Goal: Task Accomplishment & Management: Complete application form

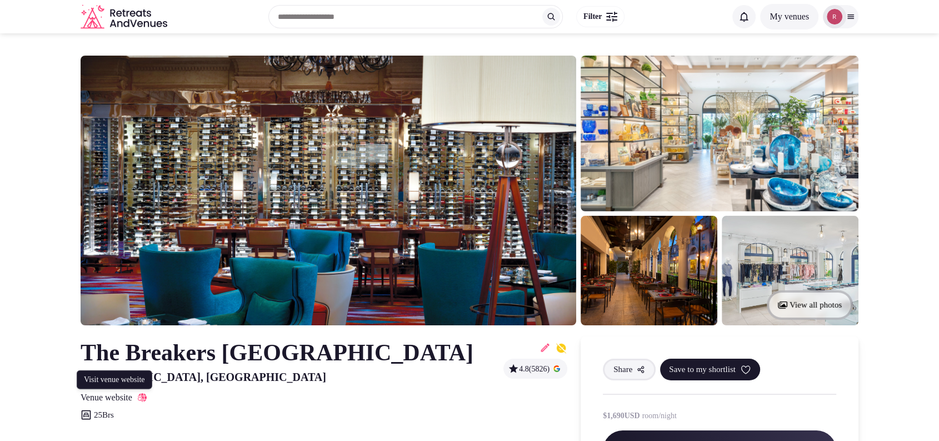
click at [147, 396] on icon at bounding box center [142, 397] width 9 height 9
click at [542, 347] on icon at bounding box center [545, 347] width 11 height 11
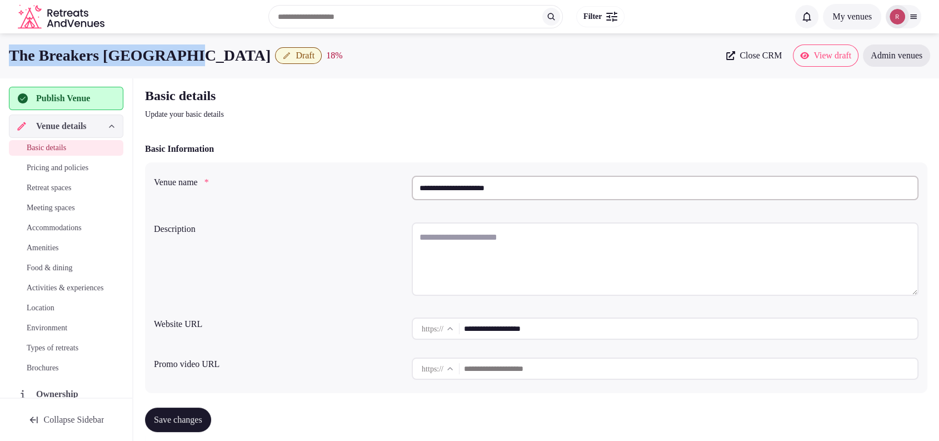
drag, startPoint x: 200, startPoint y: 57, endPoint x: 9, endPoint y: 69, distance: 191.1
click at [9, 69] on div "The Breakers Palm Beach Draft 18 % Close CRM View draft Admin venues" at bounding box center [469, 55] width 939 height 44
copy h1 "The Breakers [GEOGRAPHIC_DATA]"
click at [888, 101] on div "Basic details Update your basic details" at bounding box center [536, 103] width 783 height 33
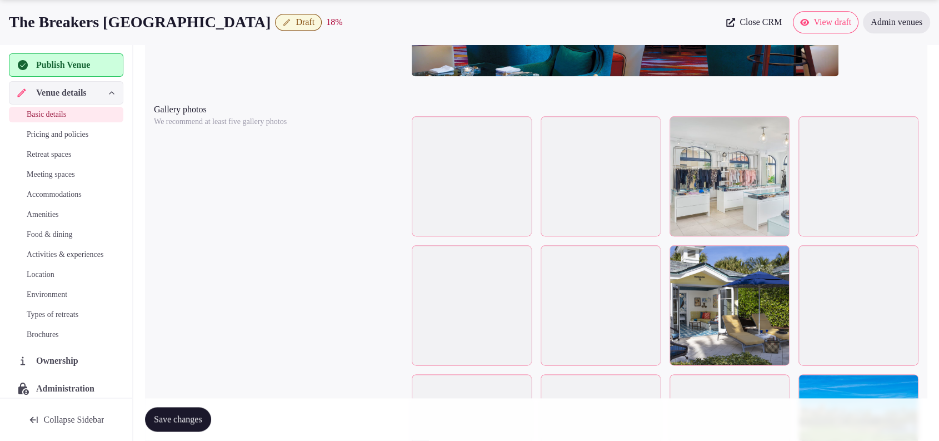
scroll to position [1313, 0]
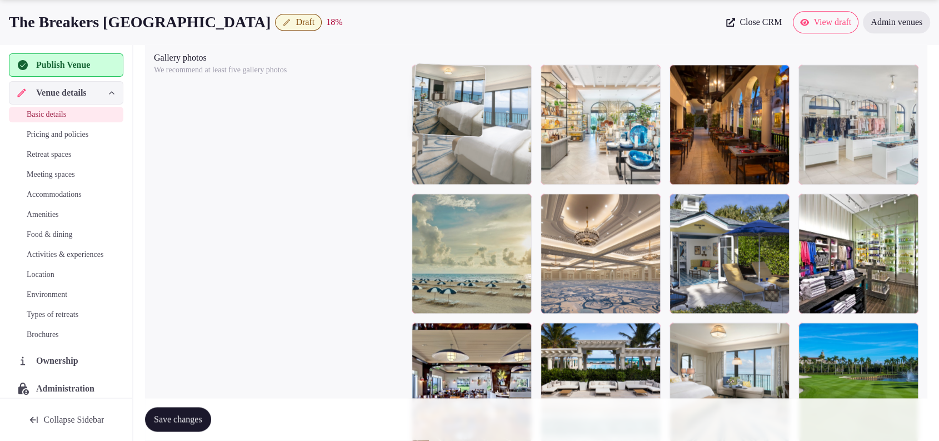
drag, startPoint x: 470, startPoint y: 280, endPoint x: 491, endPoint y: 176, distance: 106.6
click at [491, 176] on body "**********" at bounding box center [469, 250] width 939 height 3127
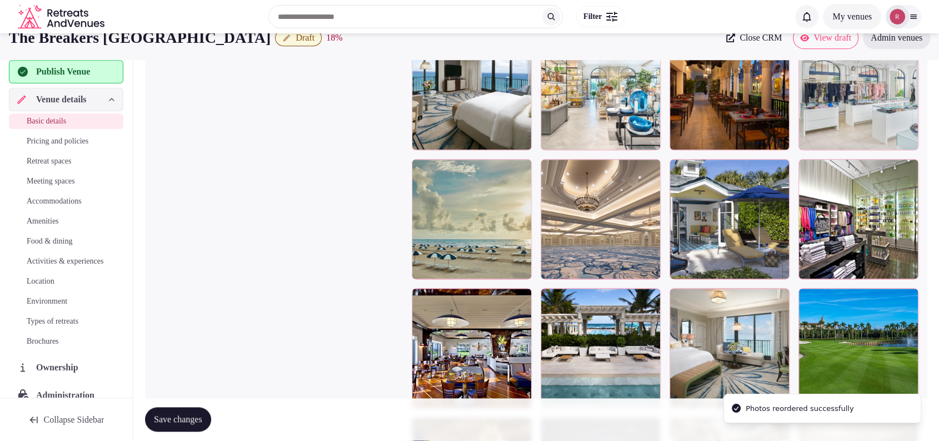
scroll to position [1332, 0]
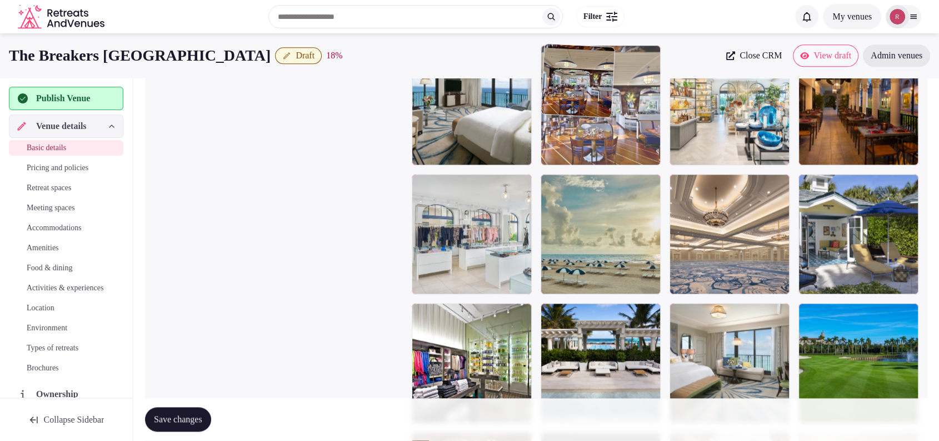
drag, startPoint x: 652, startPoint y: 222, endPoint x: 665, endPoint y: 144, distance: 78.9
click at [665, 144] on body "**********" at bounding box center [469, 231] width 939 height 3127
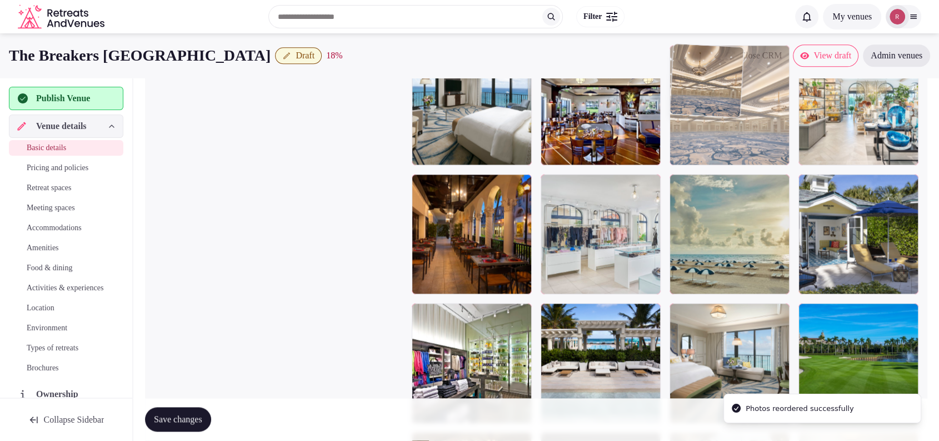
drag, startPoint x: 768, startPoint y: 240, endPoint x: 794, endPoint y: 176, distance: 69.3
click at [794, 176] on body "**********" at bounding box center [469, 231] width 939 height 3127
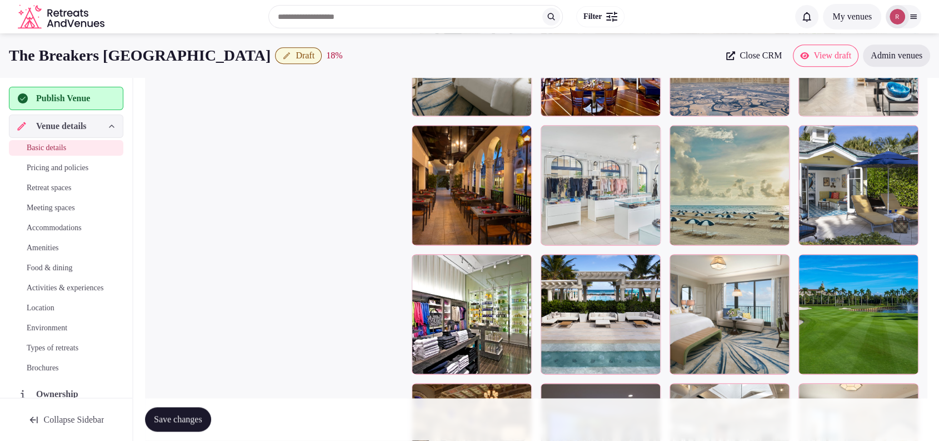
scroll to position [1255, 0]
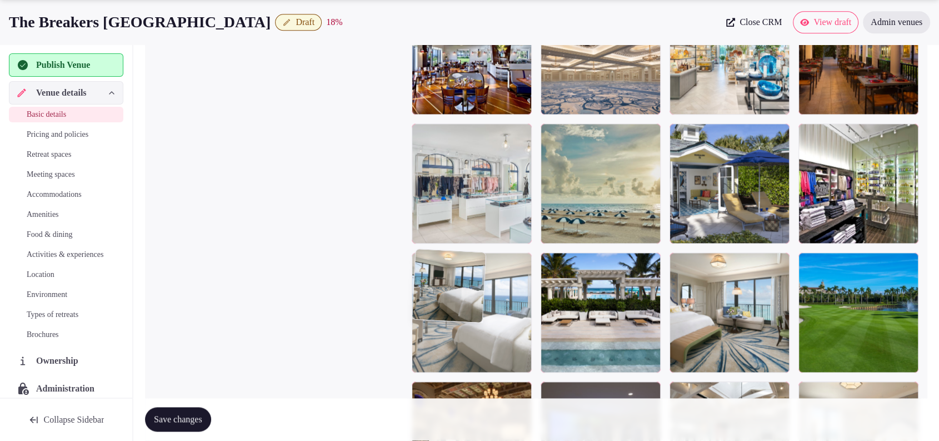
drag, startPoint x: 465, startPoint y: 188, endPoint x: 557, endPoint y: 310, distance: 152.3
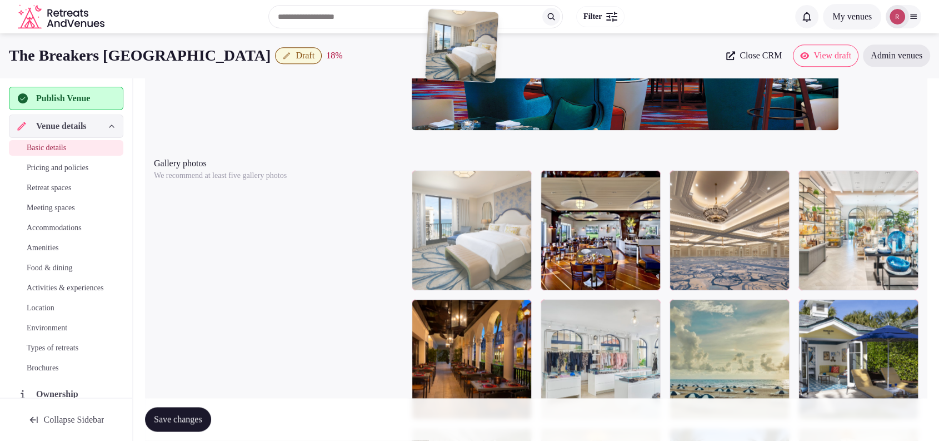
scroll to position [1207, 0]
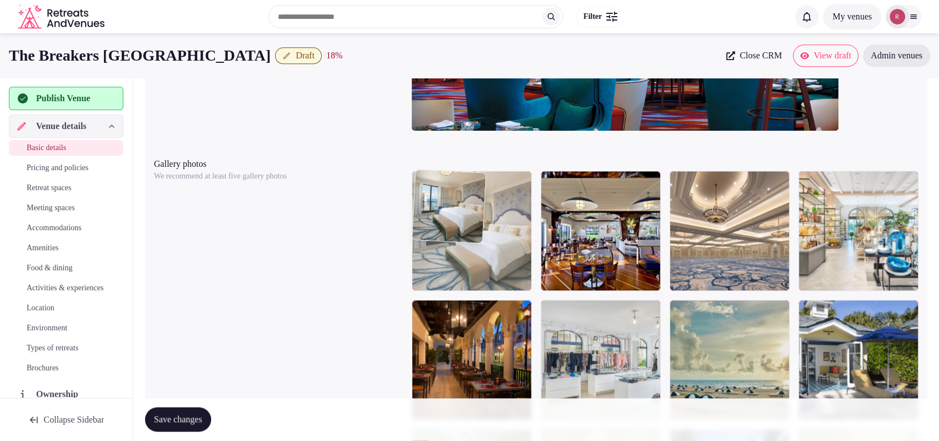
drag, startPoint x: 894, startPoint y: 193, endPoint x: 530, endPoint y: 228, distance: 365.2
click at [530, 228] on body "**********" at bounding box center [469, 356] width 939 height 3127
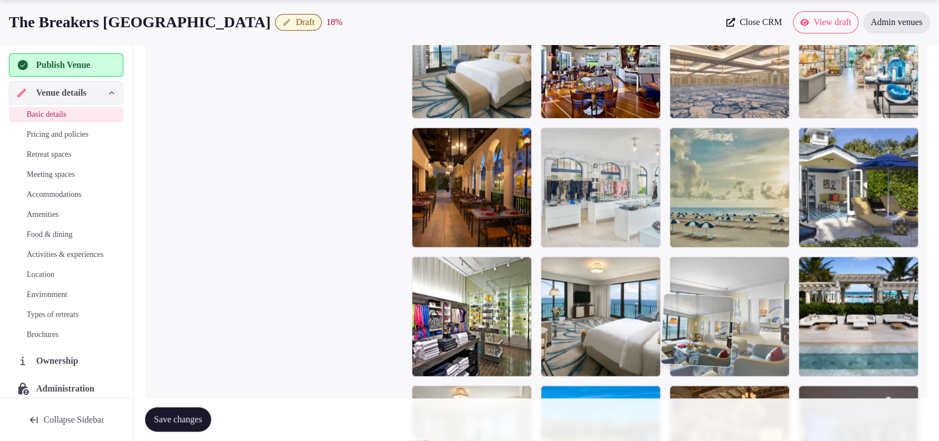
scroll to position [1381, 0]
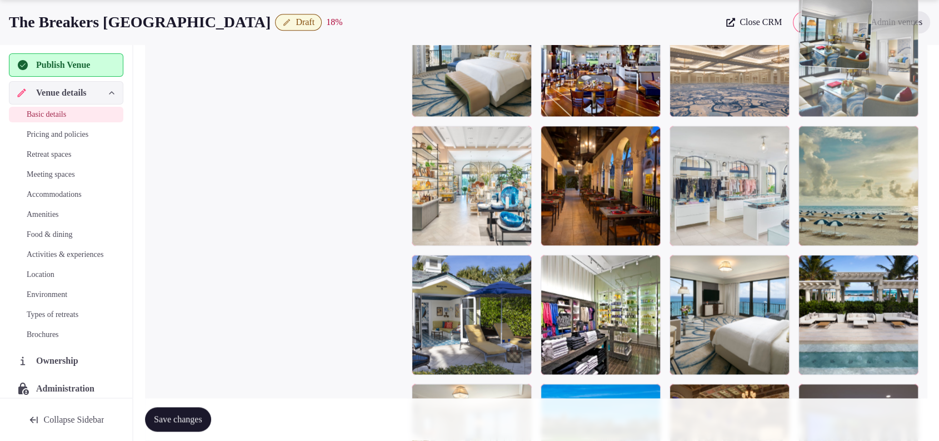
drag, startPoint x: 450, startPoint y: 282, endPoint x: 940, endPoint y: 114, distance: 518.5
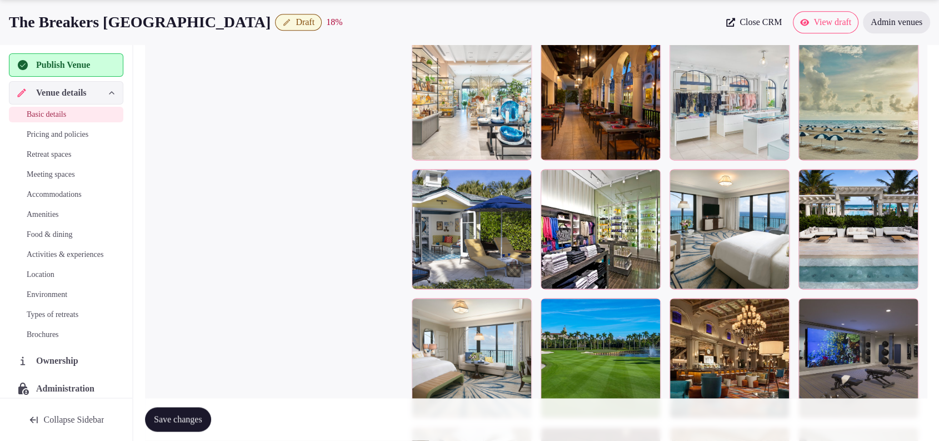
scroll to position [1518, 0]
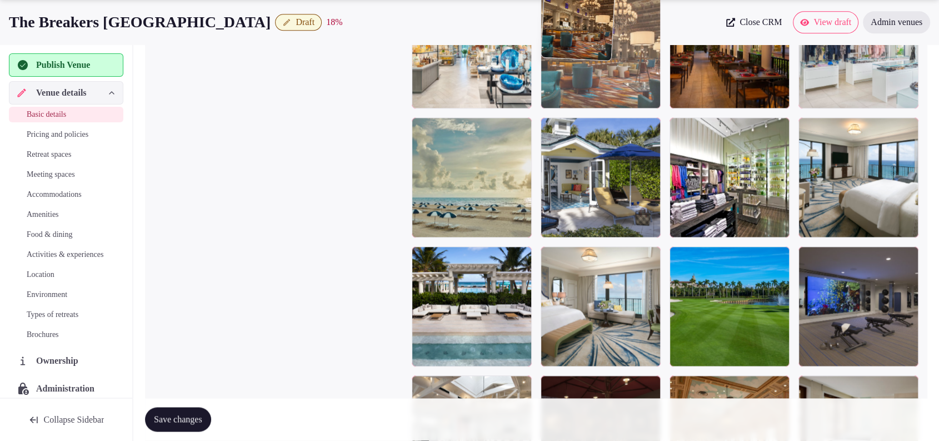
drag, startPoint x: 746, startPoint y: 290, endPoint x: 646, endPoint y: 103, distance: 212.3
click at [646, 103] on body "**********" at bounding box center [469, 45] width 939 height 3127
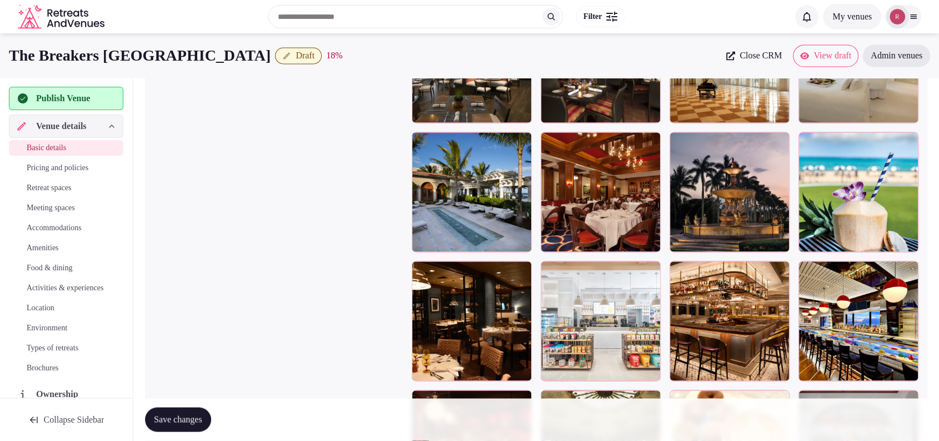
scroll to position [1850, 0]
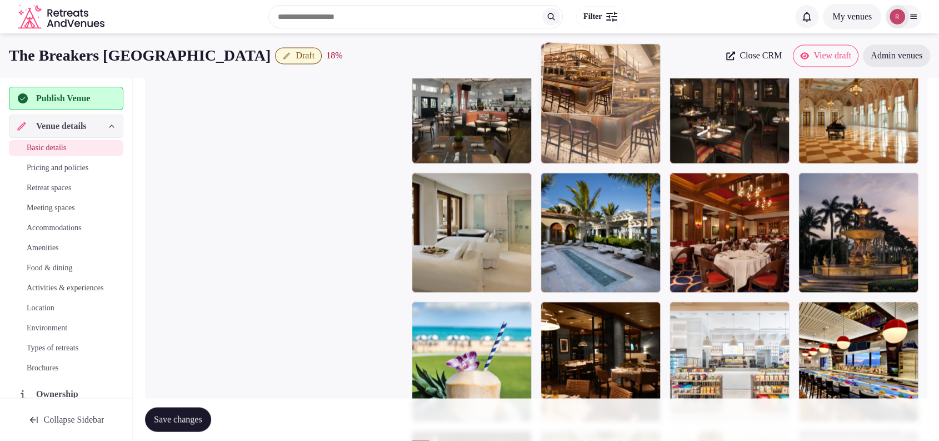
drag, startPoint x: 737, startPoint y: 270, endPoint x: 685, endPoint y: 170, distance: 113.4
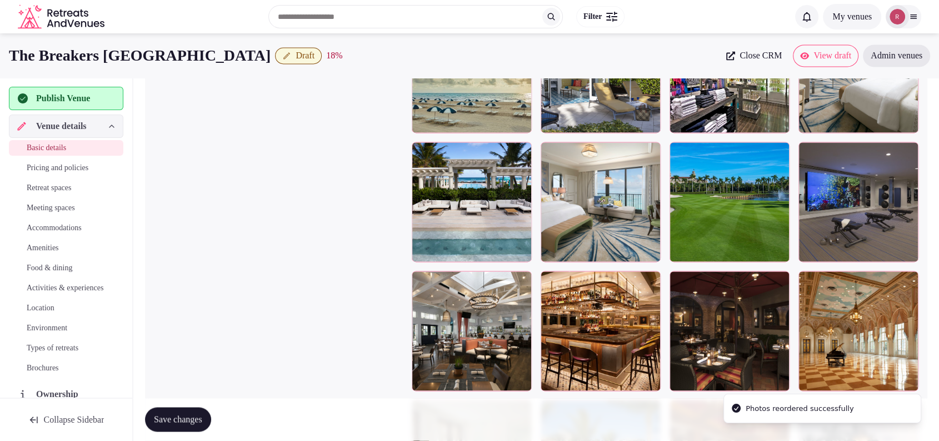
scroll to position [1611, 0]
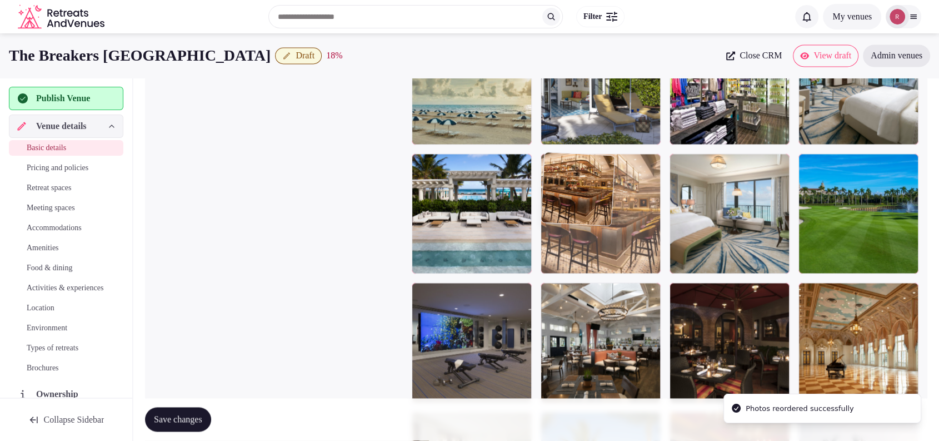
drag, startPoint x: 609, startPoint y: 328, endPoint x: 635, endPoint y: 208, distance: 122.9
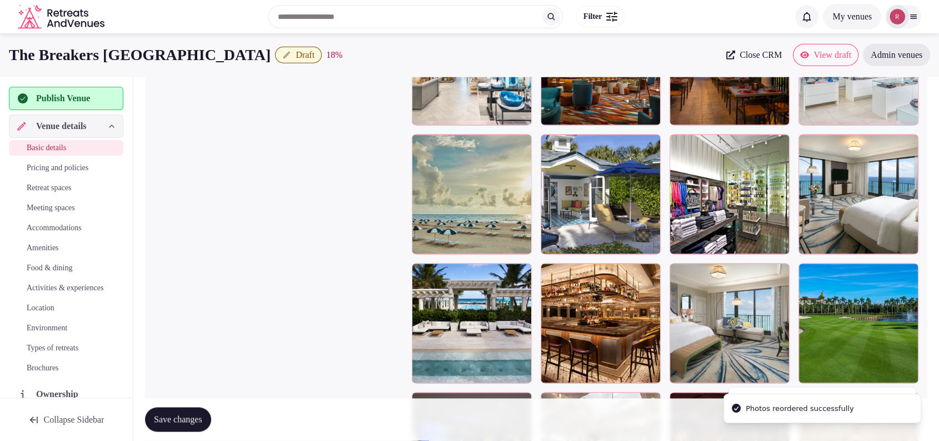
scroll to position [1467, 0]
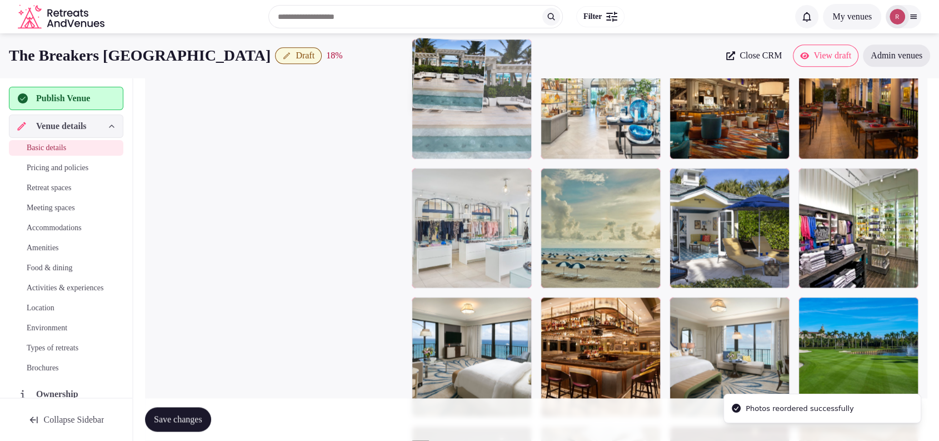
drag, startPoint x: 418, startPoint y: 351, endPoint x: 481, endPoint y: 147, distance: 213.6
click at [481, 147] on body "**********" at bounding box center [469, 96] width 939 height 3127
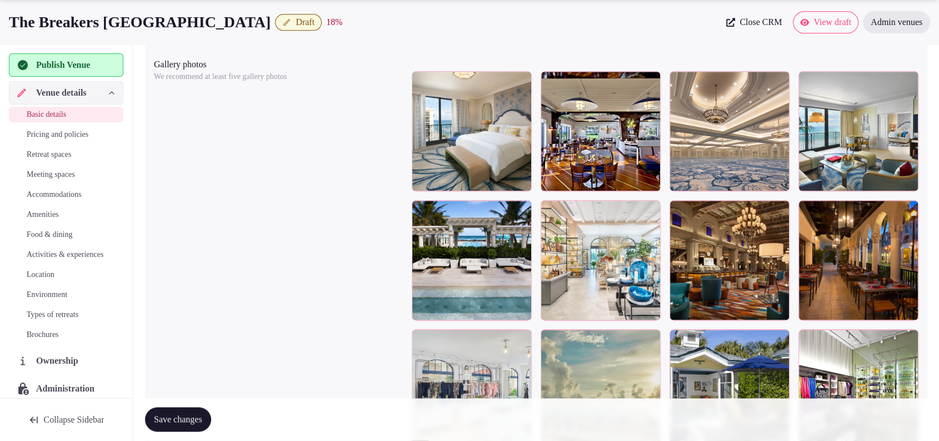
scroll to position [1321, 0]
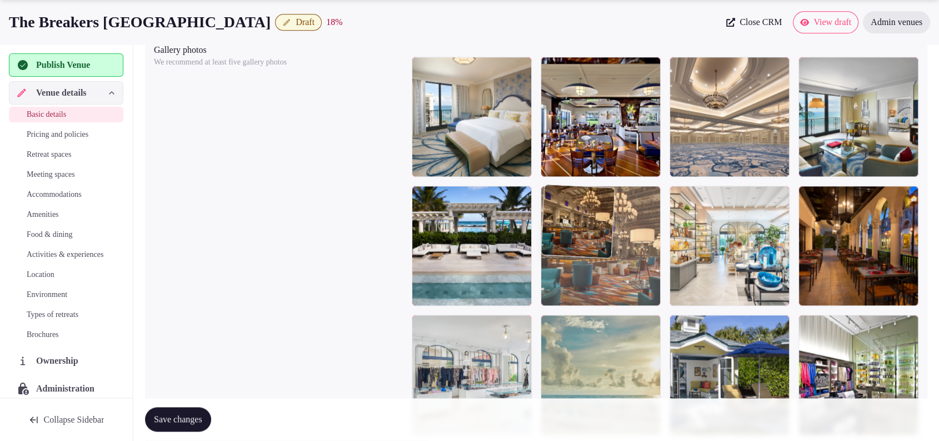
drag, startPoint x: 736, startPoint y: 261, endPoint x: 664, endPoint y: 266, distance: 71.9
click at [664, 266] on body "**********" at bounding box center [469, 242] width 939 height 3127
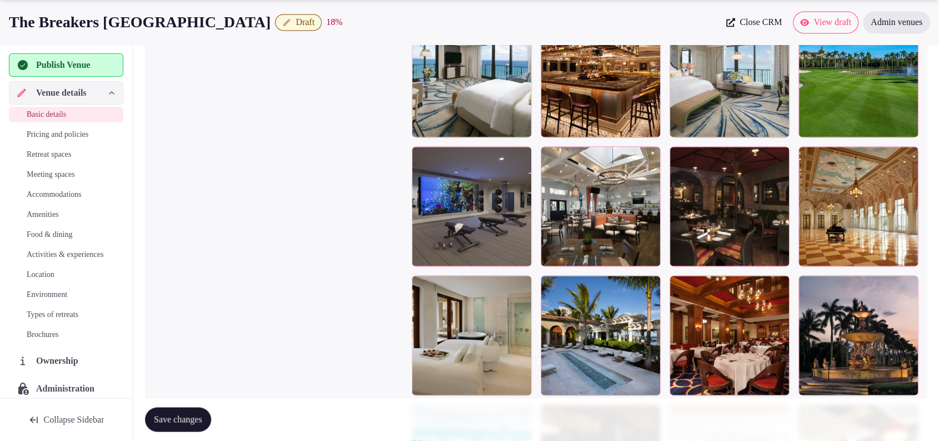
scroll to position [1621, 0]
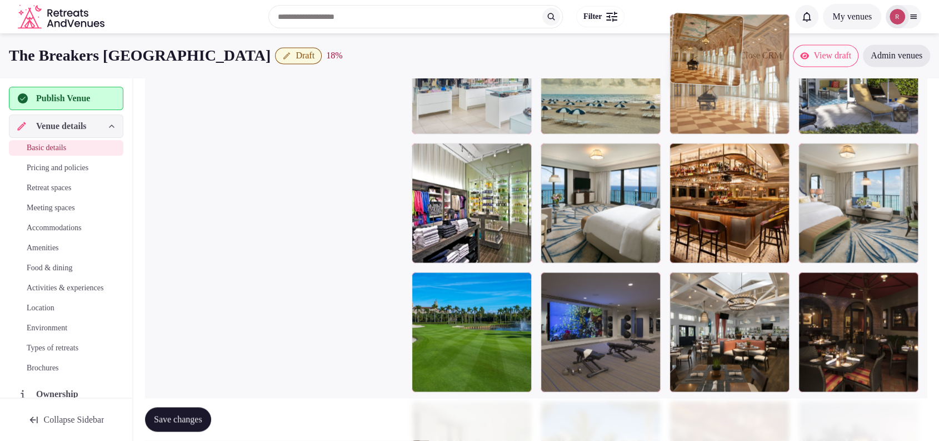
drag, startPoint x: 846, startPoint y: 326, endPoint x: 774, endPoint y: 137, distance: 202.1
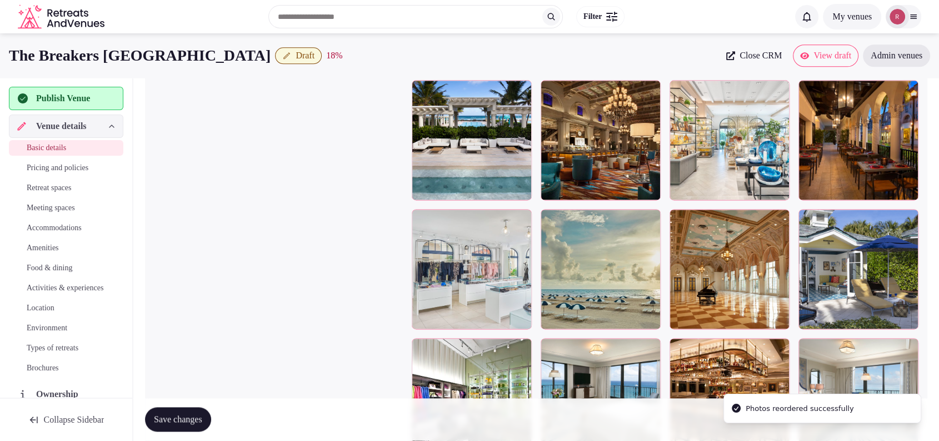
scroll to position [1404, 0]
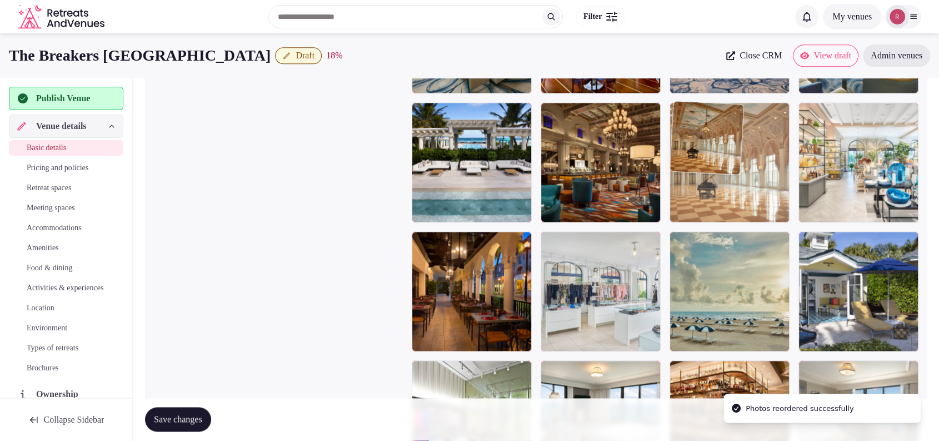
drag, startPoint x: 761, startPoint y: 306, endPoint x: 778, endPoint y: 217, distance: 89.8
click at [778, 217] on body "**********" at bounding box center [469, 159] width 939 height 3127
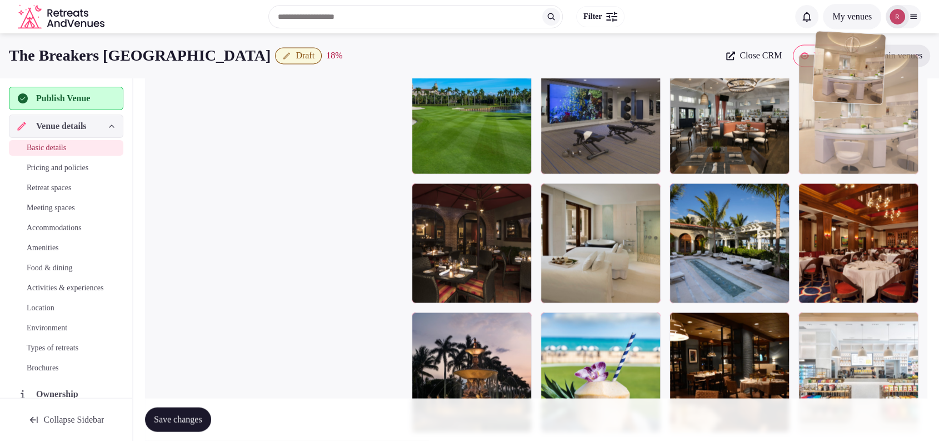
scroll to position [1838, 0]
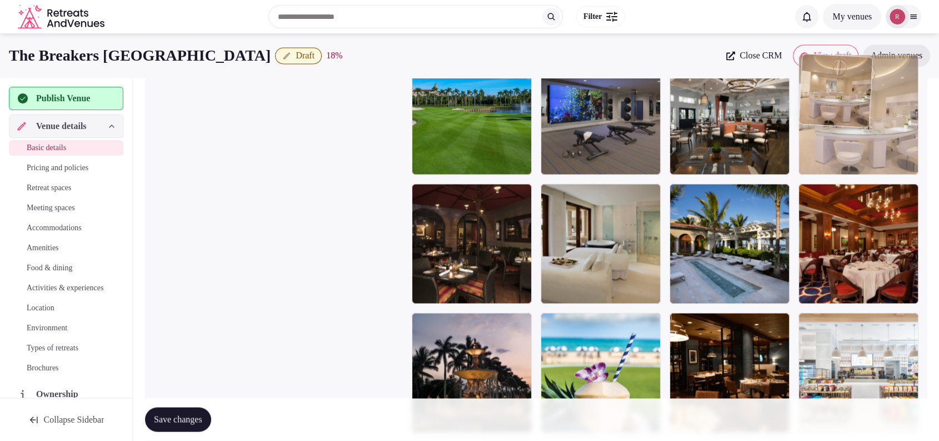
drag, startPoint x: 883, startPoint y: 263, endPoint x: 903, endPoint y: 147, distance: 118.4
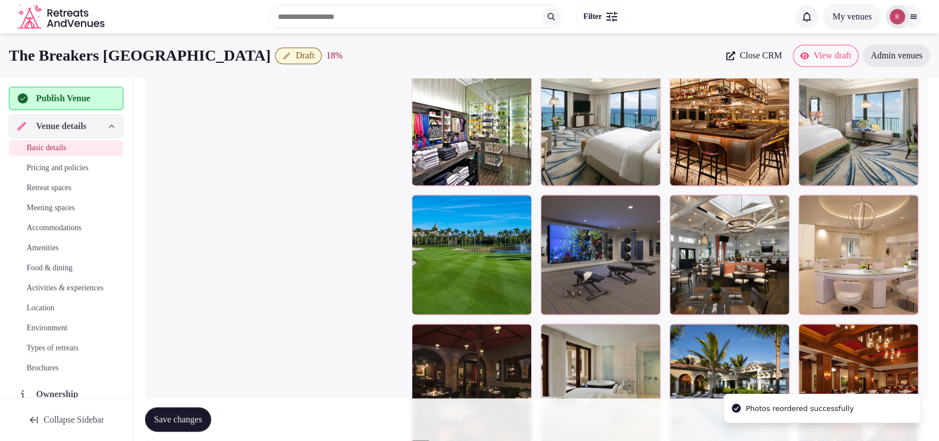
scroll to position [1677, 0]
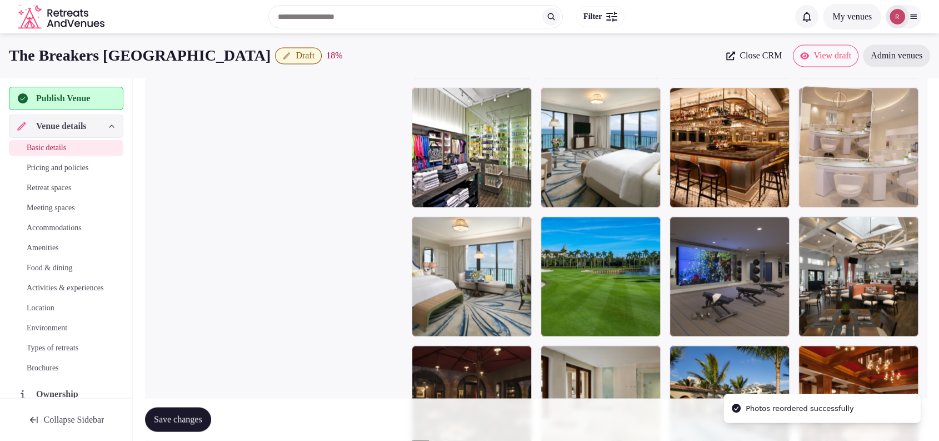
drag, startPoint x: 884, startPoint y: 288, endPoint x: 900, endPoint y: 207, distance: 83.3
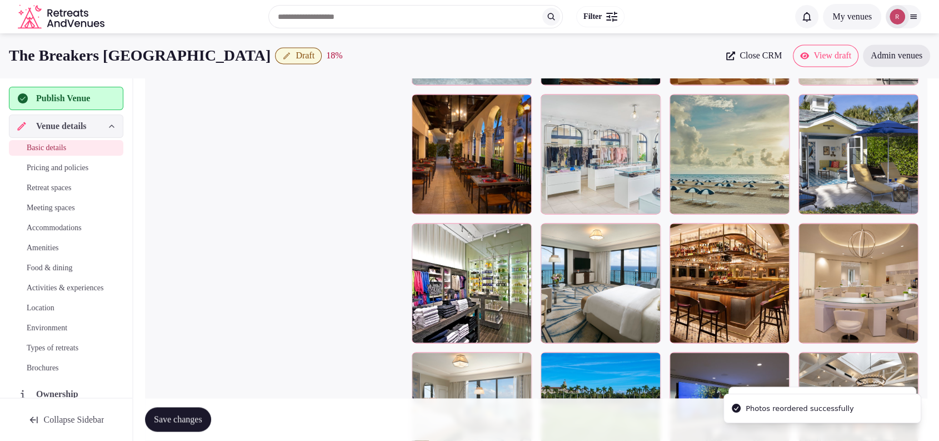
scroll to position [1489, 0]
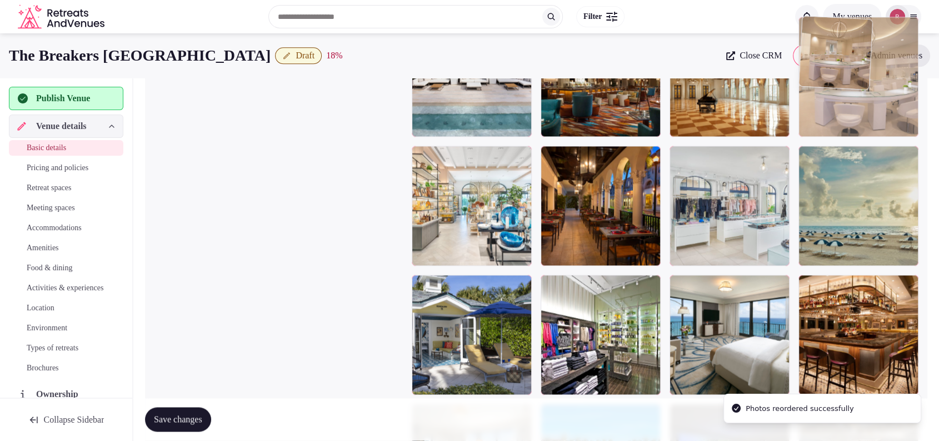
drag, startPoint x: 879, startPoint y: 199, endPoint x: 882, endPoint y: 97, distance: 101.7
click at [882, 97] on body "**********" at bounding box center [469, 74] width 939 height 3127
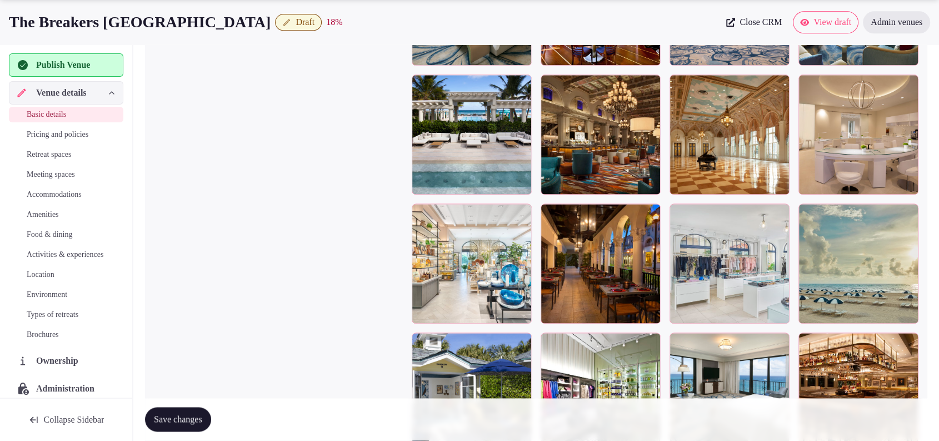
scroll to position [1454, 0]
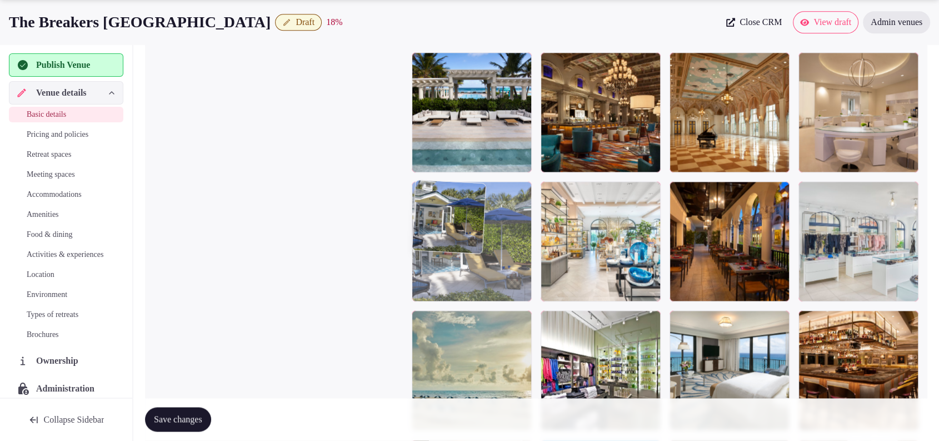
drag, startPoint x: 501, startPoint y: 353, endPoint x: 504, endPoint y: 283, distance: 70.6
click at [504, 283] on body "**********" at bounding box center [469, 109] width 939 height 3127
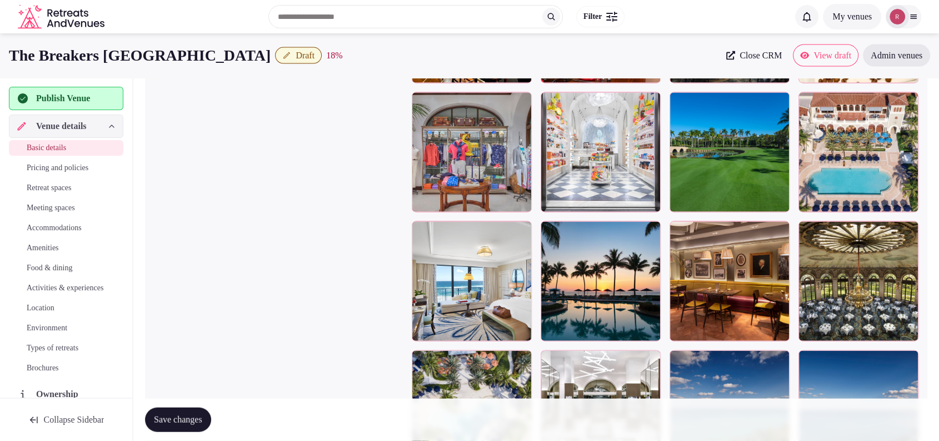
scroll to position [2265, 0]
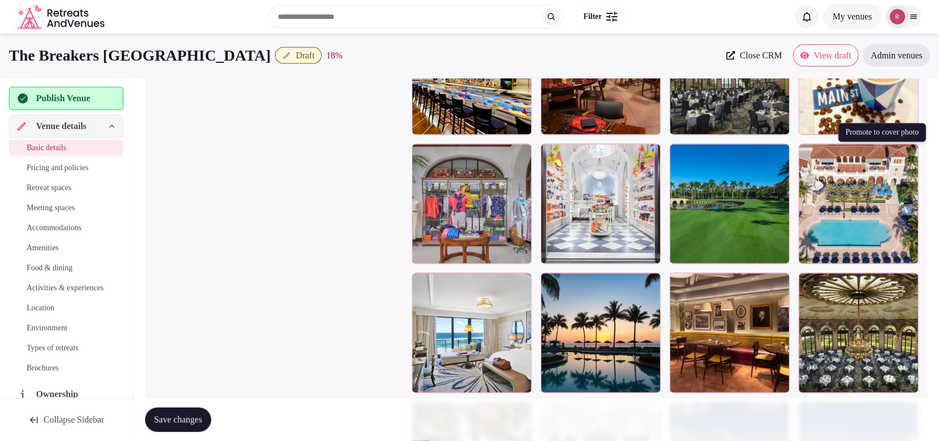
click at [914, 156] on button "button" at bounding box center [907, 154] width 13 height 13
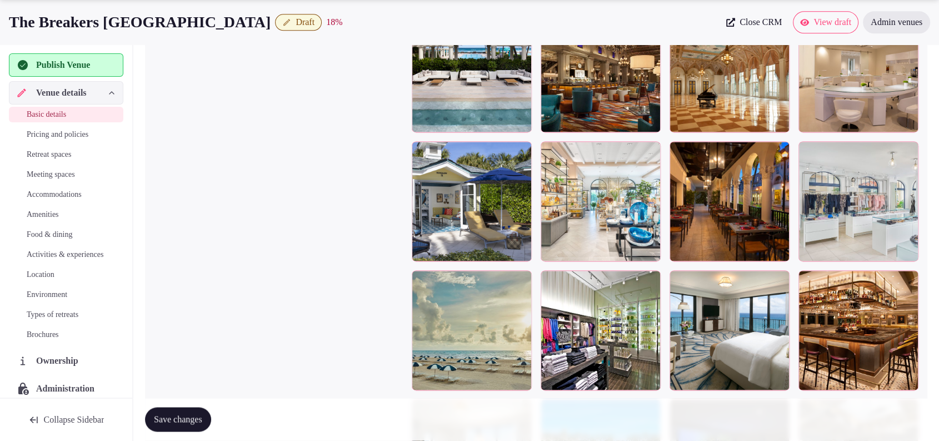
scroll to position [1879, 0]
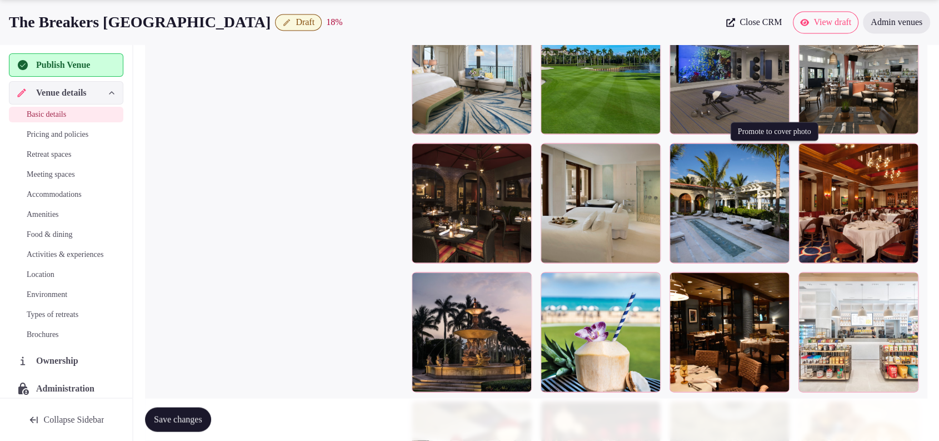
click at [780, 154] on icon "button" at bounding box center [778, 154] width 9 height 9
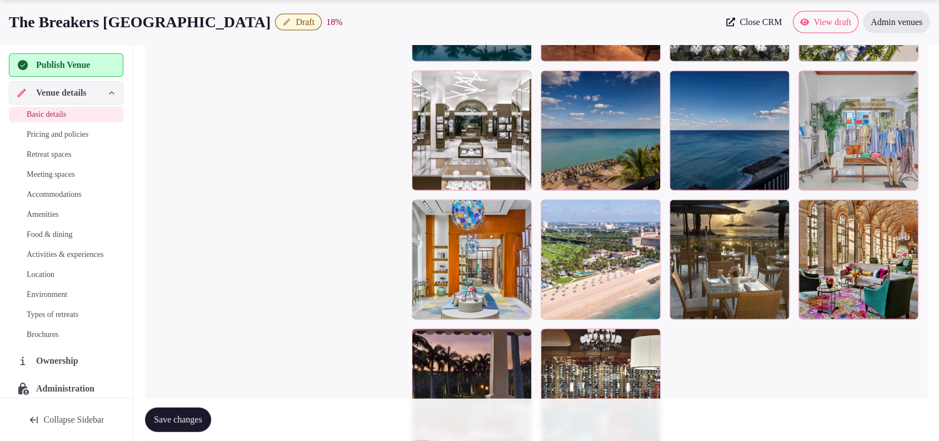
scroll to position [2685, 0]
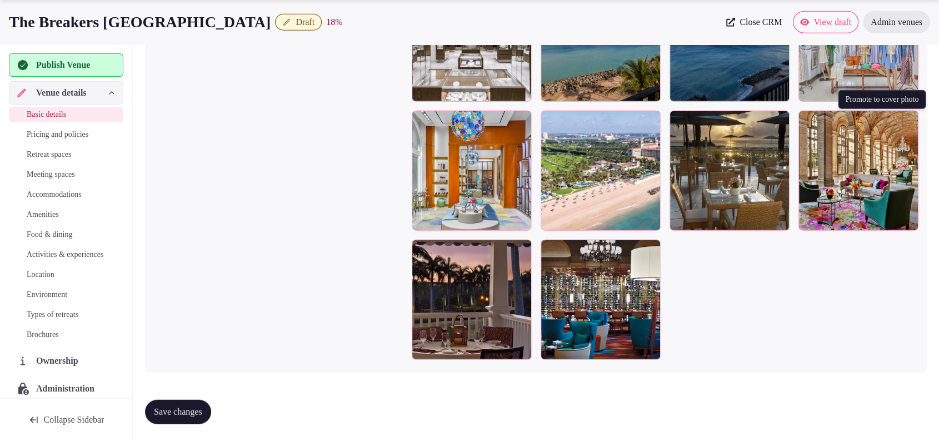
click at [907, 118] on icon "button" at bounding box center [907, 121] width 9 height 9
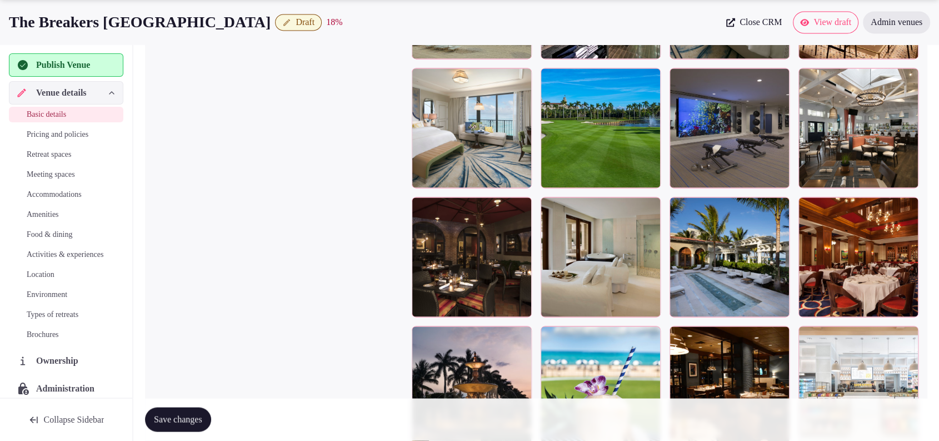
scroll to position [1943, 0]
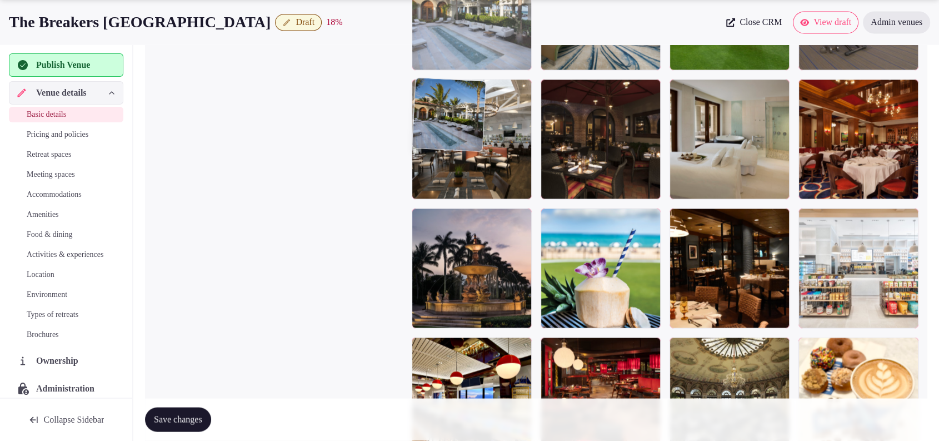
drag, startPoint x: 640, startPoint y: 127, endPoint x: 526, endPoint y: 94, distance: 119.2
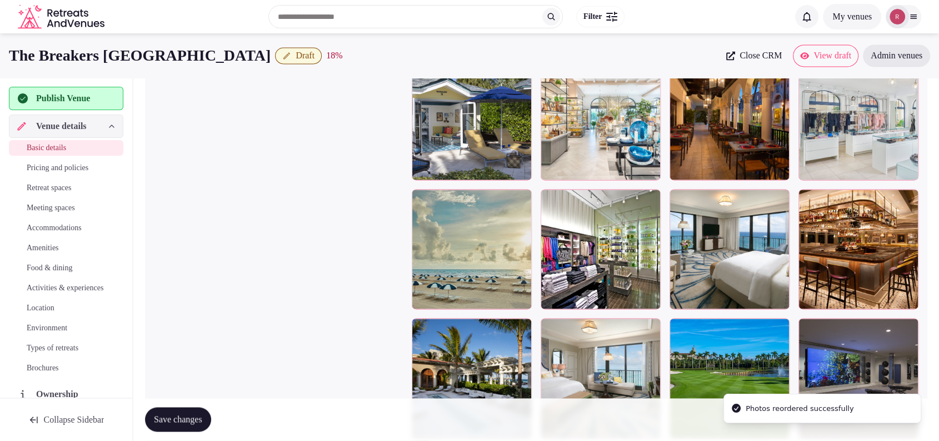
scroll to position [1572, 0]
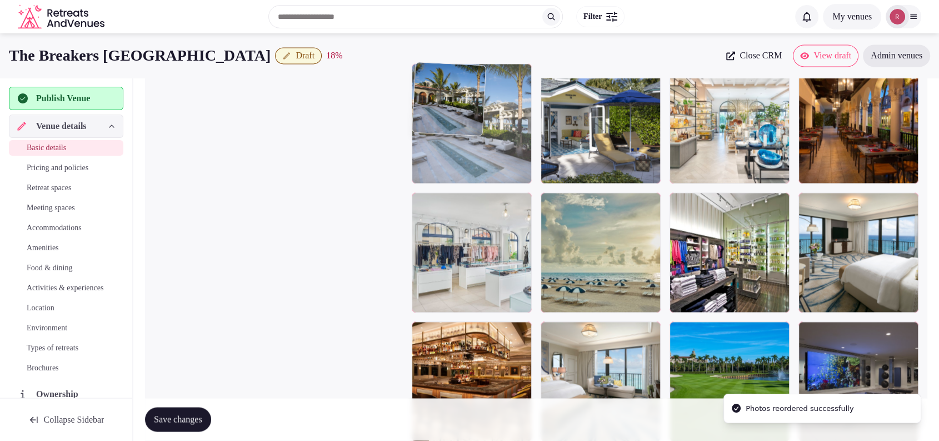
drag, startPoint x: 494, startPoint y: 195, endPoint x: 505, endPoint y: 149, distance: 46.9
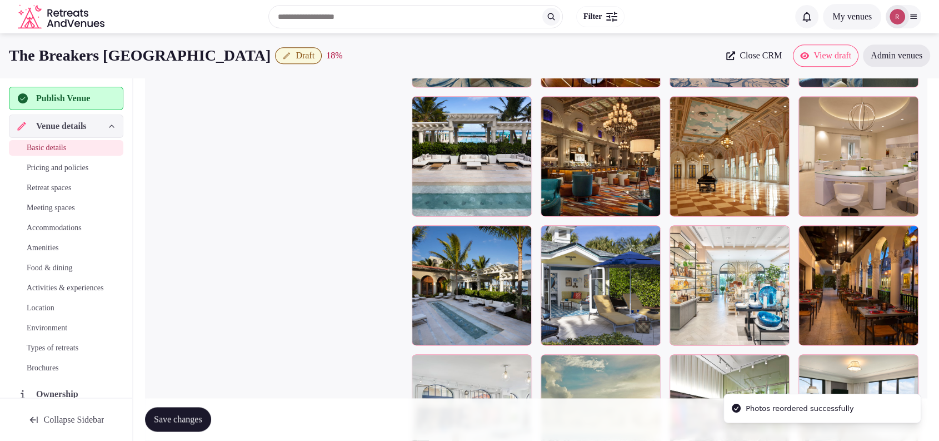
scroll to position [1369, 0]
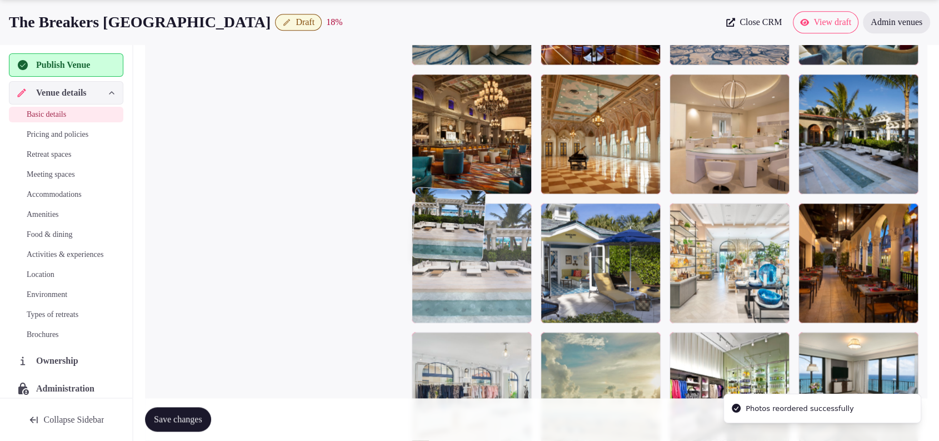
drag, startPoint x: 467, startPoint y: 301, endPoint x: 471, endPoint y: 377, distance: 76.3
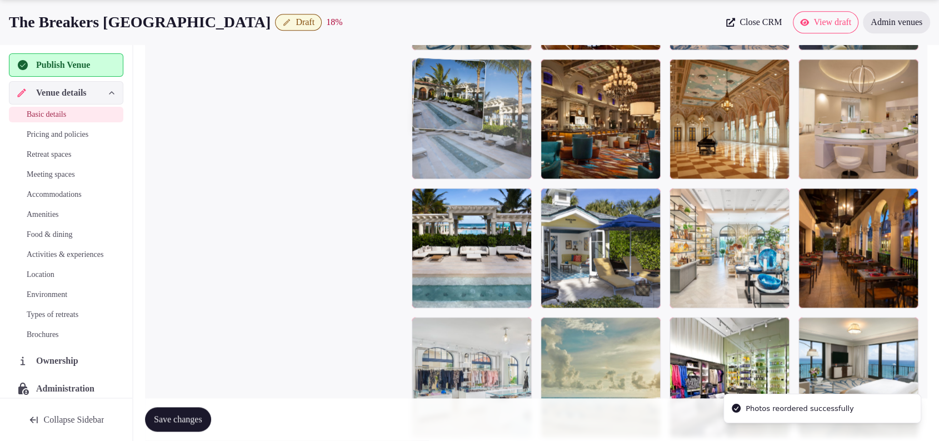
drag, startPoint x: 876, startPoint y: 142, endPoint x: 511, endPoint y: 159, distance: 365.5
click at [511, 159] on body "**********" at bounding box center [469, 116] width 939 height 3127
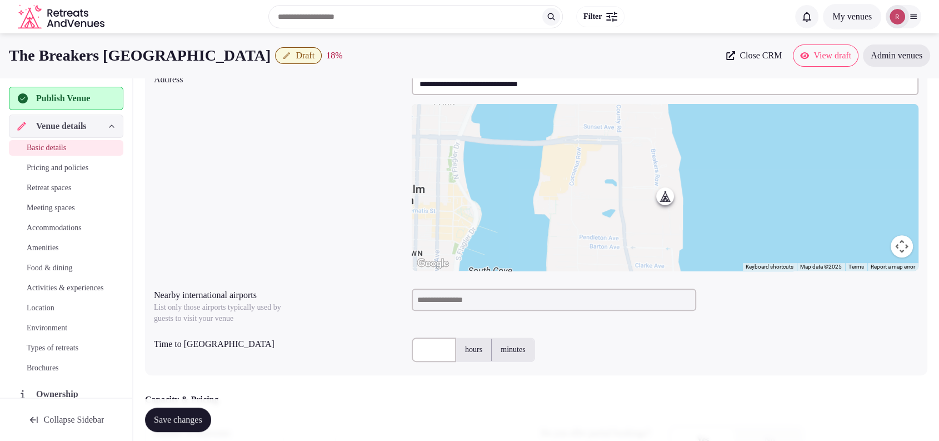
scroll to position [0, 0]
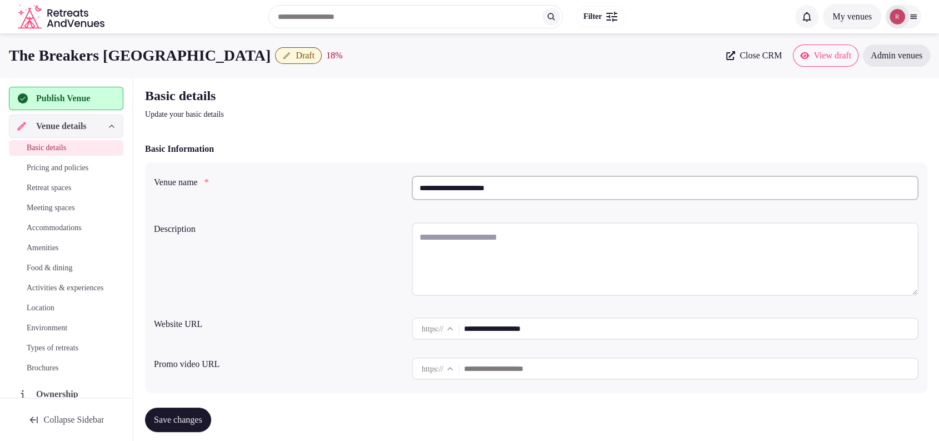
click at [548, 240] on textarea at bounding box center [665, 258] width 507 height 73
paste textarea "**********"
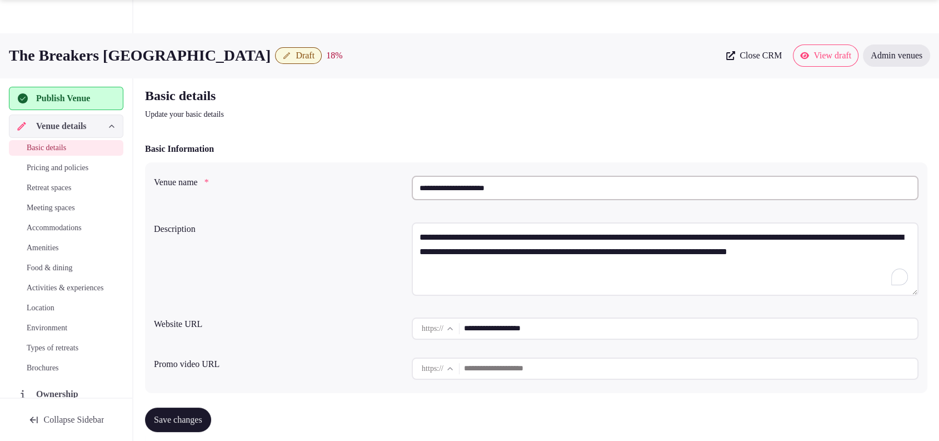
scroll to position [386, 0]
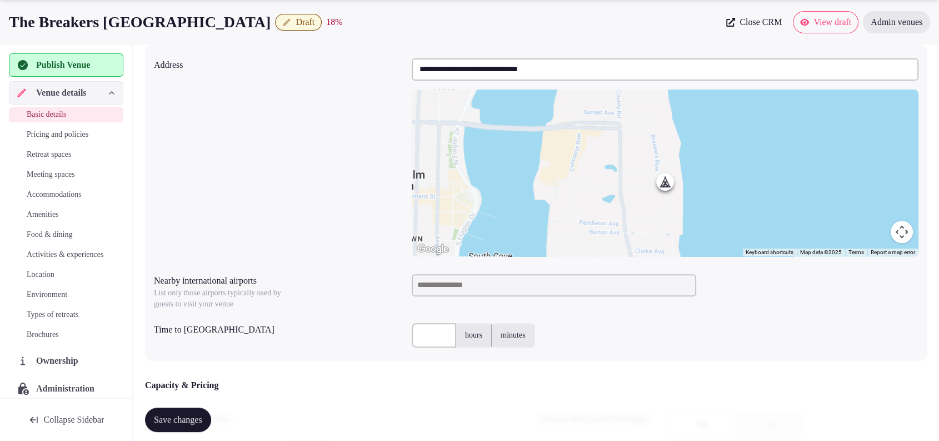
type textarea "**********"
drag, startPoint x: 195, startPoint y: 22, endPoint x: 9, endPoint y: 21, distance: 185.6
click at [9, 21] on h1 "The Breakers [GEOGRAPHIC_DATA]" at bounding box center [140, 22] width 262 height 22
copy h1 "The Breakers [GEOGRAPHIC_DATA]"
click at [495, 288] on input at bounding box center [554, 285] width 285 height 22
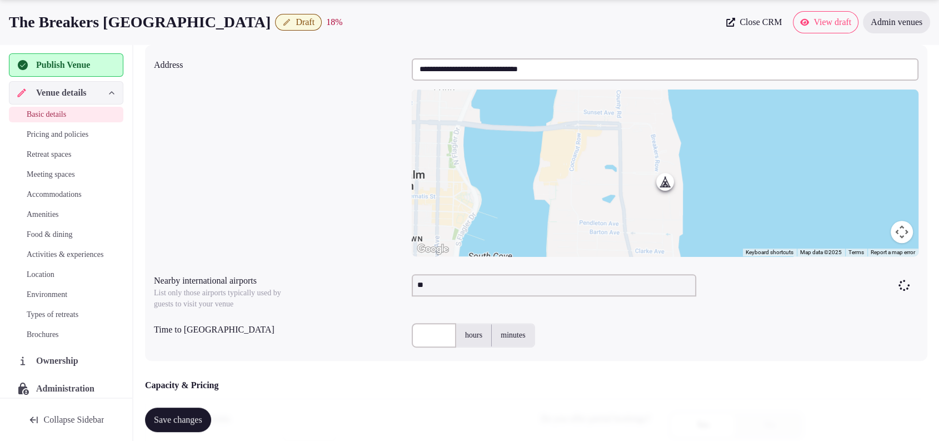
type input "***"
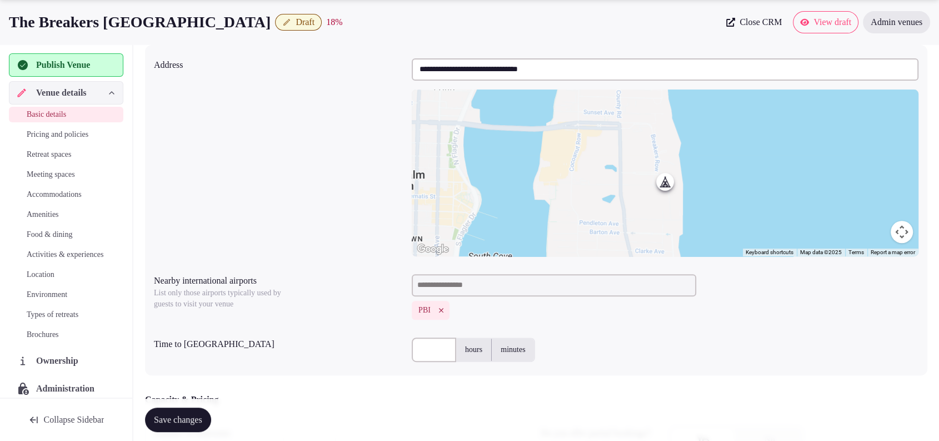
click at [430, 340] on input "text" at bounding box center [434, 349] width 44 height 24
type input "**"
click at [330, 208] on div "**********" at bounding box center [536, 157] width 765 height 207
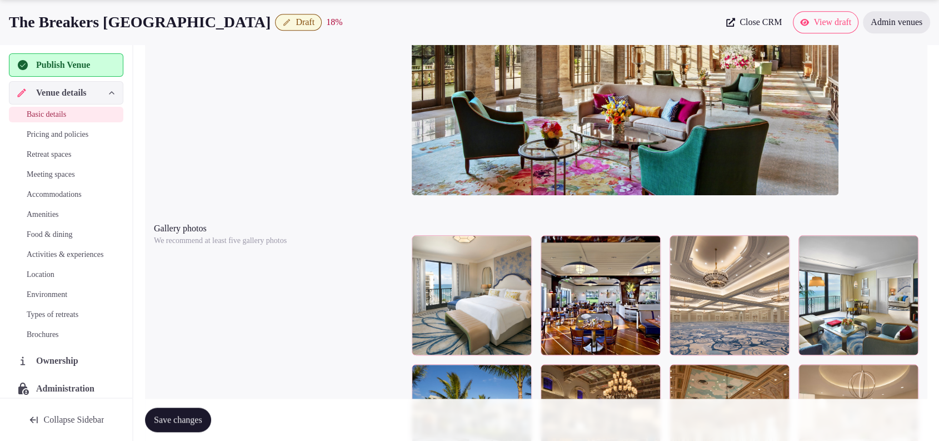
scroll to position [1542, 0]
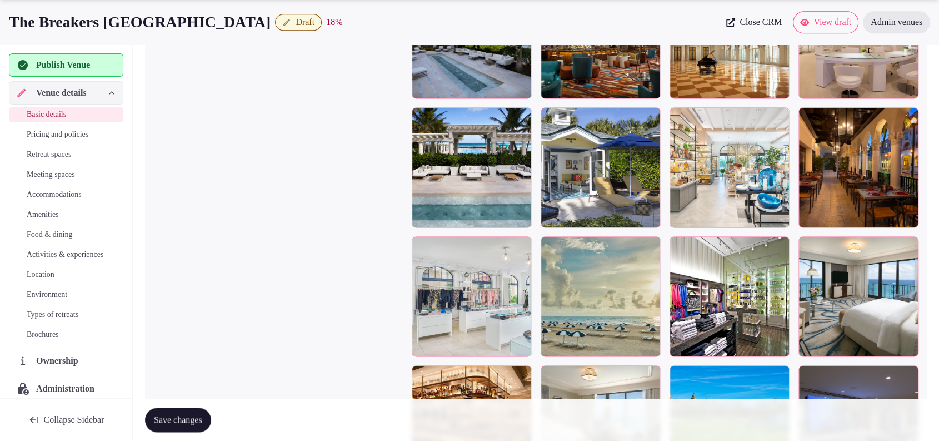
click at [200, 420] on span "Save changes" at bounding box center [178, 419] width 48 height 11
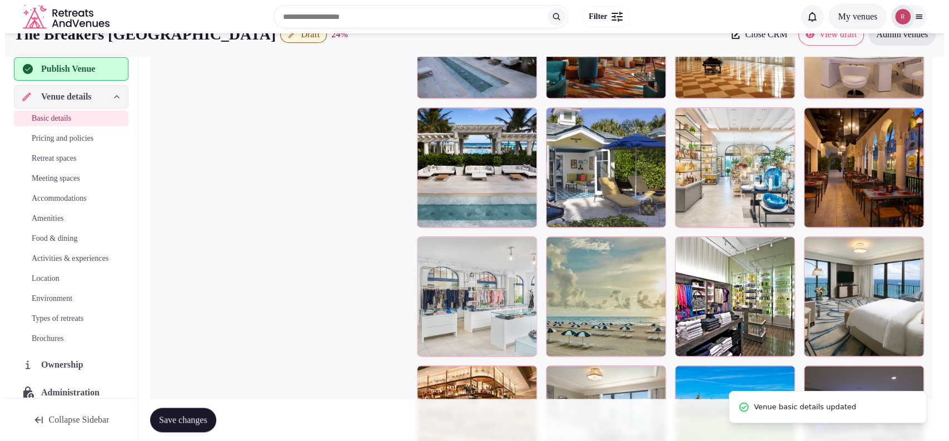
scroll to position [0, 0]
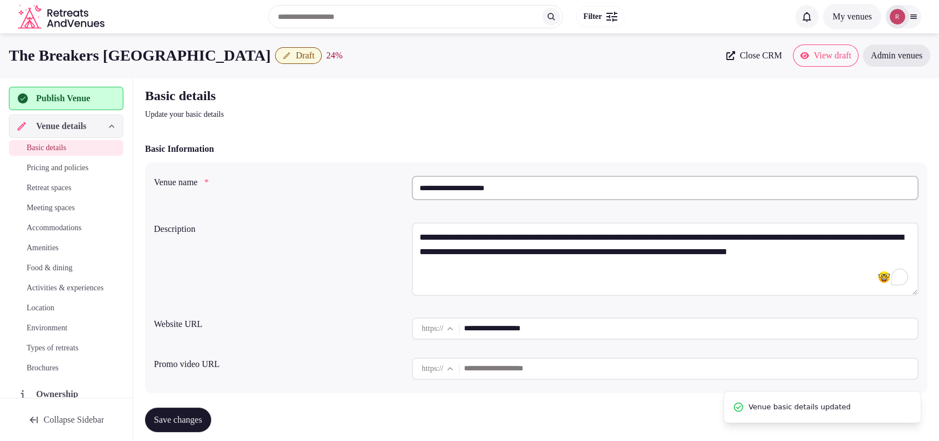
click at [49, 187] on span "Retreat spaces" at bounding box center [49, 187] width 44 height 11
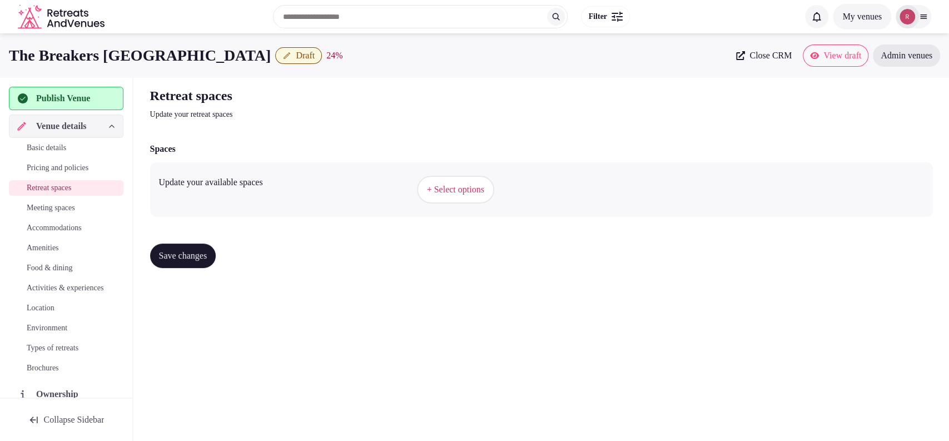
click at [436, 186] on span "+ Select options" at bounding box center [455, 189] width 57 height 12
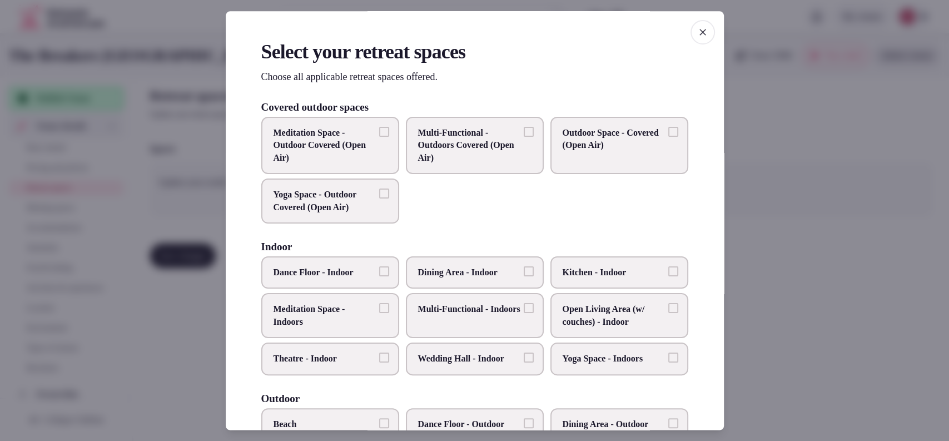
click at [471, 313] on span "Multi-Functional - Indoors" at bounding box center [469, 309] width 102 height 12
click at [524, 313] on button "Multi-Functional - Indoors" at bounding box center [529, 308] width 10 height 10
click at [461, 357] on span "Wedding Hall - Indoor" at bounding box center [469, 359] width 102 height 12
click at [524, 357] on button "Wedding Hall - Indoor" at bounding box center [529, 358] width 10 height 10
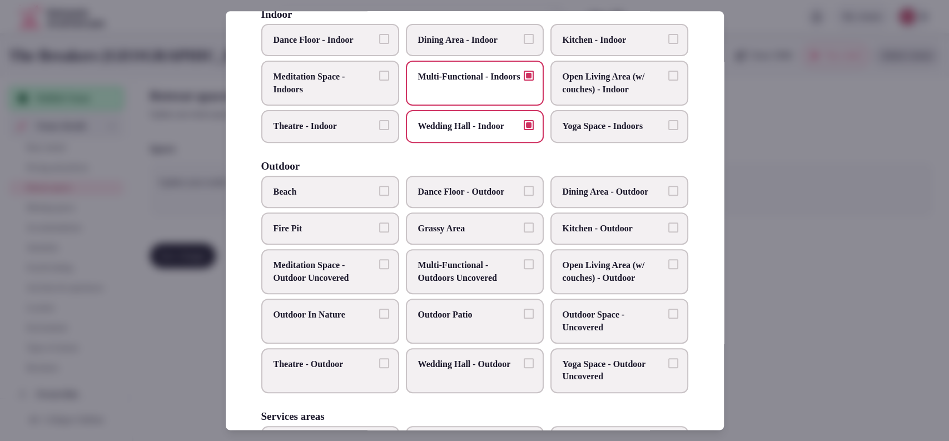
scroll to position [236, 0]
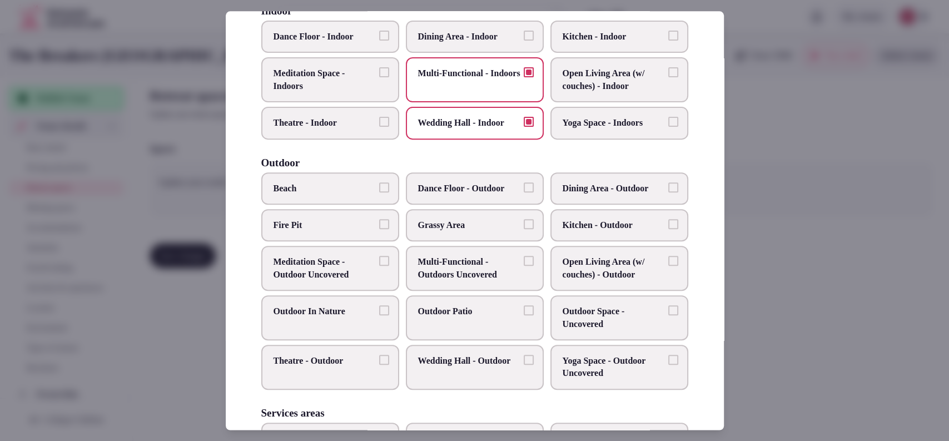
click at [427, 365] on span "Wedding Hall - Outdoor" at bounding box center [469, 361] width 102 height 12
click at [524, 365] on button "Wedding Hall - Outdoor" at bounding box center [529, 360] width 10 height 10
click at [607, 81] on span "Open Living Area (w/ couches) - Indoor" at bounding box center [613, 80] width 102 height 25
click at [668, 78] on button "Open Living Area (w/ couches) - Indoor" at bounding box center [673, 73] width 10 height 10
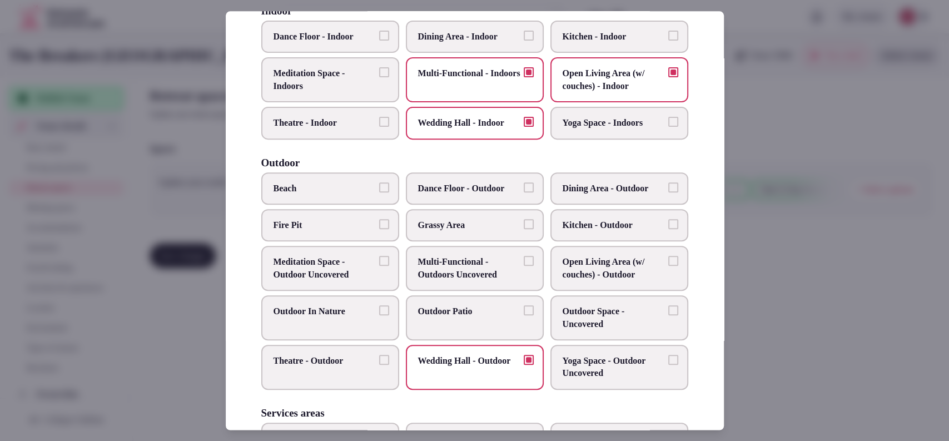
click at [607, 263] on span "Open Living Area (w/ couches) - Outdoor" at bounding box center [613, 268] width 102 height 25
click at [668, 263] on button "Open Living Area (w/ couches) - Outdoor" at bounding box center [673, 261] width 10 height 10
click at [455, 317] on label "Outdoor Patio" at bounding box center [475, 317] width 138 height 45
click at [524, 315] on button "Outdoor Patio" at bounding box center [529, 310] width 10 height 10
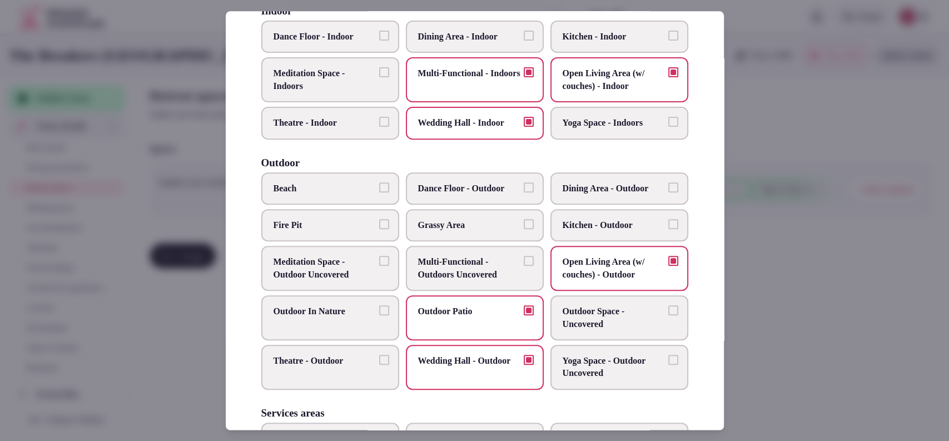
scroll to position [472, 0]
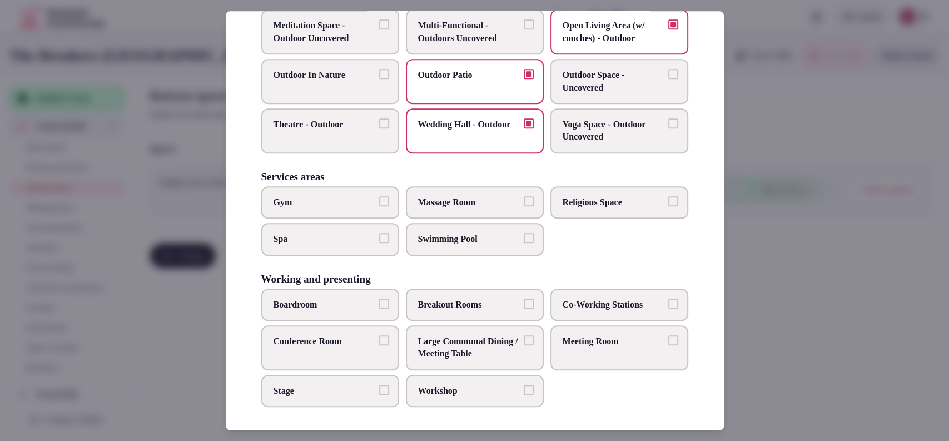
click at [577, 346] on label "Meeting Room" at bounding box center [619, 347] width 138 height 45
click at [668, 345] on button "Meeting Room" at bounding box center [673, 340] width 10 height 10
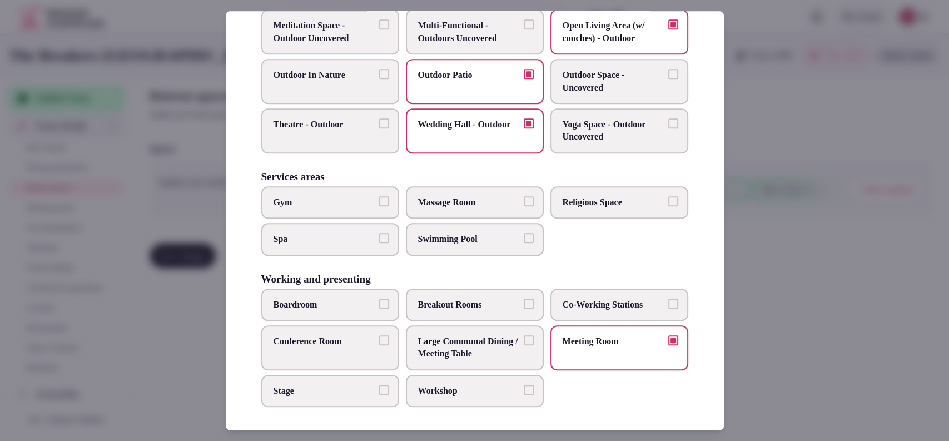
click at [462, 342] on span "Large Communal Dining / Meeting Table" at bounding box center [469, 347] width 102 height 25
click at [524, 342] on button "Large Communal Dining / Meeting Table" at bounding box center [529, 340] width 10 height 10
click at [338, 345] on label "Conference Room" at bounding box center [330, 347] width 138 height 45
click at [379, 345] on button "Conference Room" at bounding box center [384, 340] width 10 height 10
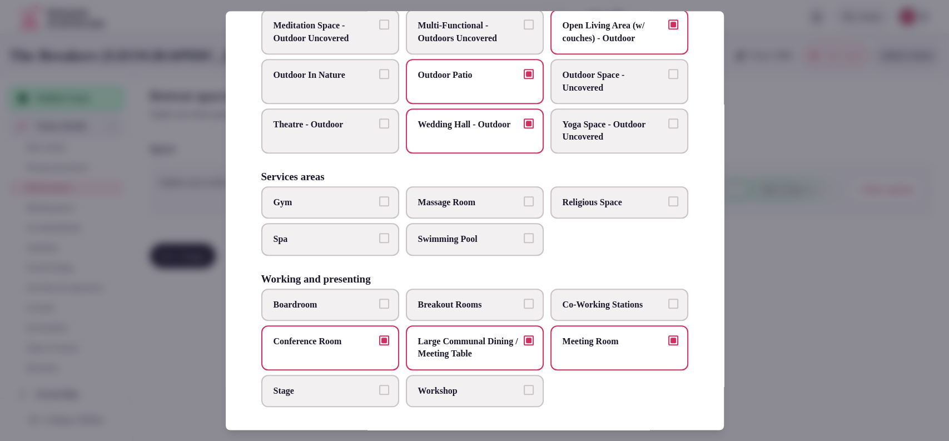
click at [348, 306] on span "Boardroom" at bounding box center [324, 304] width 102 height 12
click at [379, 306] on button "Boardroom" at bounding box center [384, 303] width 10 height 10
click at [504, 385] on span "Workshop" at bounding box center [469, 391] width 102 height 12
click at [524, 385] on button "Workshop" at bounding box center [529, 390] width 10 height 10
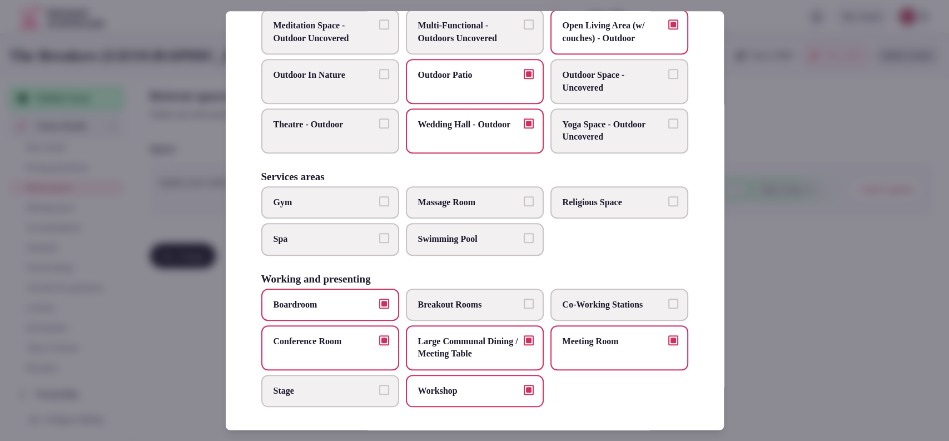
click at [769, 204] on div at bounding box center [474, 220] width 949 height 441
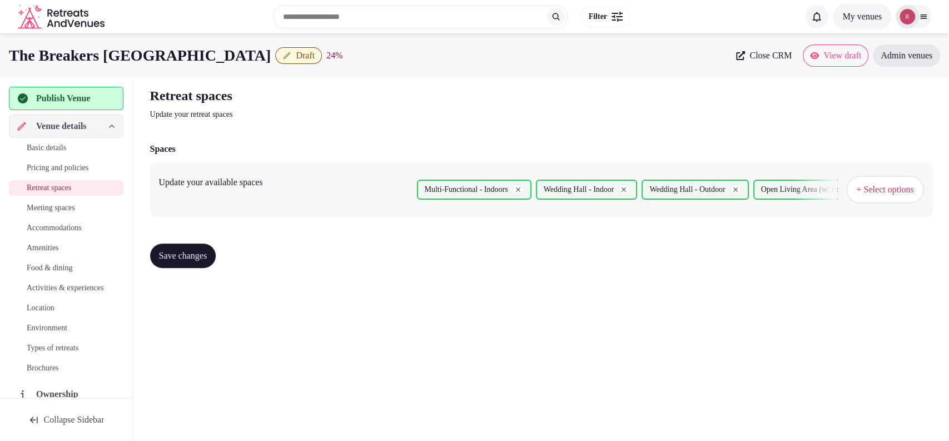
click at [182, 250] on span "Save changes" at bounding box center [183, 255] width 48 height 11
click at [41, 208] on span "Meeting spaces" at bounding box center [51, 207] width 48 height 11
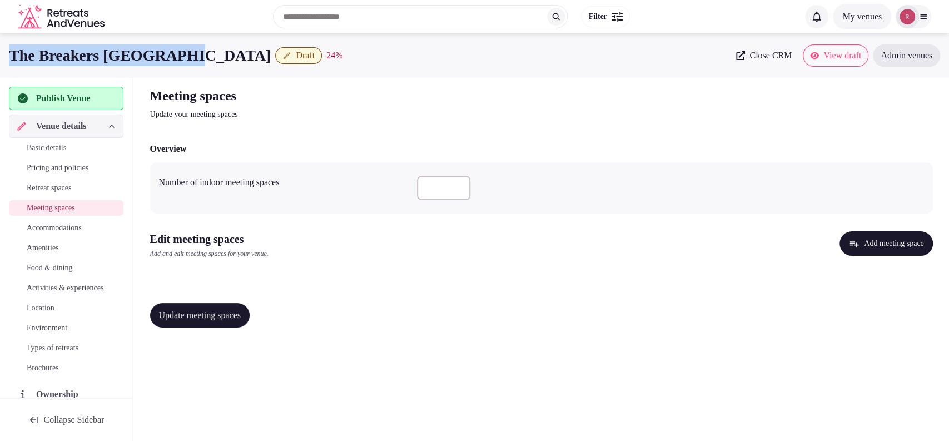
drag, startPoint x: 198, startPoint y: 48, endPoint x: 9, endPoint y: 49, distance: 189.0
click at [9, 49] on h1 "The Breakers [GEOGRAPHIC_DATA]" at bounding box center [140, 55] width 262 height 22
copy h1 "The Breakers [GEOGRAPHIC_DATA]"
click at [444, 193] on input "number" at bounding box center [443, 188] width 53 height 24
type input "*"
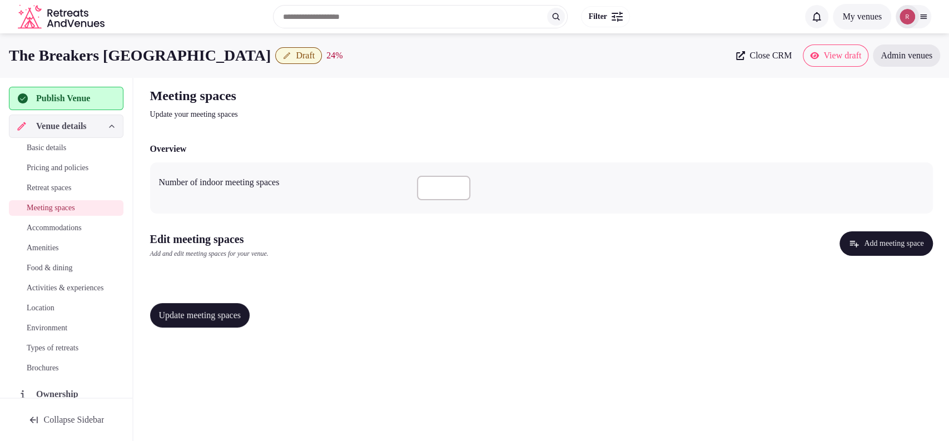
click at [235, 315] on span "Update meeting spaces" at bounding box center [200, 315] width 82 height 11
click at [847, 242] on button "Add meeting space" at bounding box center [885, 243] width 93 height 24
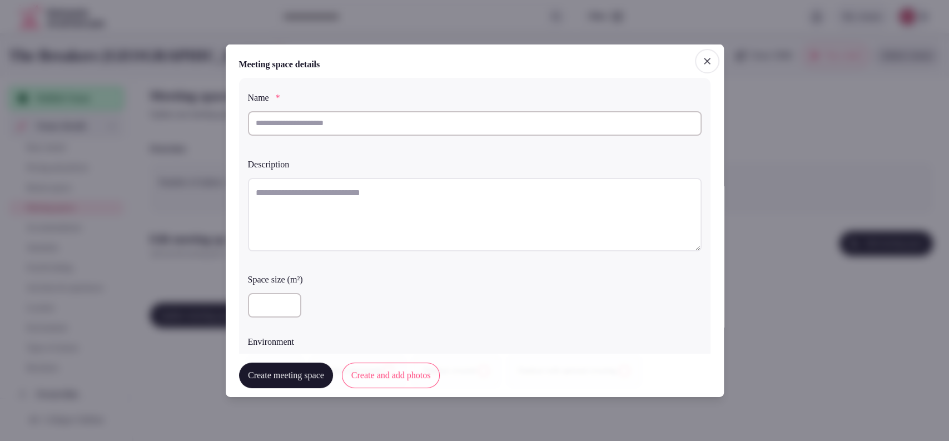
click at [368, 132] on input "text" at bounding box center [475, 123] width 454 height 24
paste input "*********"
type input "*********"
click at [361, 198] on textarea at bounding box center [475, 213] width 454 height 73
paste textarea "**********"
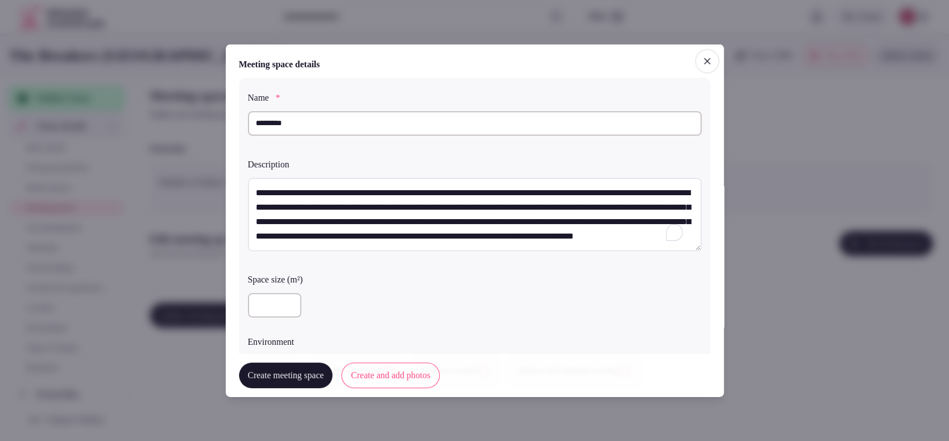
scroll to position [6, 0]
type textarea "**********"
click at [266, 308] on input "number" at bounding box center [274, 304] width 53 height 24
type input "***"
click at [505, 74] on div "**********" at bounding box center [474, 228] width 471 height 342
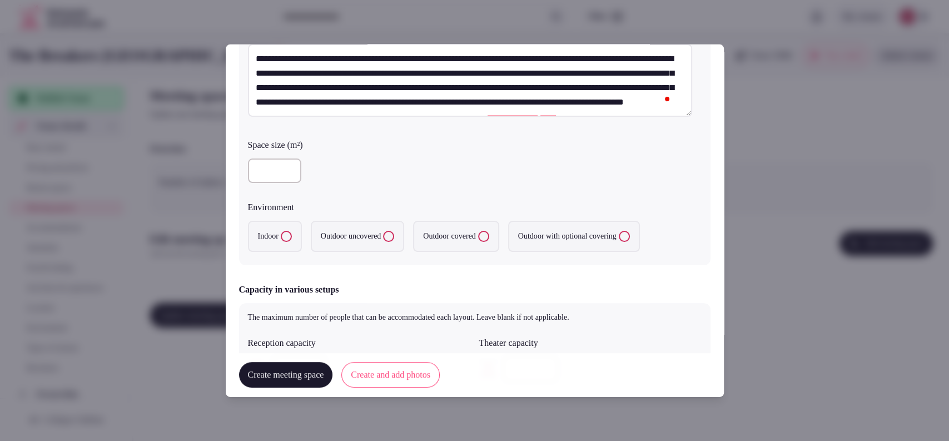
scroll to position [137, 0]
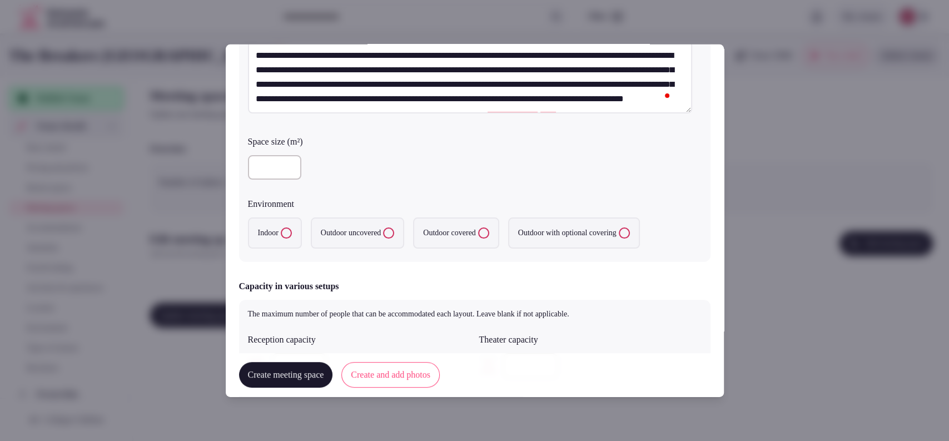
click at [280, 225] on label "Indoor" at bounding box center [275, 232] width 54 height 31
click at [281, 227] on button "Indoor" at bounding box center [286, 232] width 11 height 11
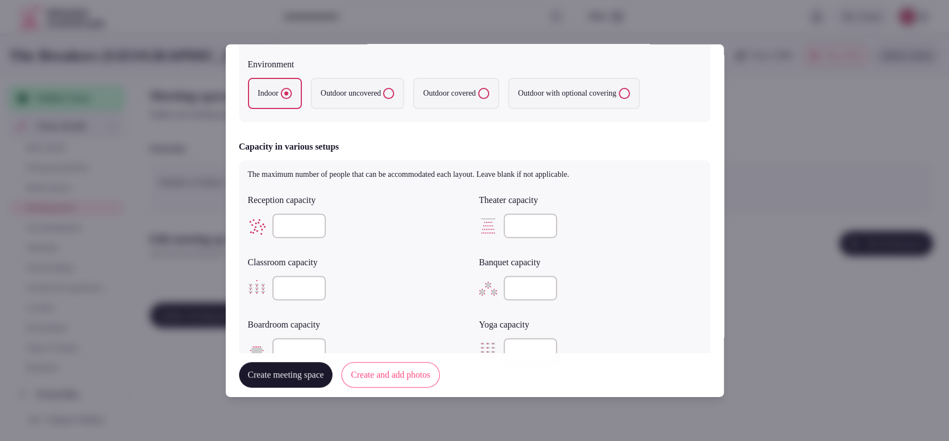
click at [286, 223] on input "number" at bounding box center [298, 225] width 53 height 24
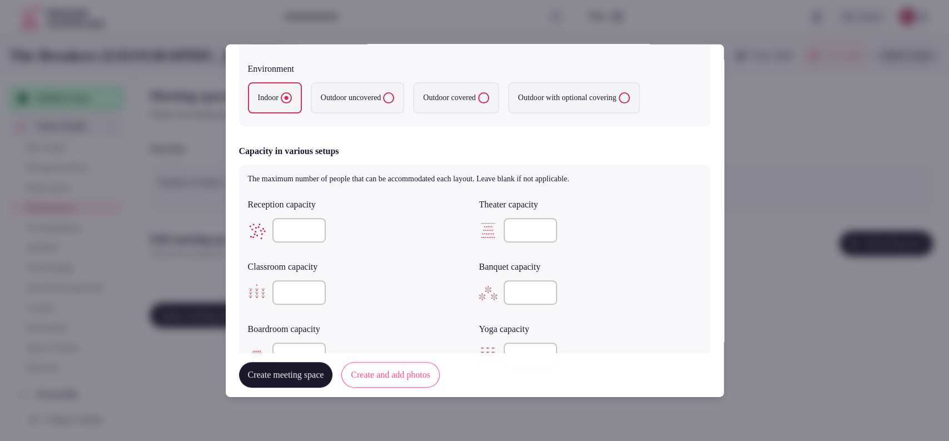
click at [519, 238] on input "number" at bounding box center [530, 230] width 53 height 24
type input "***"
click at [290, 300] on input "number" at bounding box center [298, 292] width 53 height 24
click at [295, 294] on input "number" at bounding box center [298, 292] width 53 height 24
type input "**"
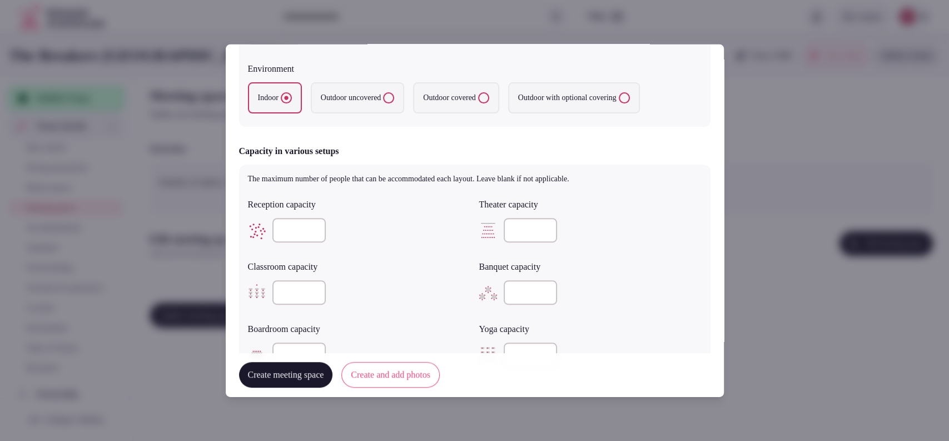
scroll to position [375, 0]
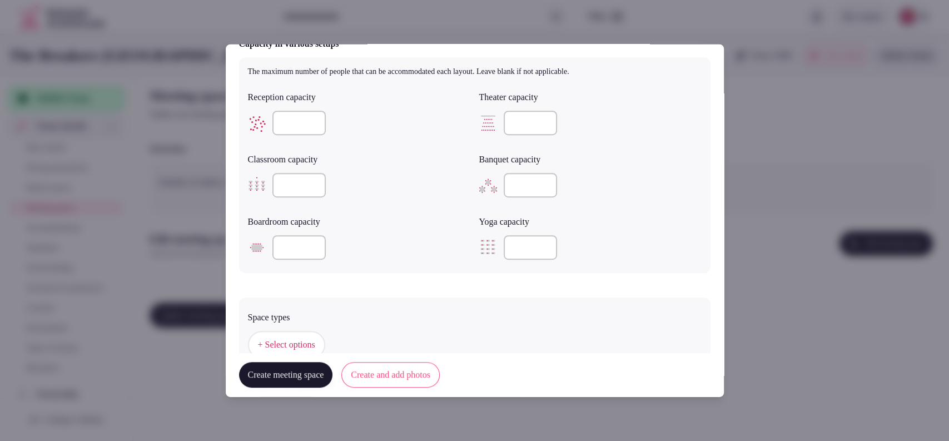
click at [516, 186] on input "number" at bounding box center [530, 185] width 53 height 24
type input "***"
click at [273, 244] on input "number" at bounding box center [298, 247] width 53 height 24
click at [282, 240] on input "number" at bounding box center [298, 247] width 53 height 24
type input "**"
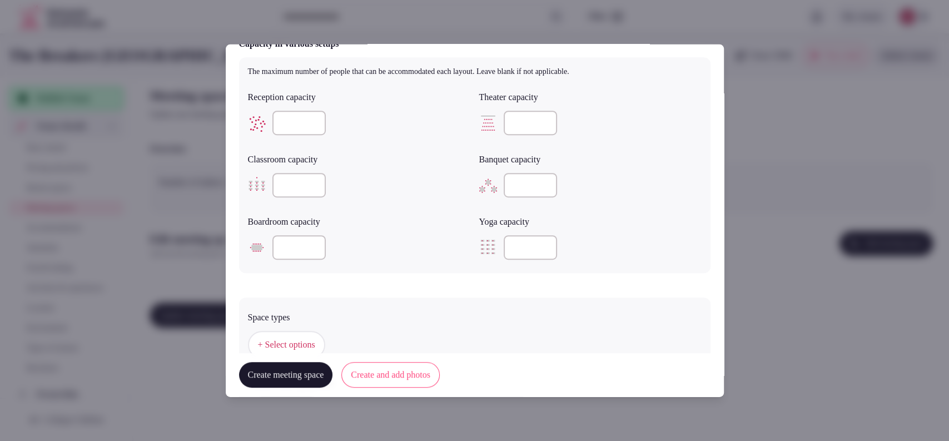
click at [276, 118] on input "number" at bounding box center [298, 123] width 53 height 24
type input "***"
click at [386, 256] on div "**" at bounding box center [359, 247] width 222 height 24
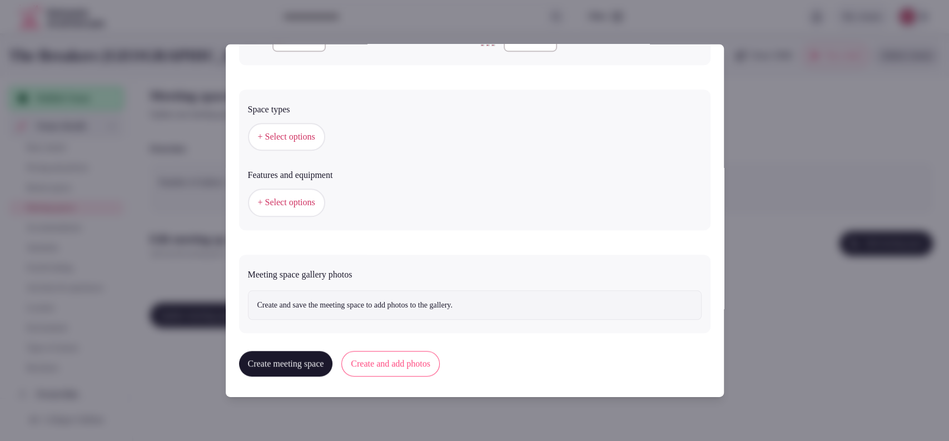
click at [286, 125] on button "+ Select options" at bounding box center [286, 137] width 77 height 28
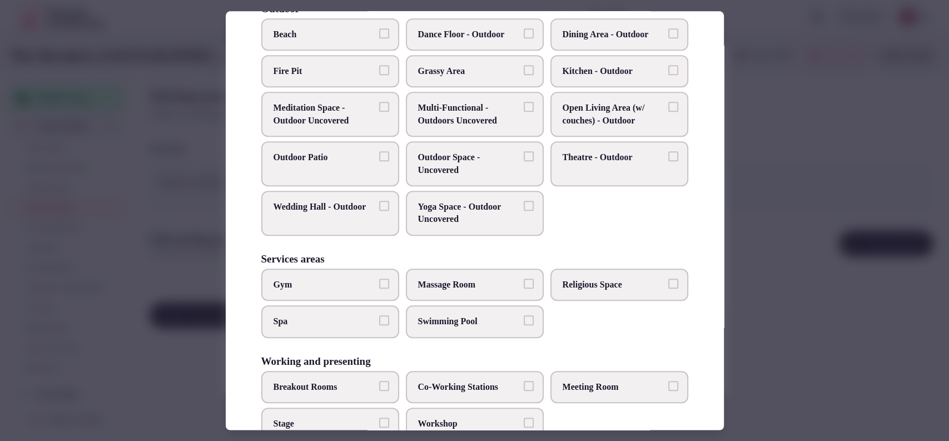
scroll to position [402, 0]
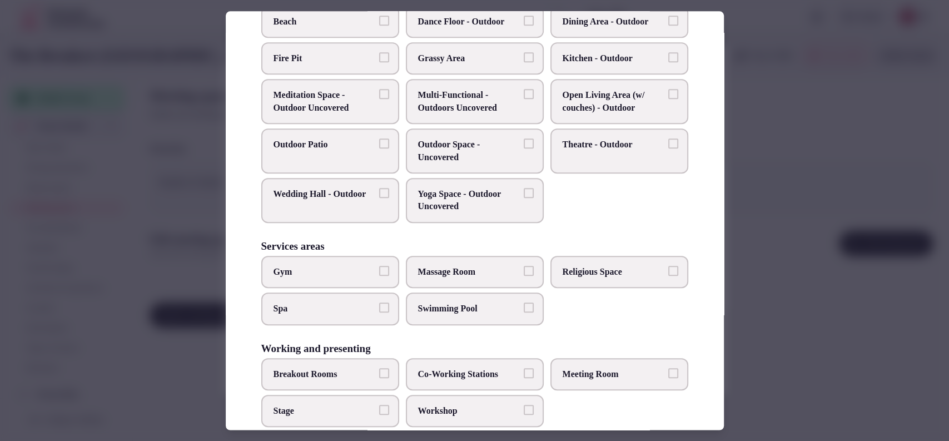
click at [630, 360] on label "Meeting Room" at bounding box center [619, 374] width 138 height 32
click at [668, 368] on button "Meeting Room" at bounding box center [673, 373] width 10 height 10
click at [487, 411] on span "Workshop" at bounding box center [469, 411] width 102 height 12
click at [524, 411] on button "Workshop" at bounding box center [529, 410] width 10 height 10
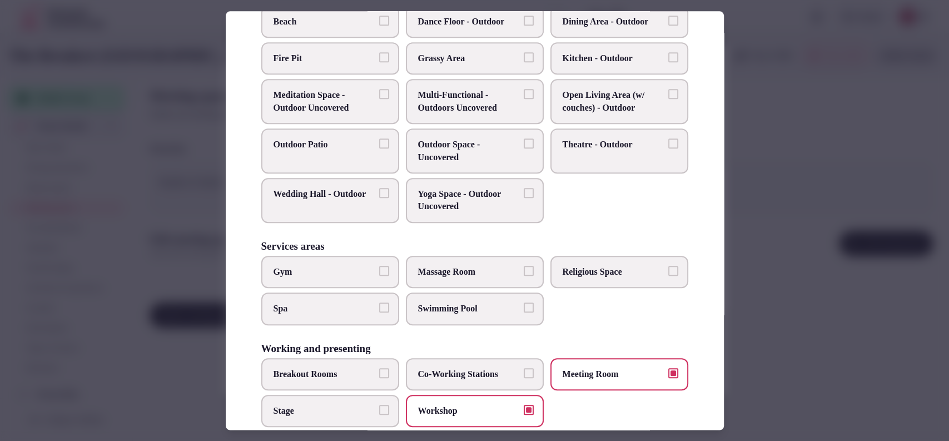
click at [368, 368] on span "Breakout Rooms" at bounding box center [324, 374] width 102 height 12
click at [379, 368] on button "Breakout Rooms" at bounding box center [384, 373] width 10 height 10
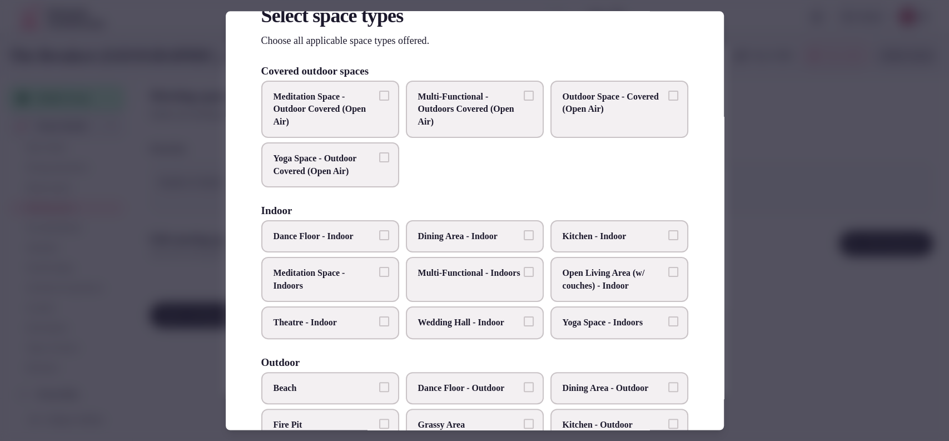
click at [461, 280] on span "Multi-Functional - Indoors" at bounding box center [469, 273] width 102 height 12
click at [524, 277] on button "Multi-Functional - Indoors" at bounding box center [529, 272] width 10 height 10
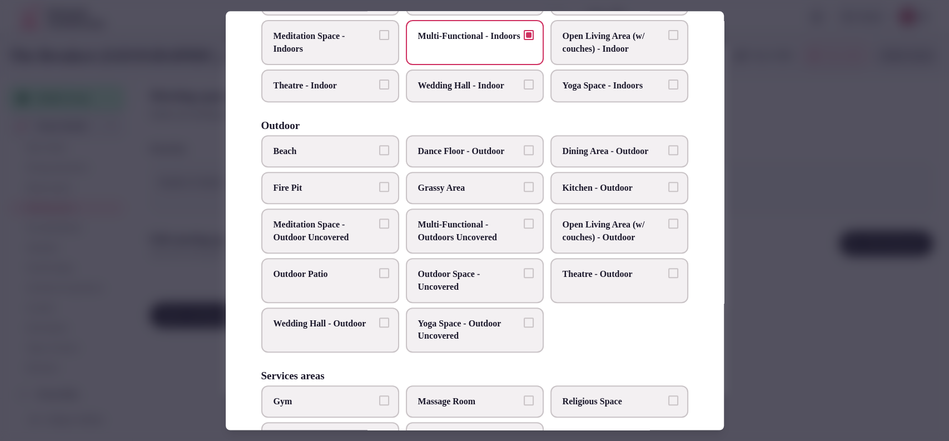
scroll to position [211, 0]
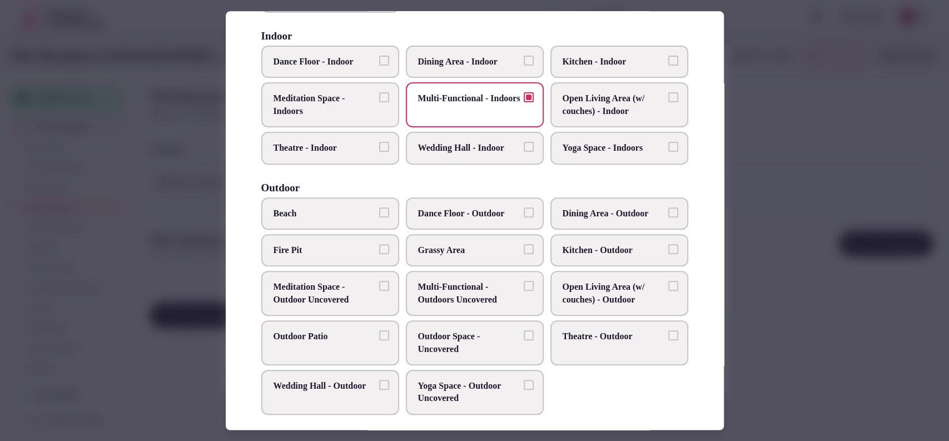
click at [456, 68] on label "Dining Area - Indoor" at bounding box center [475, 62] width 138 height 32
click at [524, 66] on button "Dining Area - Indoor" at bounding box center [529, 61] width 10 height 10
click at [469, 156] on label "Wedding Hall - Indoor" at bounding box center [475, 148] width 138 height 32
click at [524, 152] on button "Wedding Hall - Indoor" at bounding box center [529, 147] width 10 height 10
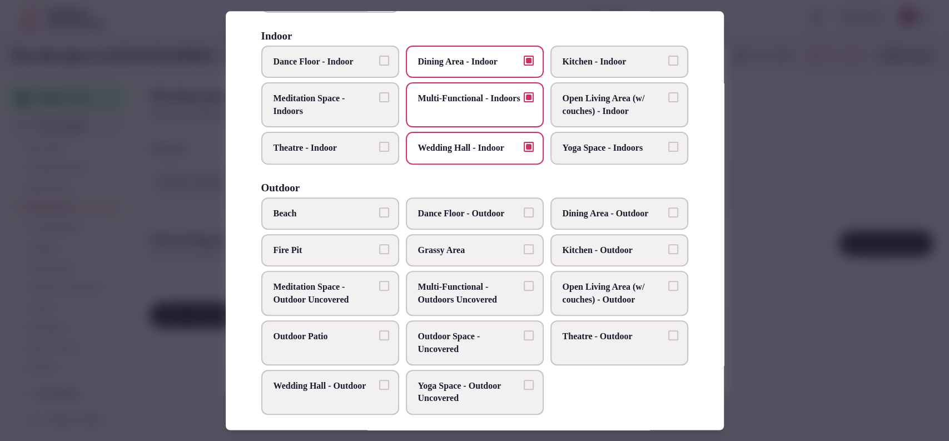
click at [794, 116] on div at bounding box center [474, 220] width 949 height 441
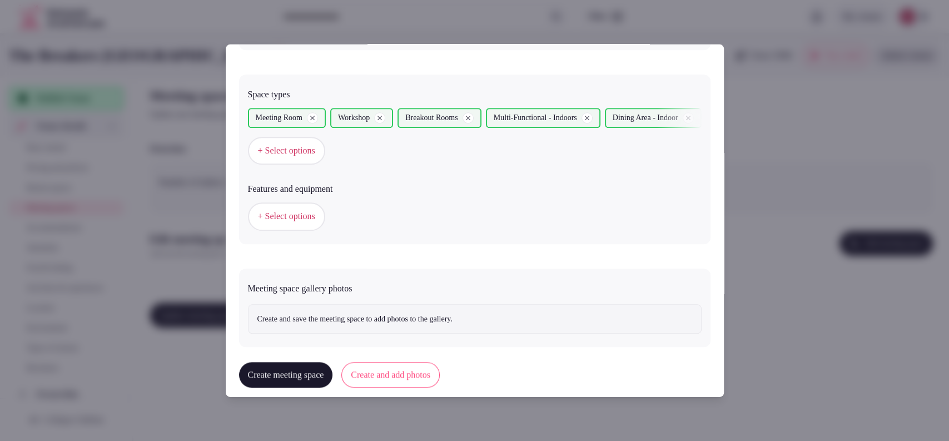
scroll to position [612, 0]
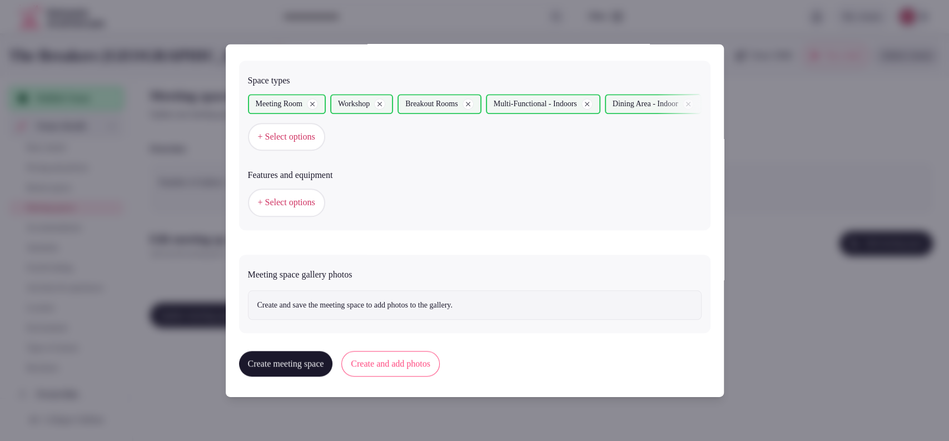
click at [405, 361] on button "Create and add photos" at bounding box center [390, 364] width 98 height 26
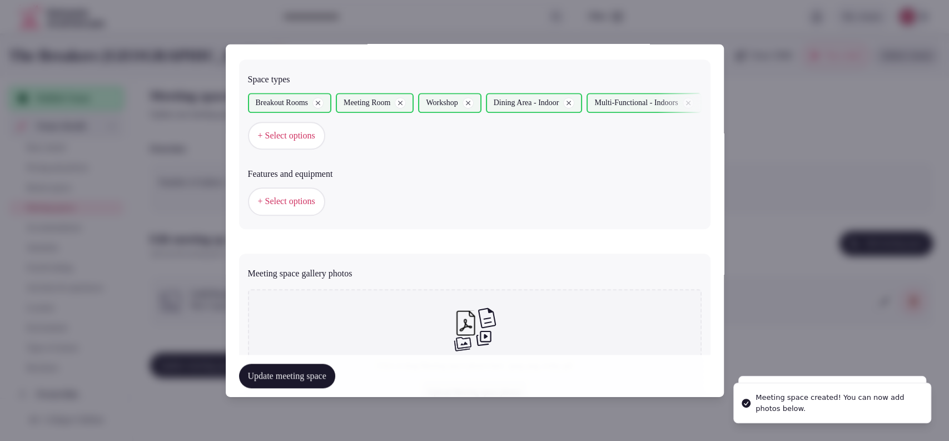
scroll to position [719, 0]
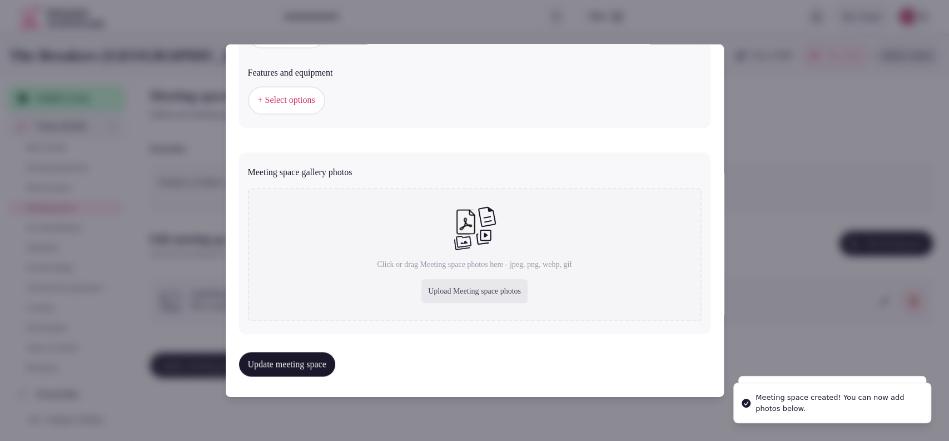
click at [437, 293] on div "Upload Meeting space photos" at bounding box center [474, 291] width 106 height 24
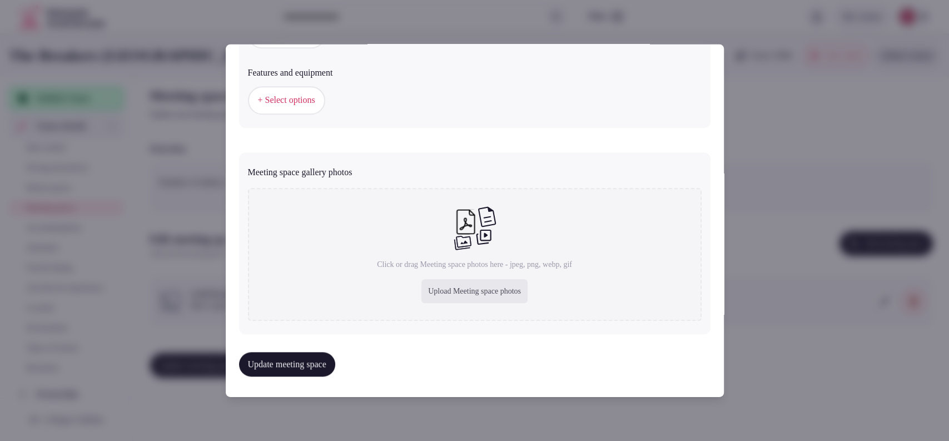
type input "**********"
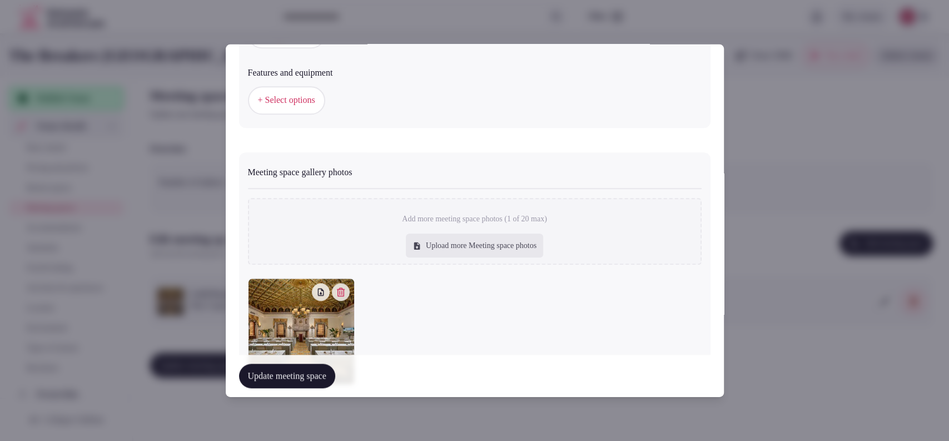
click at [250, 378] on button "Update meeting space" at bounding box center [287, 375] width 96 height 24
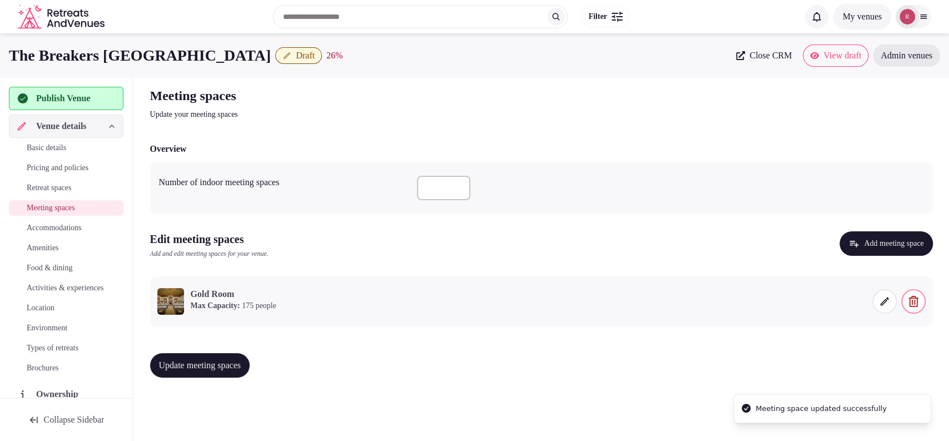
click at [241, 363] on span "Update meeting spaces" at bounding box center [200, 365] width 82 height 11
click at [59, 223] on span "Accommodations" at bounding box center [54, 227] width 55 height 11
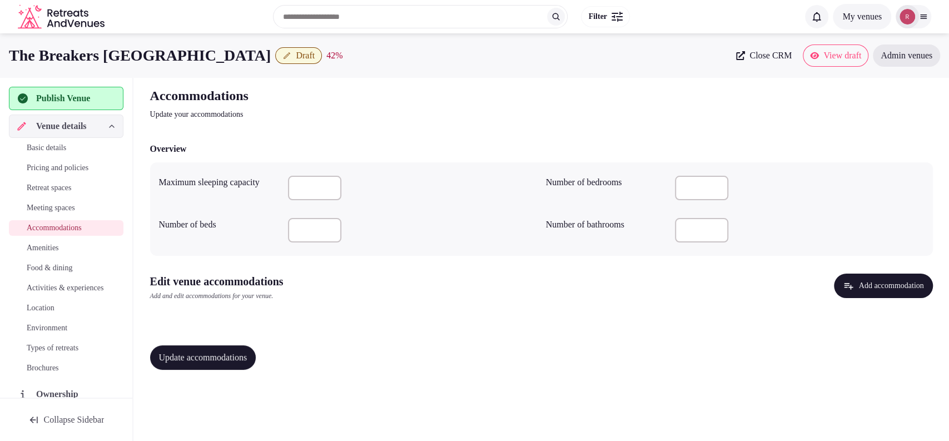
click at [856, 290] on button "Add accommodation" at bounding box center [883, 285] width 98 height 24
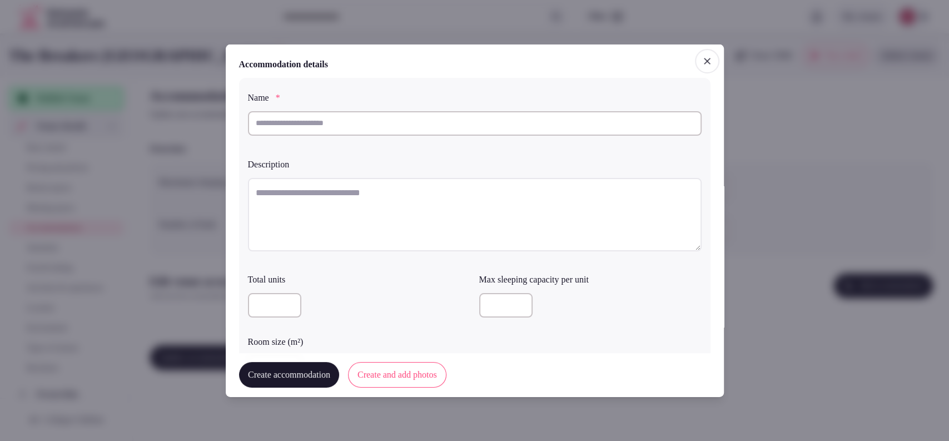
click at [387, 126] on input "text" at bounding box center [475, 123] width 454 height 24
paste input "**********"
type input "**********"
click at [356, 189] on textarea at bounding box center [475, 213] width 454 height 73
paste textarea "**********"
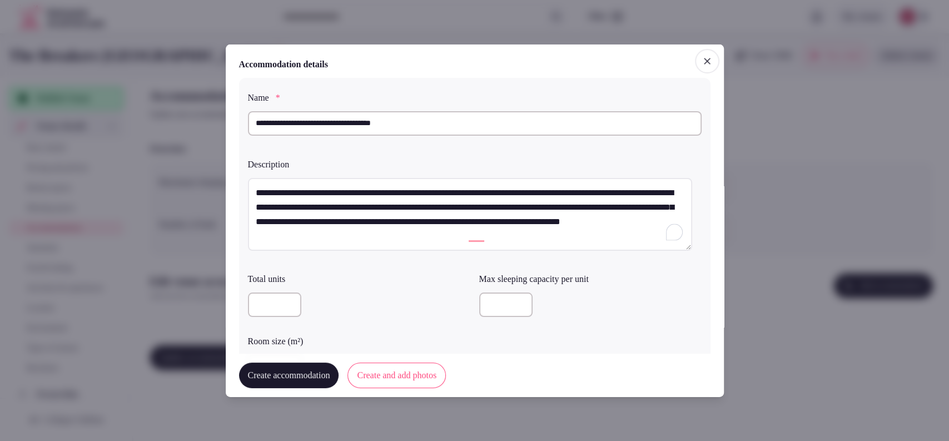
type textarea "**********"
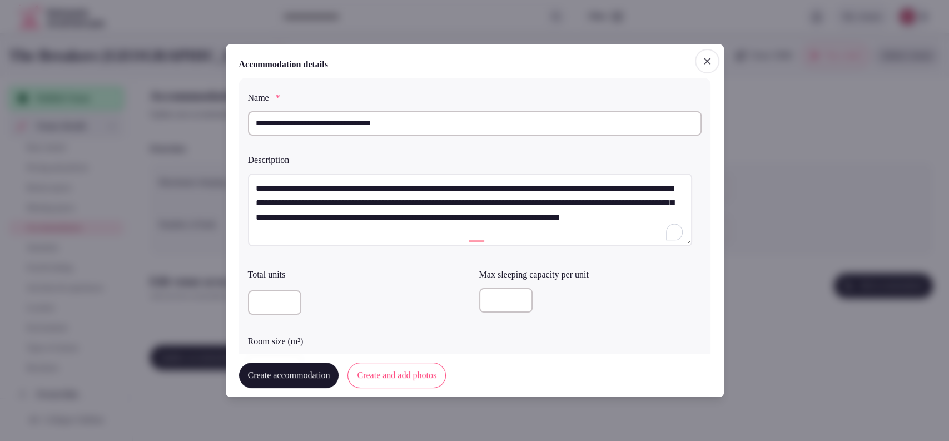
click at [502, 296] on input "number" at bounding box center [505, 300] width 53 height 24
type input "*"
click at [441, 279] on div "Total units" at bounding box center [359, 292] width 222 height 58
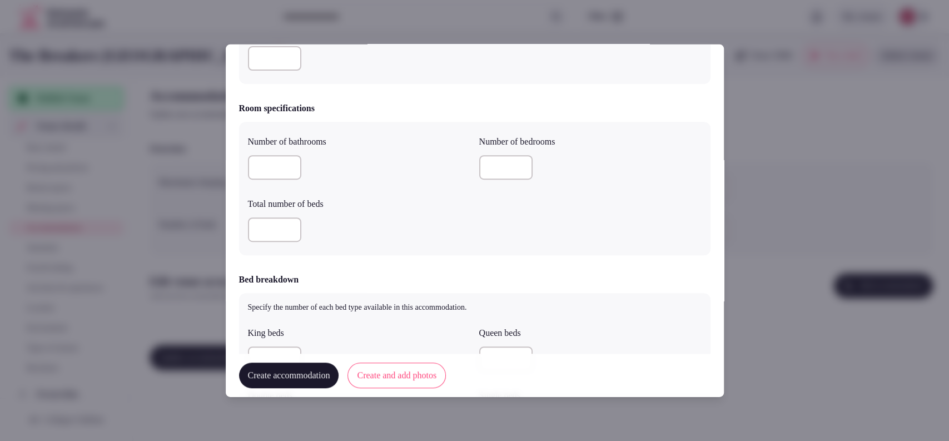
click at [285, 64] on input "number" at bounding box center [274, 58] width 53 height 24
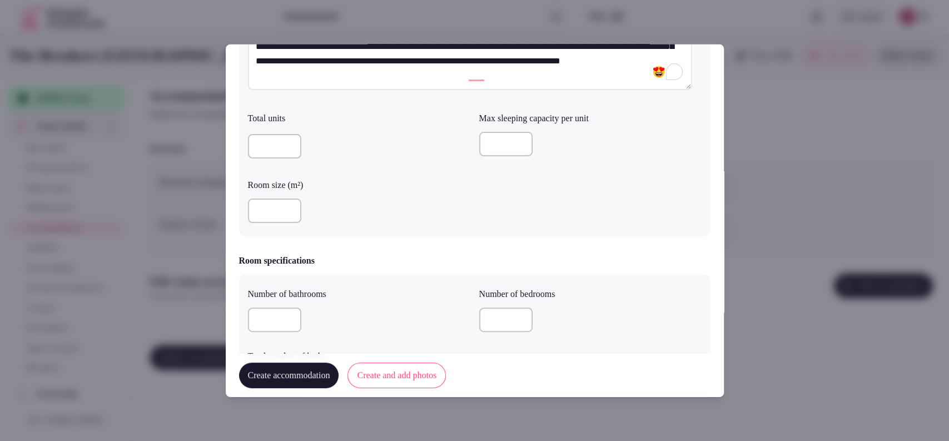
scroll to position [152, 0]
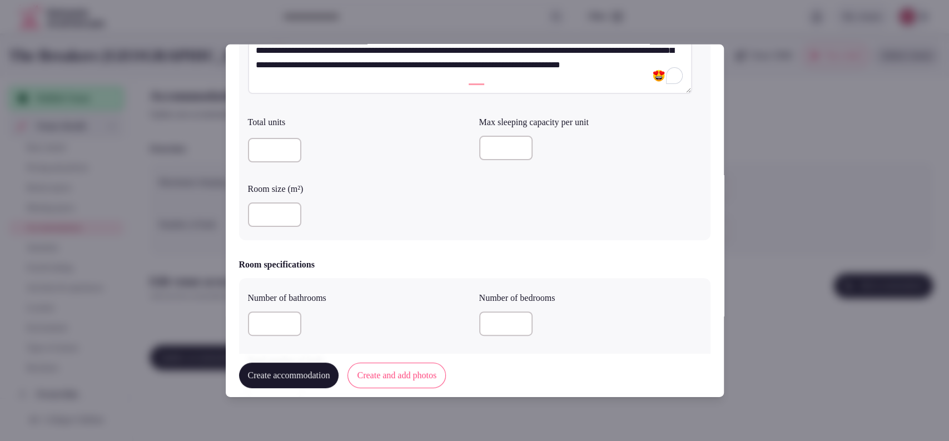
click at [248, 209] on input "number" at bounding box center [274, 214] width 53 height 24
type input "**"
click at [254, 328] on input "number" at bounding box center [274, 323] width 53 height 24
type input "*"
click at [499, 317] on input "number" at bounding box center [505, 323] width 53 height 24
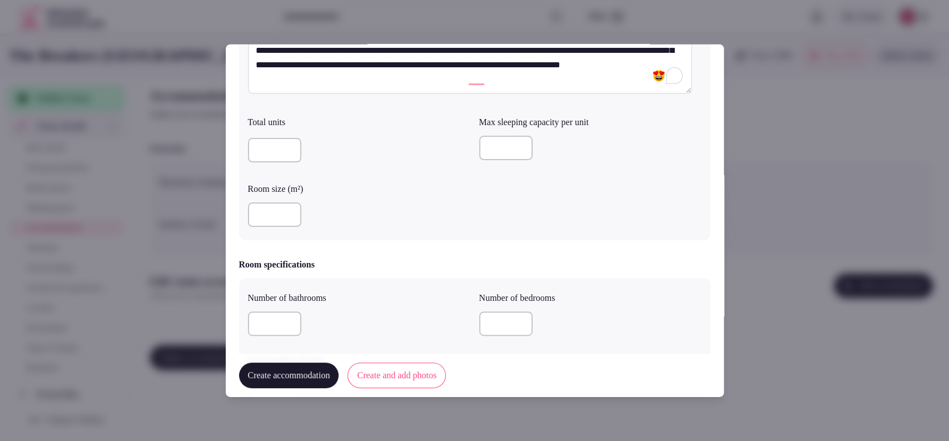
type input "*"
click at [561, 212] on div "Total units Max sleeping capacity per unit * Room size (m²) **" at bounding box center [475, 171] width 454 height 120
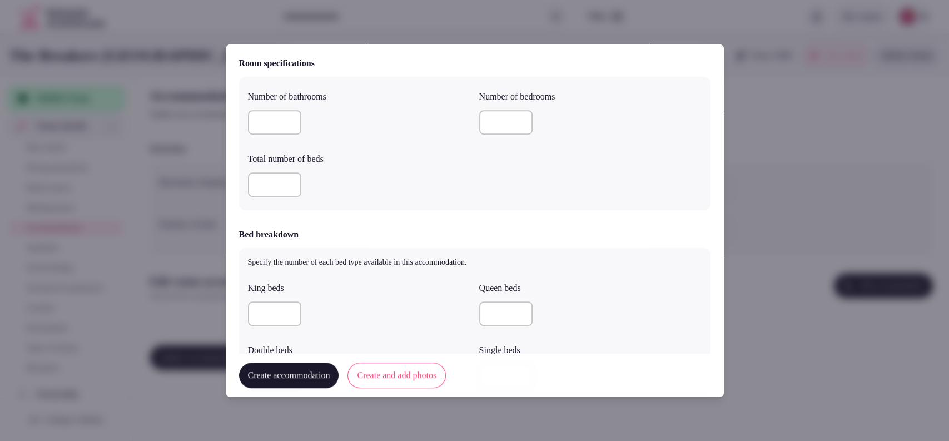
scroll to position [387, 0]
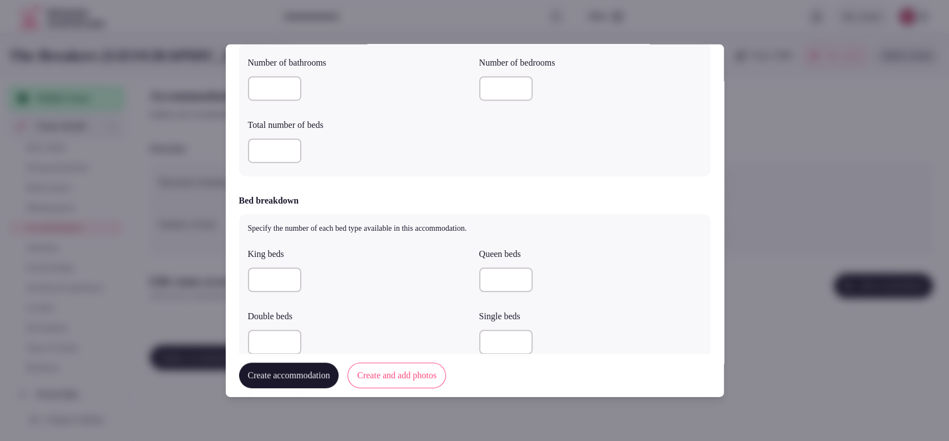
click at [257, 143] on input "number" at bounding box center [274, 150] width 53 height 24
type input "*"
click at [261, 271] on input "number" at bounding box center [274, 279] width 53 height 24
type input "*"
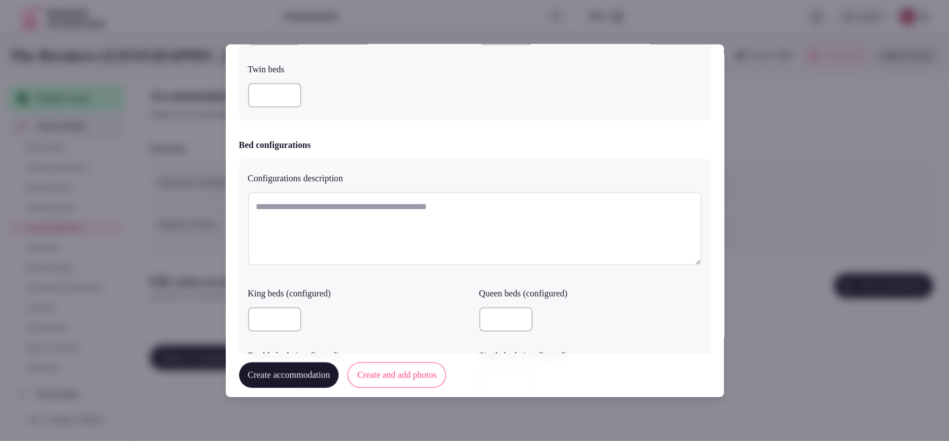
scroll to position [986, 0]
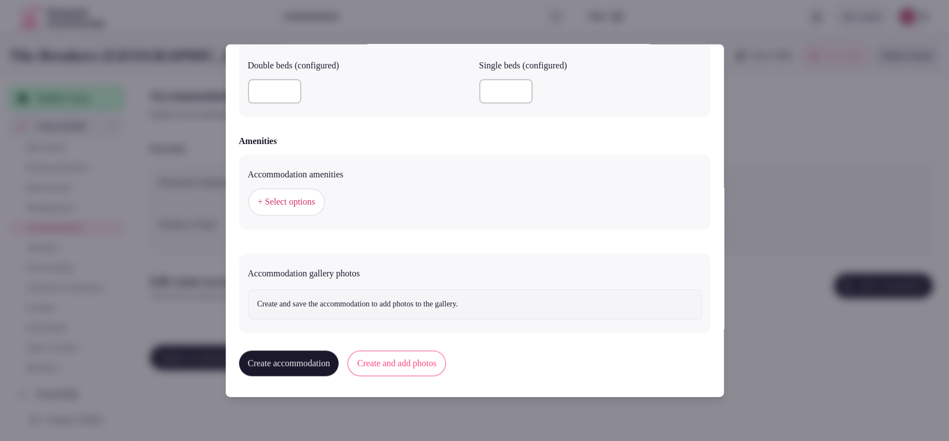
click at [290, 201] on span "+ Select options" at bounding box center [286, 202] width 57 height 12
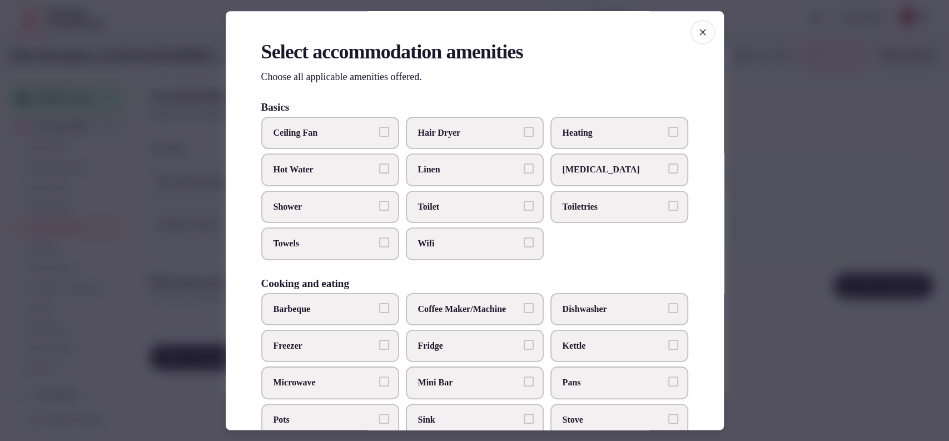
click at [446, 139] on span "Hair Dryer" at bounding box center [469, 133] width 102 height 12
click at [524, 137] on button "Hair Dryer" at bounding box center [529, 132] width 10 height 10
click at [435, 211] on span "Toilet" at bounding box center [469, 207] width 102 height 12
click at [524, 211] on button "Toilet" at bounding box center [529, 206] width 10 height 10
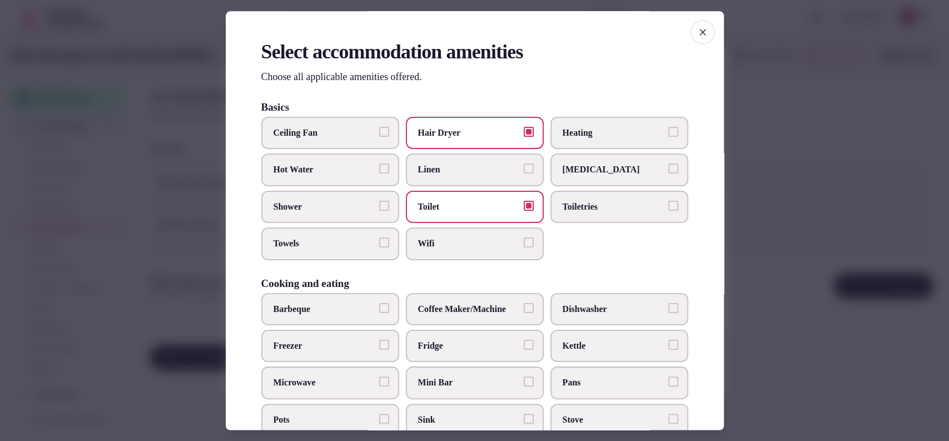
click at [436, 232] on label "Wifi" at bounding box center [475, 244] width 138 height 32
click at [524, 238] on button "Wifi" at bounding box center [529, 243] width 10 height 10
click at [563, 208] on span "Toiletries" at bounding box center [613, 207] width 102 height 12
click at [668, 208] on button "Toiletries" at bounding box center [673, 206] width 10 height 10
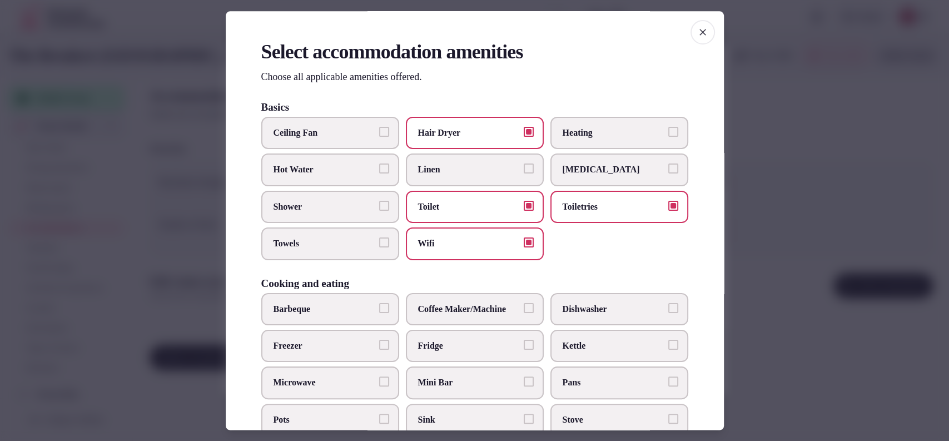
click at [313, 215] on label "Shower" at bounding box center [330, 207] width 138 height 32
click at [379, 211] on button "Shower" at bounding box center [384, 206] width 10 height 10
click at [308, 234] on label "Towels" at bounding box center [330, 244] width 138 height 32
click at [379, 238] on button "Towels" at bounding box center [384, 243] width 10 height 10
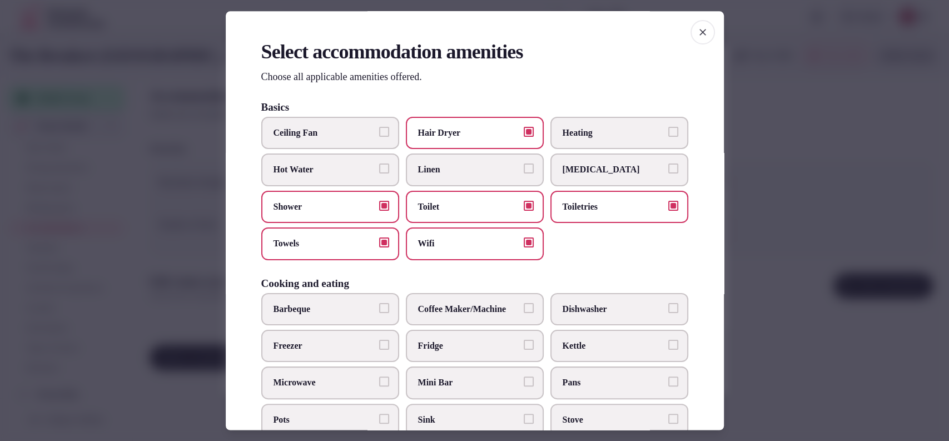
click at [418, 168] on span "Linen" at bounding box center [469, 170] width 102 height 12
click at [524, 168] on button "Linen" at bounding box center [529, 169] width 10 height 10
click at [438, 373] on label "Mini Bar" at bounding box center [475, 383] width 138 height 32
click at [524, 377] on button "Mini Bar" at bounding box center [529, 382] width 10 height 10
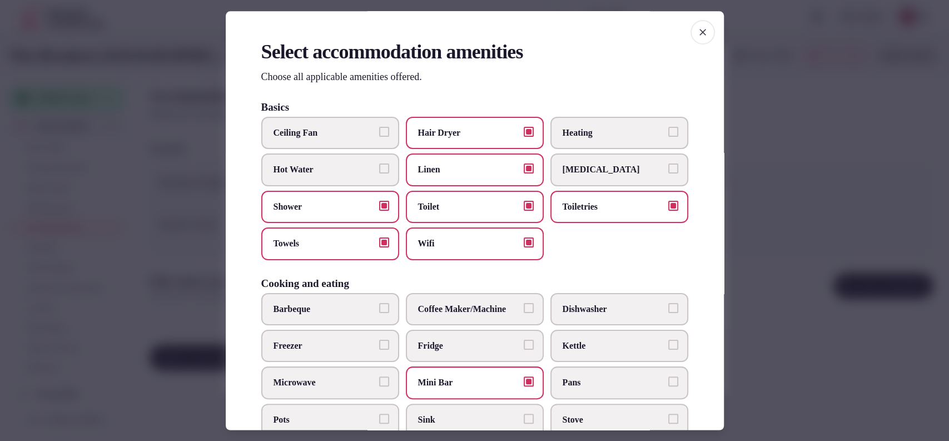
scroll to position [366, 0]
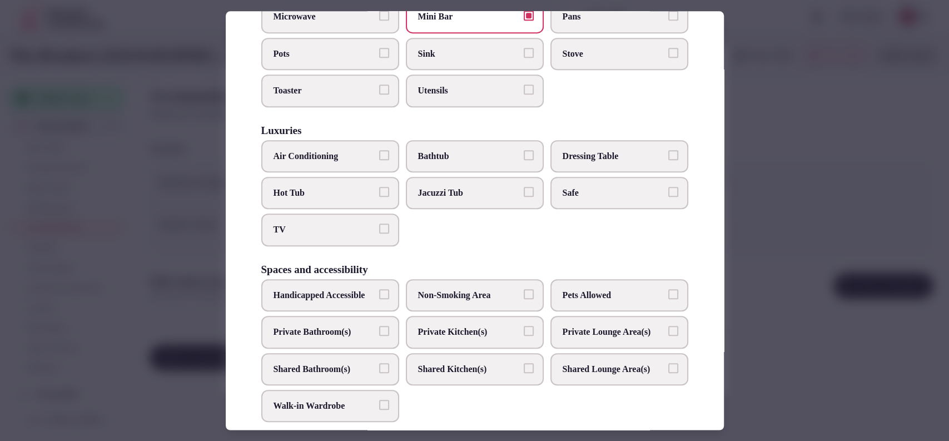
click at [605, 181] on label "Safe" at bounding box center [619, 193] width 138 height 32
click at [668, 187] on button "Safe" at bounding box center [673, 192] width 10 height 10
click at [307, 231] on span "TV" at bounding box center [324, 230] width 102 height 12
click at [379, 231] on button "TV" at bounding box center [384, 229] width 10 height 10
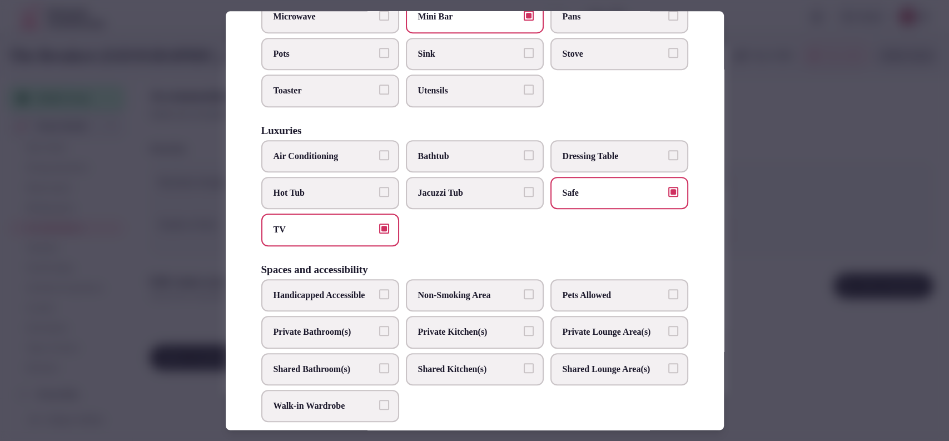
click at [333, 140] on label "Air Conditioning" at bounding box center [330, 156] width 138 height 32
click at [379, 150] on button "Air Conditioning" at bounding box center [384, 155] width 10 height 10
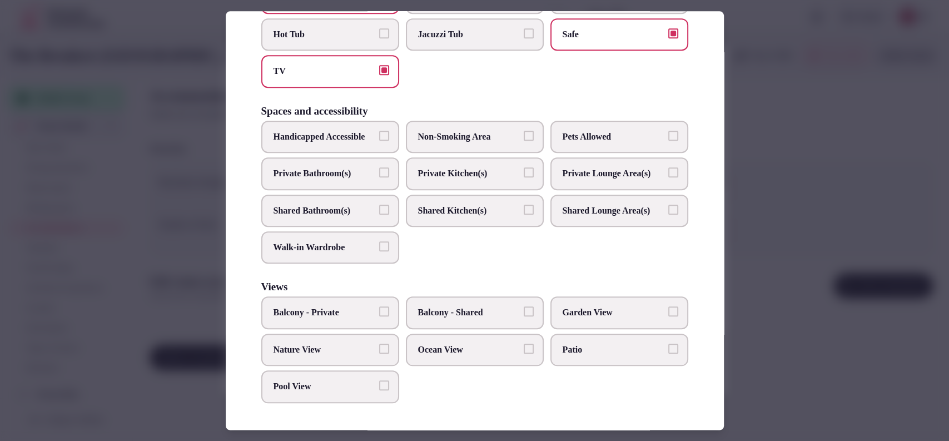
click at [344, 167] on span "Private Bathroom(s)" at bounding box center [324, 173] width 102 height 12
click at [379, 167] on button "Private Bathroom(s)" at bounding box center [384, 172] width 10 height 10
click at [328, 310] on span "Balcony - Private" at bounding box center [324, 313] width 102 height 12
click at [379, 310] on button "Balcony - Private" at bounding box center [384, 312] width 10 height 10
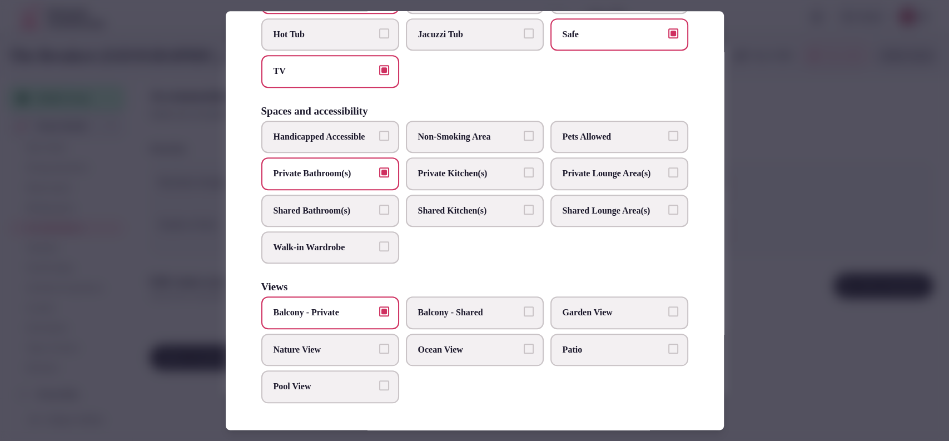
click at [434, 370] on div "Balcony - Private Balcony - Shared Garden View Nature View Ocean View Patio Poo…" at bounding box center [474, 350] width 427 height 106
click at [440, 355] on span "Ocean View" at bounding box center [469, 349] width 102 height 12
click at [524, 353] on button "Ocean View" at bounding box center [529, 348] width 10 height 10
click at [803, 330] on div at bounding box center [474, 220] width 949 height 441
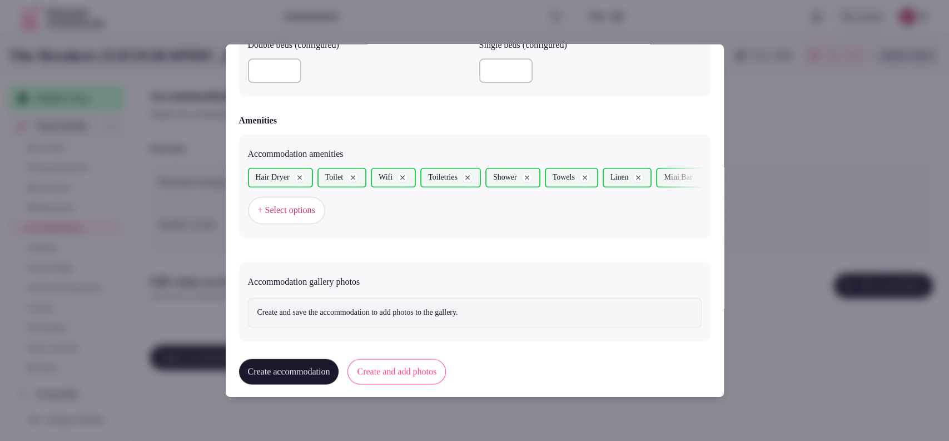
scroll to position [1014, 0]
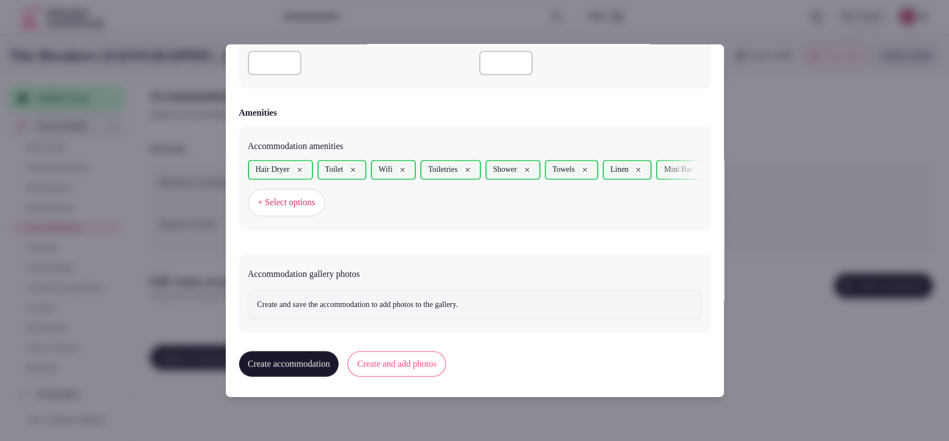
click at [416, 372] on button "Create and add photos" at bounding box center [396, 364] width 98 height 26
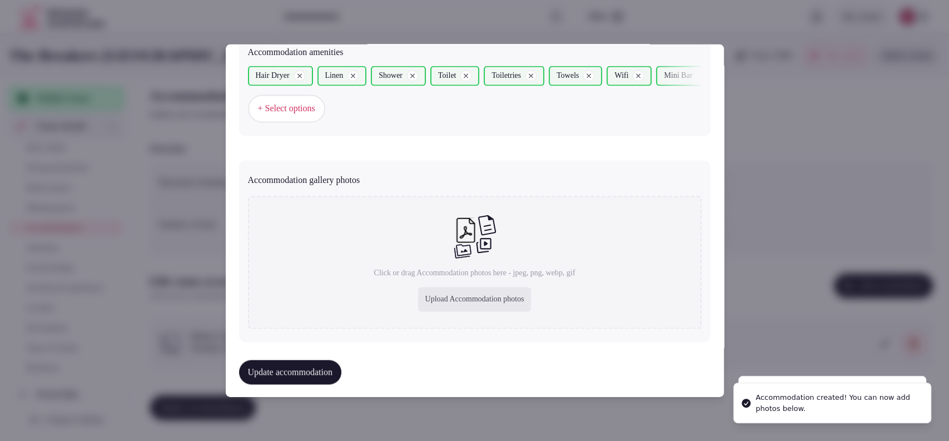
scroll to position [1117, 0]
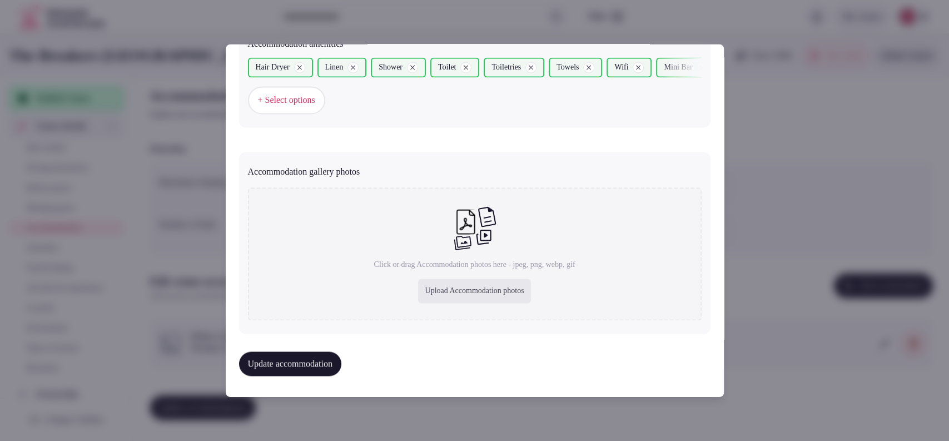
click at [446, 297] on div "Upload Accommodation photos" at bounding box center [474, 291] width 112 height 24
type input "**********"
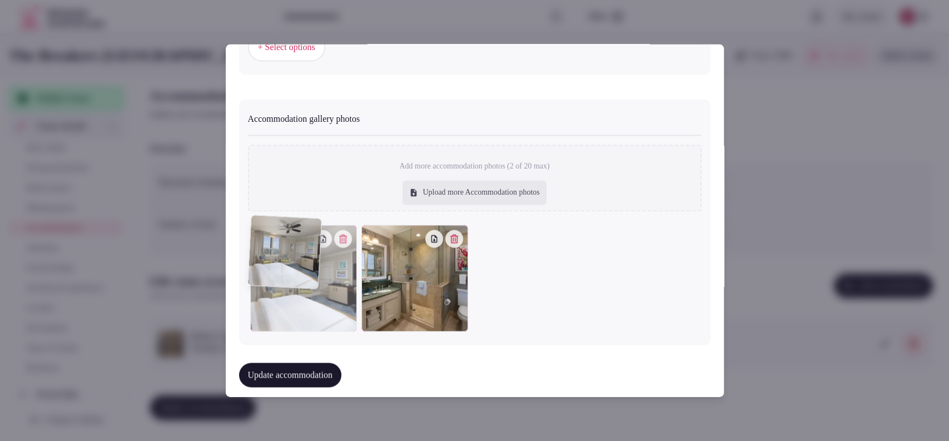
drag, startPoint x: 403, startPoint y: 340, endPoint x: 328, endPoint y: 340, distance: 75.6
click at [328, 340] on div "**********" at bounding box center [475, 220] width 498 height 352
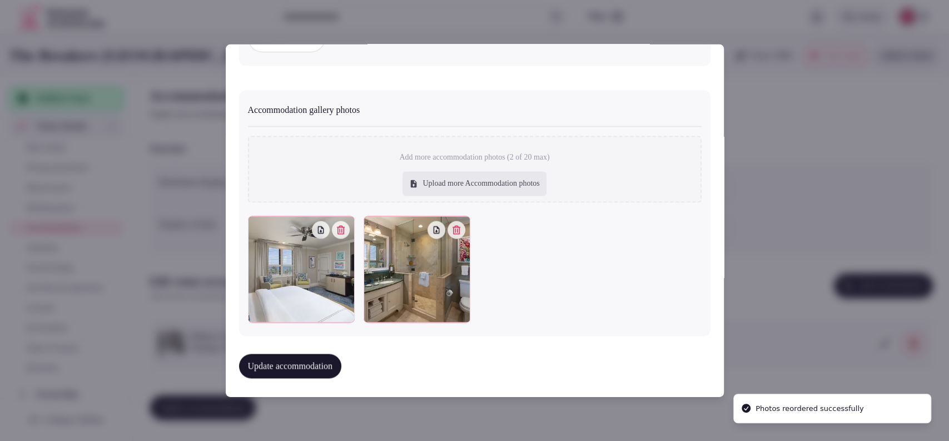
click at [312, 357] on button "Update accommodation" at bounding box center [290, 366] width 102 height 24
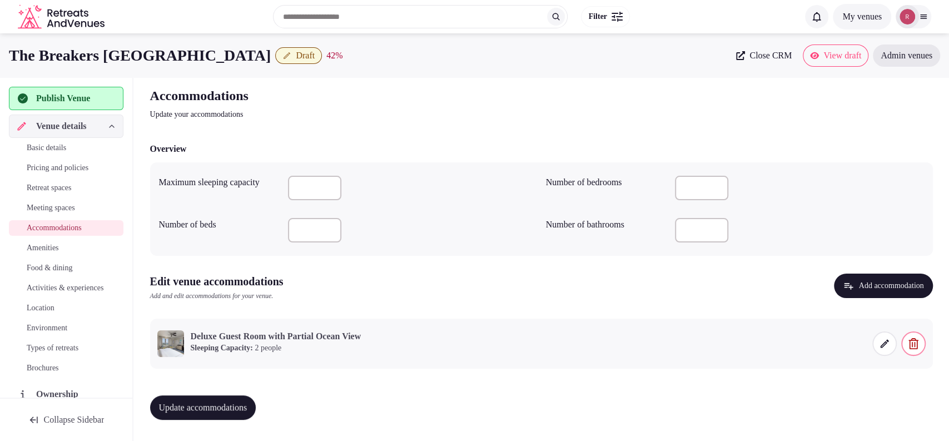
click at [239, 398] on button "Update accommodations" at bounding box center [203, 407] width 106 height 24
click at [59, 250] on span "Amenities" at bounding box center [43, 247] width 32 height 11
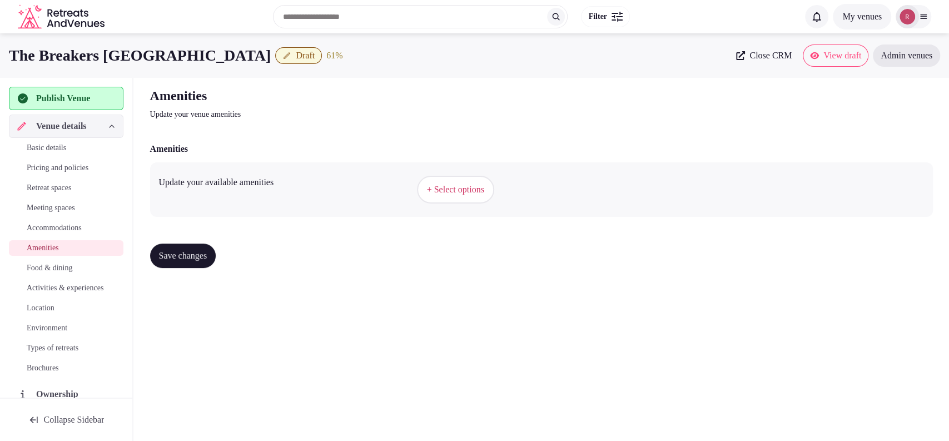
click at [447, 190] on span "+ Select options" at bounding box center [455, 189] width 57 height 12
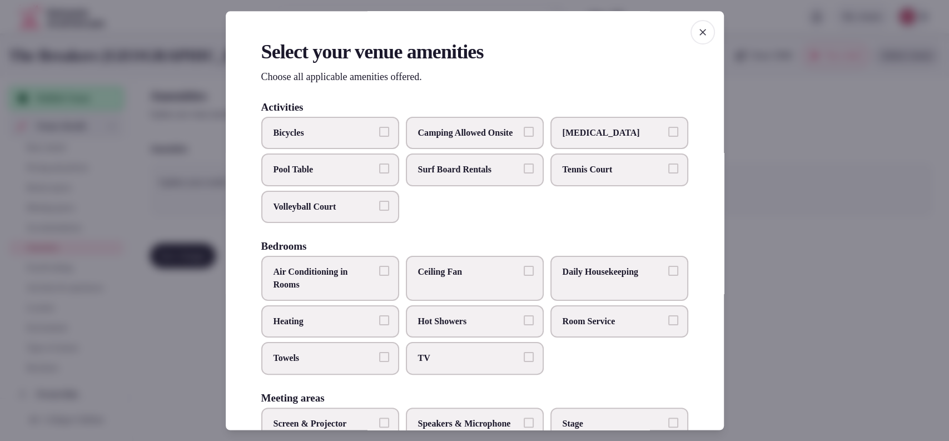
click at [338, 129] on span "Bicycles" at bounding box center [324, 133] width 102 height 12
click at [379, 129] on button "Bicycles" at bounding box center [384, 132] width 10 height 10
click at [550, 180] on label "Tennis Court" at bounding box center [619, 170] width 138 height 32
click at [668, 174] on button "Tennis Court" at bounding box center [673, 169] width 10 height 10
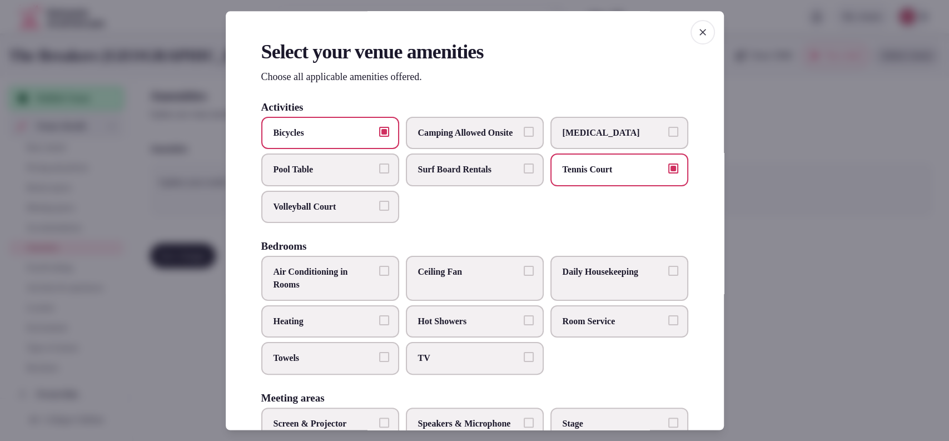
click at [324, 291] on span "Air Conditioning in Rooms" at bounding box center [324, 278] width 102 height 25
click at [379, 276] on button "Air Conditioning in Rooms" at bounding box center [384, 271] width 10 height 10
click at [342, 362] on label "Towels" at bounding box center [330, 358] width 138 height 32
click at [379, 362] on button "Towels" at bounding box center [384, 357] width 10 height 10
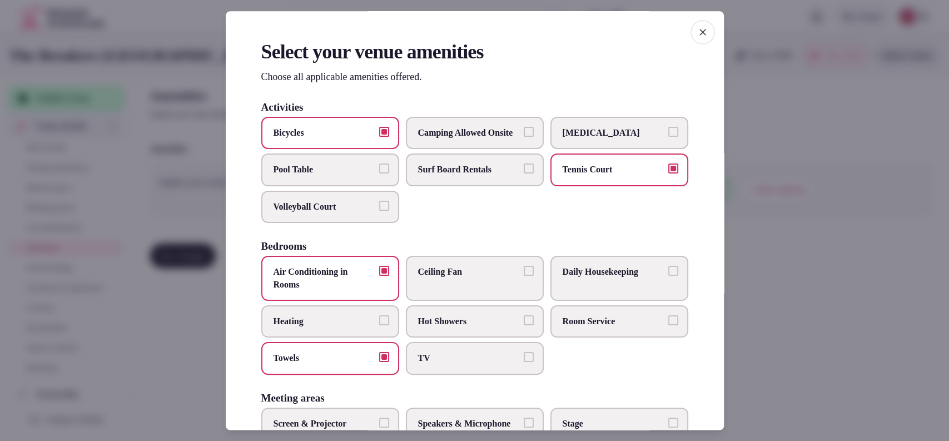
click at [428, 365] on span "TV" at bounding box center [469, 358] width 102 height 12
click at [524, 362] on button "TV" at bounding box center [529, 357] width 10 height 10
click at [452, 327] on span "Hot Showers" at bounding box center [469, 321] width 102 height 12
click at [524, 325] on button "Hot Showers" at bounding box center [529, 320] width 10 height 10
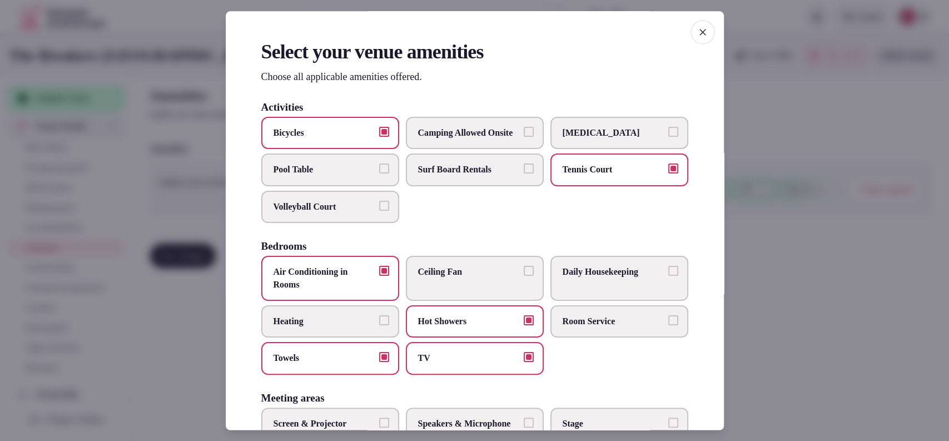
click at [452, 327] on span "Hot Showers" at bounding box center [469, 321] width 102 height 12
click at [524, 325] on button "Hot Showers" at bounding box center [529, 320] width 10 height 10
click at [560, 323] on label "Room Service" at bounding box center [619, 321] width 138 height 32
click at [668, 323] on button "Room Service" at bounding box center [673, 320] width 10 height 10
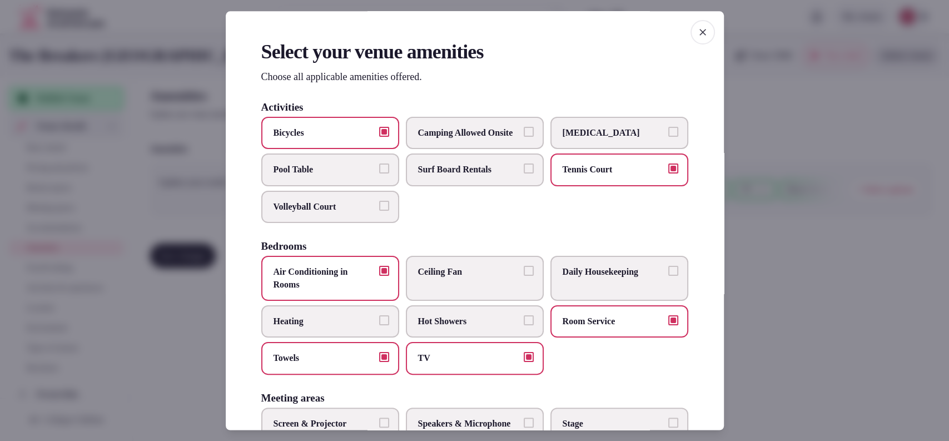
click at [582, 278] on span "Daily Housekeeping" at bounding box center [613, 272] width 102 height 12
click at [668, 276] on button "Daily Housekeeping" at bounding box center [673, 271] width 10 height 10
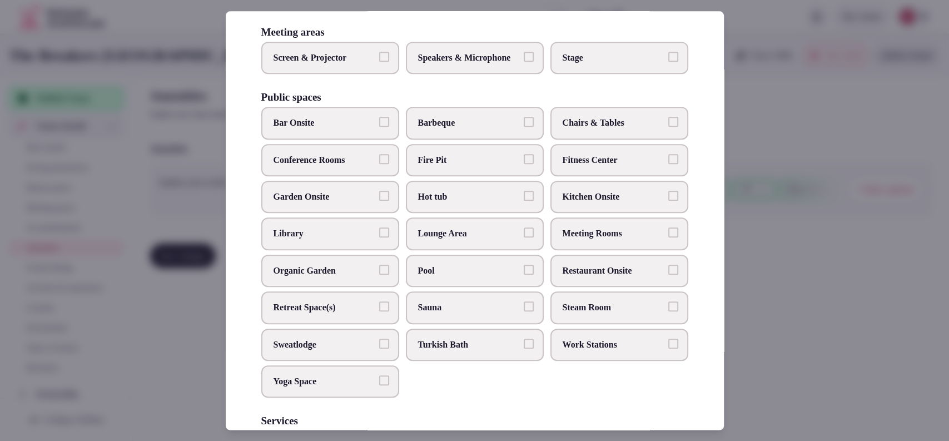
click at [372, 74] on label "Screen & Projector" at bounding box center [330, 58] width 138 height 32
click at [379, 62] on button "Screen & Projector" at bounding box center [384, 57] width 10 height 10
click at [445, 64] on span "Speakers & Microphone" at bounding box center [469, 58] width 102 height 12
click at [524, 62] on button "Speakers & Microphone" at bounding box center [529, 57] width 10 height 10
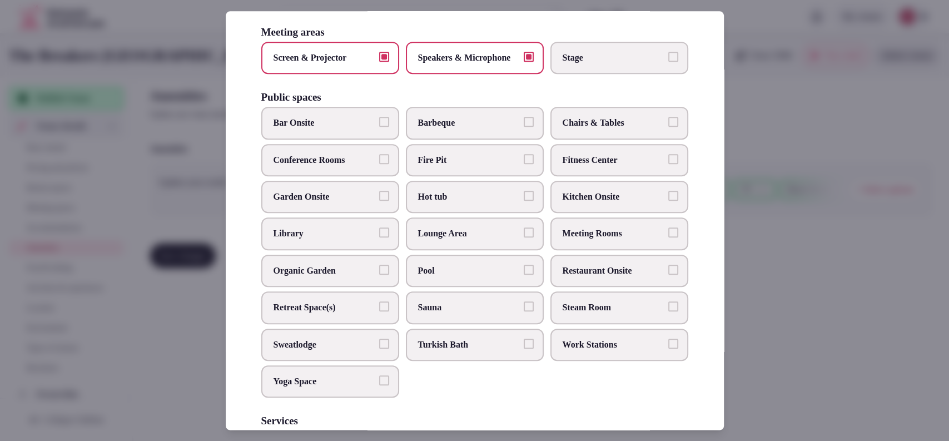
click at [589, 129] on span "Chairs & Tables" at bounding box center [613, 123] width 102 height 12
click at [668, 127] on button "Chairs & Tables" at bounding box center [673, 122] width 10 height 10
click at [568, 166] on span "Fitness Center" at bounding box center [613, 160] width 102 height 12
click at [668, 164] on button "Fitness Center" at bounding box center [673, 159] width 10 height 10
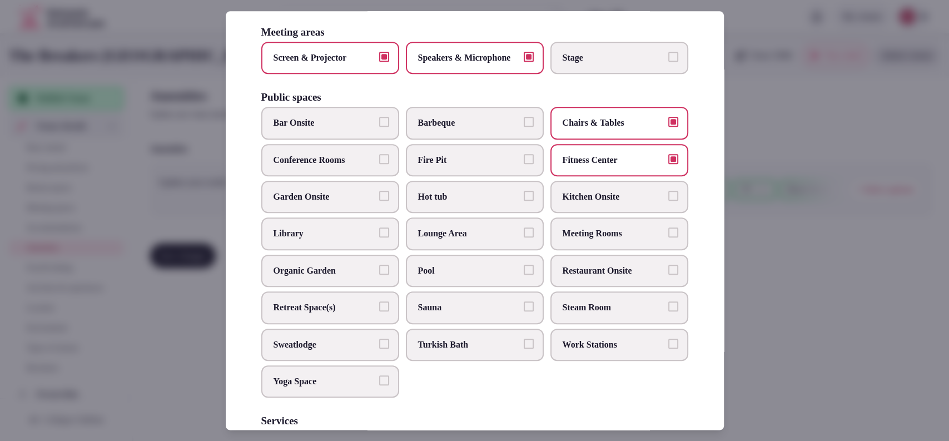
click at [560, 250] on label "Meeting Rooms" at bounding box center [619, 234] width 138 height 32
click at [668, 238] on button "Meeting Rooms" at bounding box center [673, 233] width 10 height 10
click at [562, 277] on span "Restaurant Onsite" at bounding box center [613, 271] width 102 height 12
click at [668, 275] on button "Restaurant Onsite" at bounding box center [673, 270] width 10 height 10
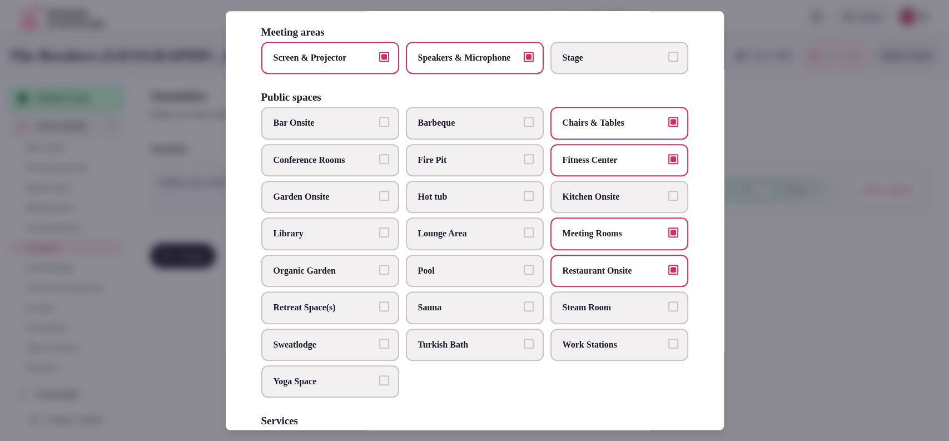
click at [484, 313] on span "Sauna" at bounding box center [469, 307] width 102 height 12
click at [524, 311] on button "Sauna" at bounding box center [529, 306] width 10 height 10
click at [480, 250] on label "Lounge Area" at bounding box center [475, 234] width 138 height 32
click at [524, 238] on button "Lounge Area" at bounding box center [529, 233] width 10 height 10
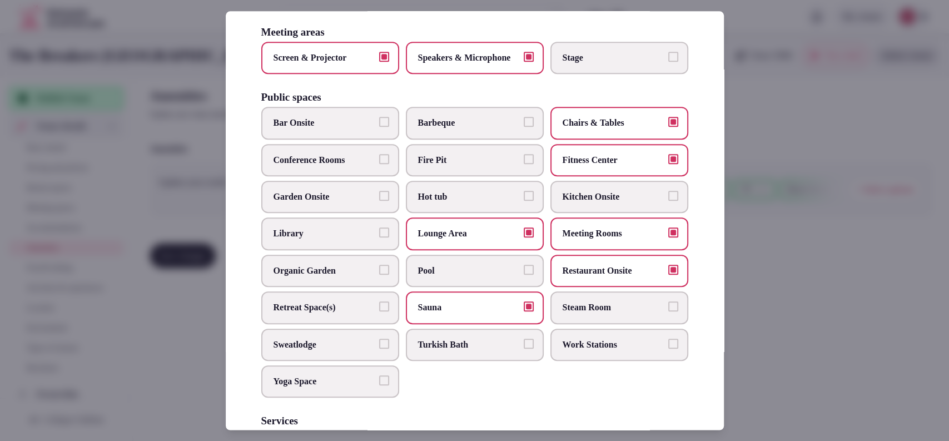
click at [343, 129] on span "Bar Onsite" at bounding box center [324, 123] width 102 height 12
click at [379, 127] on button "Bar Onsite" at bounding box center [384, 122] width 10 height 10
click at [327, 166] on span "Conference Rooms" at bounding box center [324, 160] width 102 height 12
click at [379, 164] on button "Conference Rooms" at bounding box center [384, 159] width 10 height 10
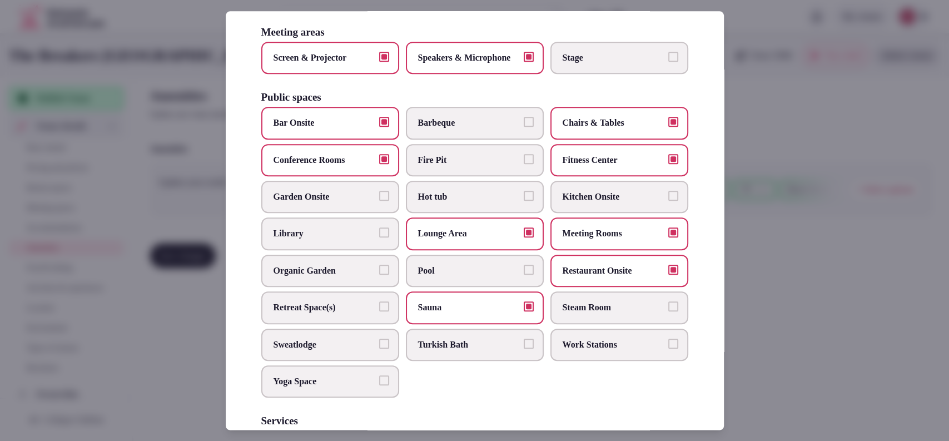
click at [453, 203] on span "Hot tub" at bounding box center [469, 197] width 102 height 12
click at [524, 201] on button "Hot tub" at bounding box center [529, 196] width 10 height 10
click at [430, 277] on span "Pool" at bounding box center [469, 271] width 102 height 12
click at [524, 275] on button "Pool" at bounding box center [529, 270] width 10 height 10
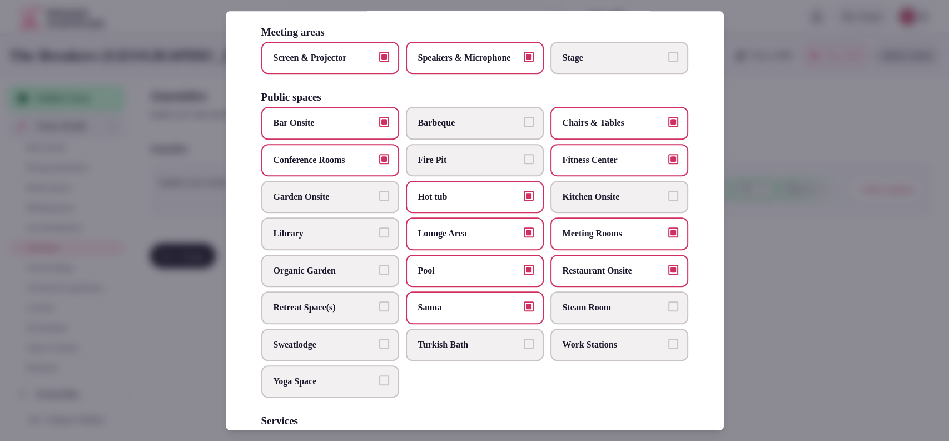
click at [333, 313] on span "Retreat Space(s)" at bounding box center [324, 307] width 102 height 12
click at [379, 311] on button "Retreat Space(s)" at bounding box center [384, 306] width 10 height 10
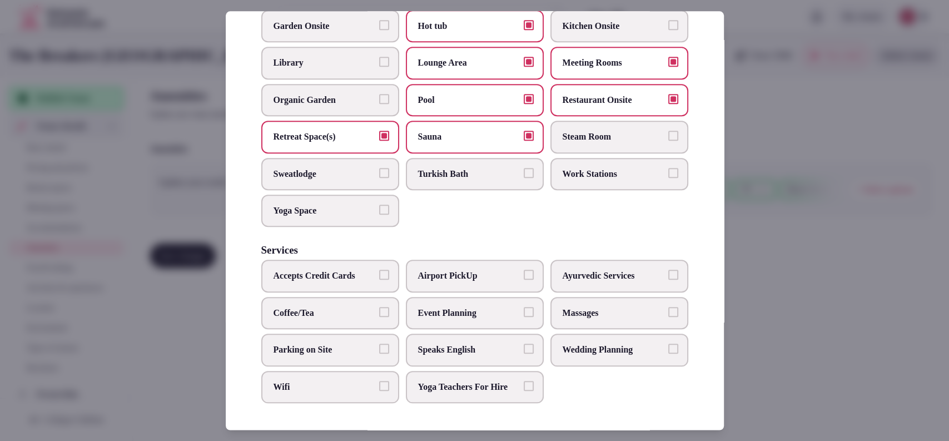
click at [379, 270] on button "Accepts Credit Cards" at bounding box center [384, 275] width 10 height 10
click at [357, 307] on span "Coffee/Tea" at bounding box center [324, 313] width 102 height 12
click at [379, 307] on button "Coffee/Tea" at bounding box center [384, 312] width 10 height 10
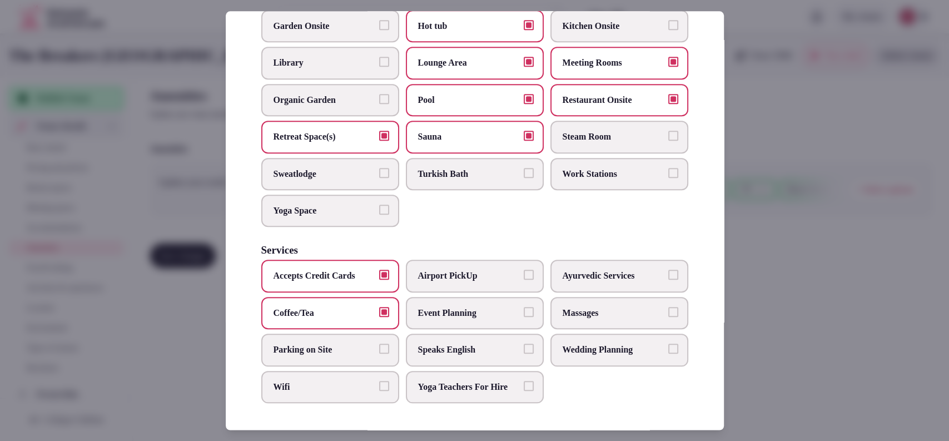
click at [348, 333] on label "Parking on Site" at bounding box center [330, 349] width 138 height 32
click at [379, 343] on button "Parking on Site" at bounding box center [384, 348] width 10 height 10
click at [339, 371] on label "Wifi" at bounding box center [330, 387] width 138 height 32
click at [379, 381] on button "Wifi" at bounding box center [384, 386] width 10 height 10
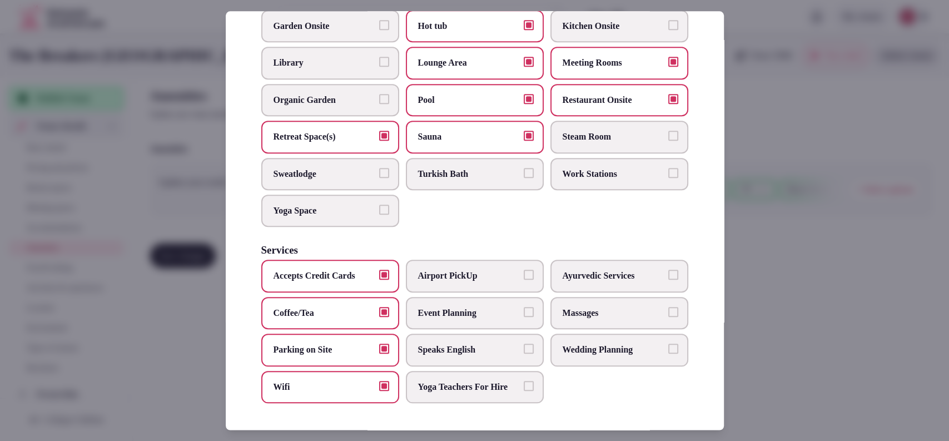
click at [443, 343] on span "Speaks English" at bounding box center [469, 349] width 102 height 12
click at [524, 343] on button "Speaks English" at bounding box center [529, 348] width 10 height 10
click at [464, 307] on span "Event Planning" at bounding box center [469, 313] width 102 height 12
click at [524, 307] on button "Event Planning" at bounding box center [529, 312] width 10 height 10
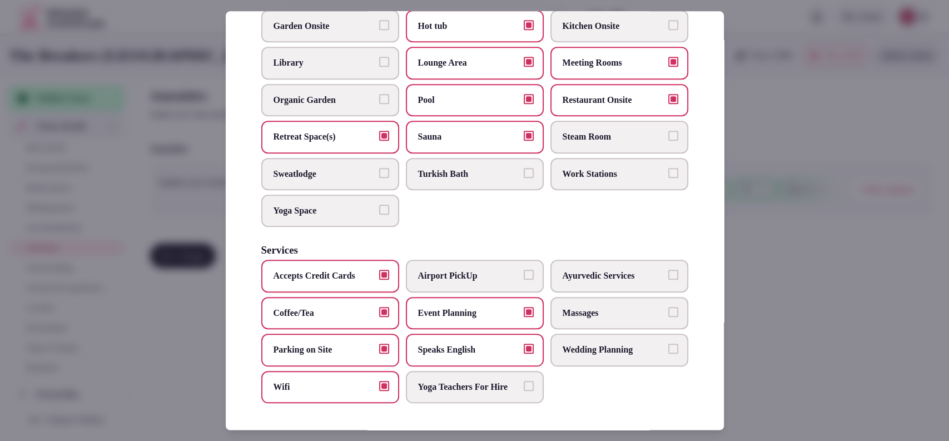
click at [579, 307] on span "Massages" at bounding box center [613, 313] width 102 height 12
click at [668, 307] on button "Massages" at bounding box center [673, 312] width 10 height 10
click at [566, 333] on label "Wedding Planning" at bounding box center [619, 349] width 138 height 32
click at [668, 343] on button "Wedding Planning" at bounding box center [673, 348] width 10 height 10
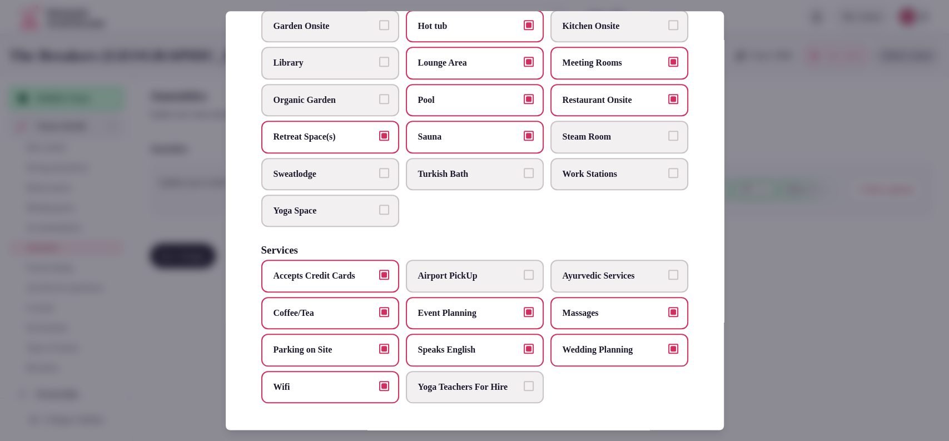
click at [780, 269] on div at bounding box center [474, 220] width 949 height 441
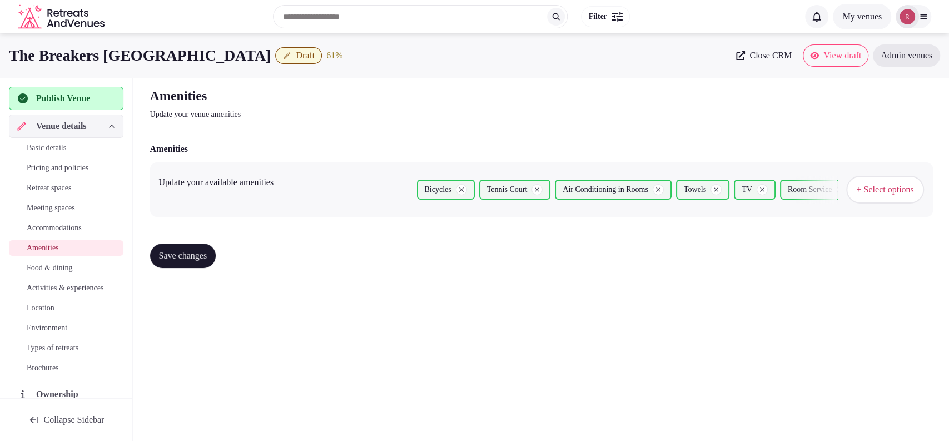
click at [200, 257] on span "Save changes" at bounding box center [183, 255] width 48 height 11
click at [33, 267] on span "Food & dining" at bounding box center [50, 267] width 46 height 11
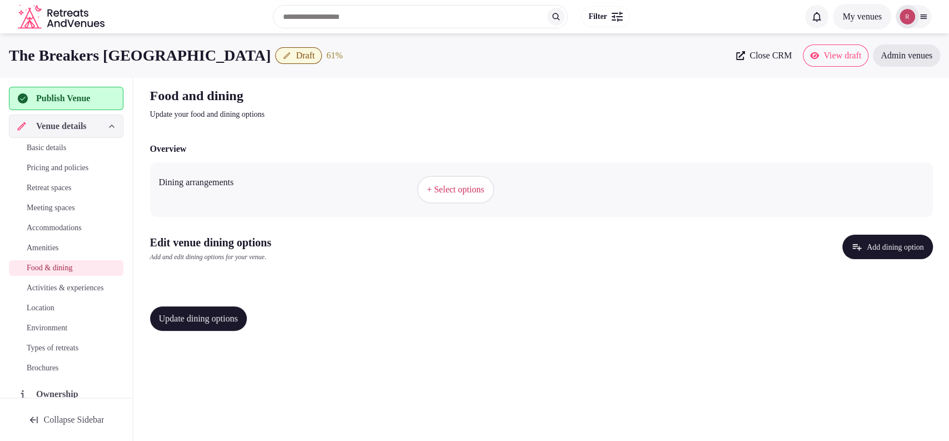
click at [472, 181] on button "+ Select options" at bounding box center [455, 190] width 77 height 28
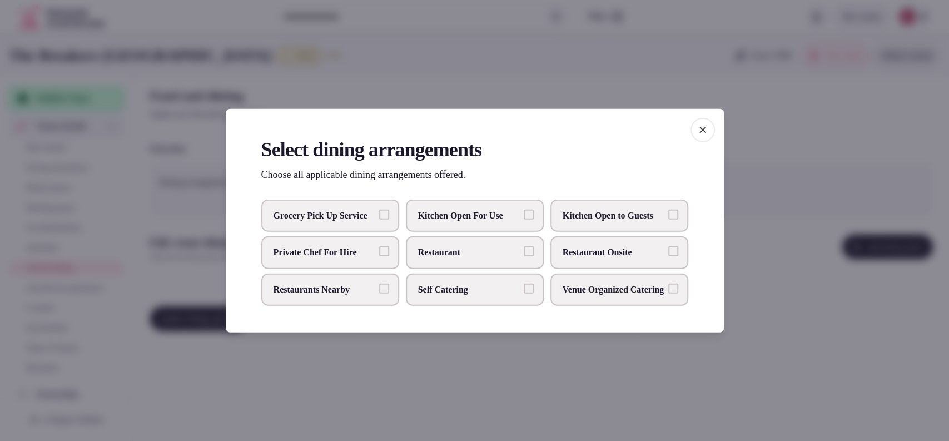
click at [601, 250] on span "Restaurant Onsite" at bounding box center [613, 252] width 102 height 12
click at [668, 250] on button "Restaurant Onsite" at bounding box center [673, 251] width 10 height 10
click at [435, 380] on div at bounding box center [474, 220] width 949 height 441
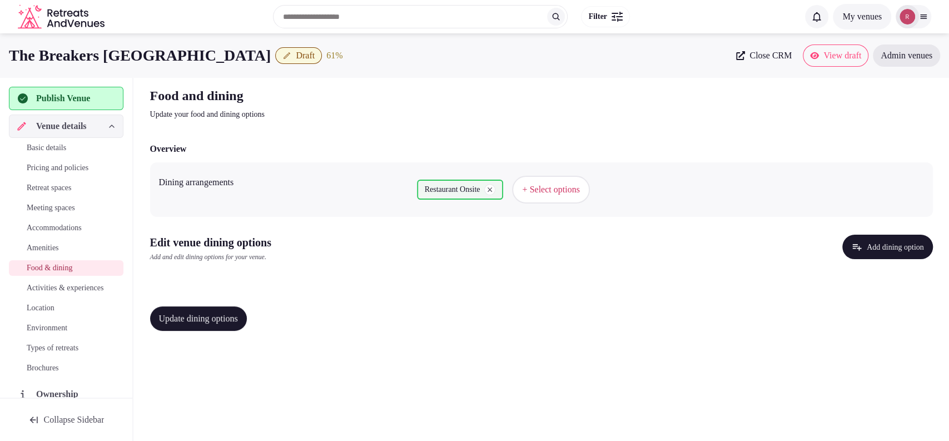
click at [178, 321] on span "Update dining options" at bounding box center [198, 318] width 79 height 11
click at [910, 248] on button "Add dining option" at bounding box center [887, 247] width 91 height 24
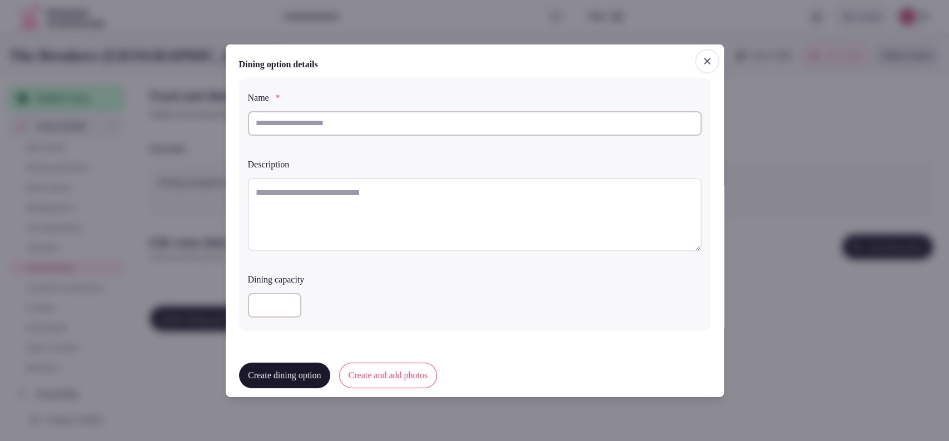
click at [419, 126] on input "text" at bounding box center [475, 123] width 454 height 24
type input "****"
click at [342, 195] on textarea at bounding box center [475, 213] width 454 height 73
paste textarea "**********"
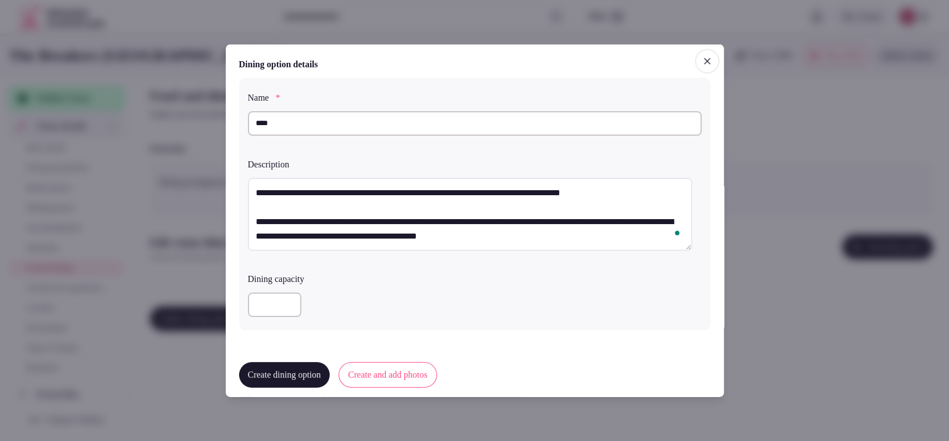
click at [255, 222] on textarea "**********" at bounding box center [470, 213] width 444 height 73
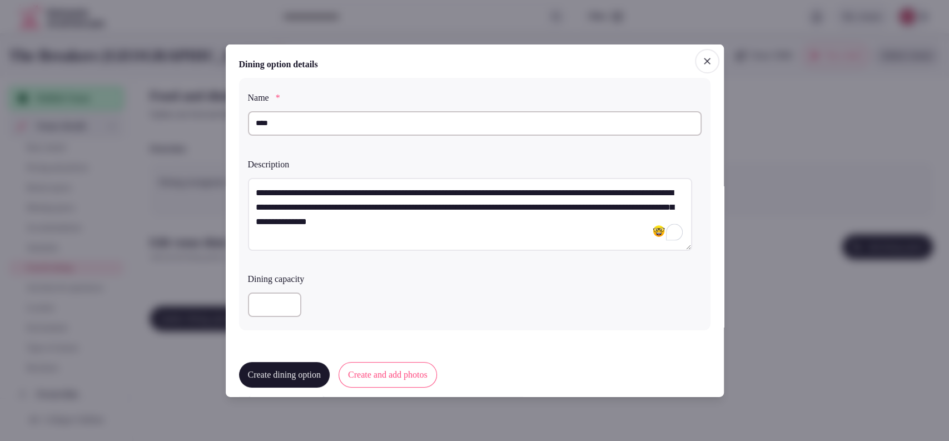
scroll to position [266, 0]
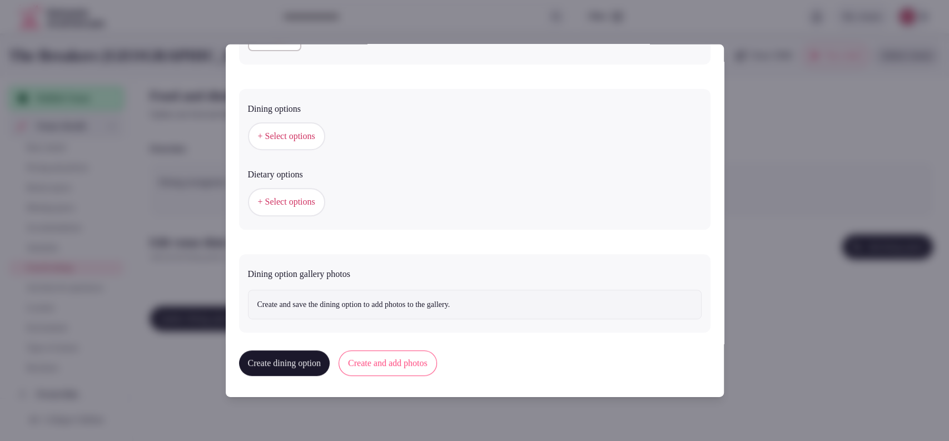
type textarea "**********"
click at [302, 196] on span "+ Select options" at bounding box center [286, 202] width 57 height 12
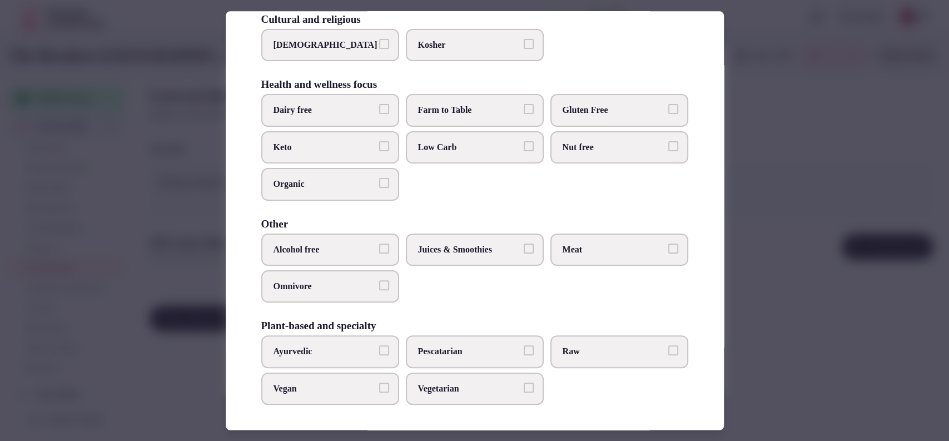
scroll to position [0, 0]
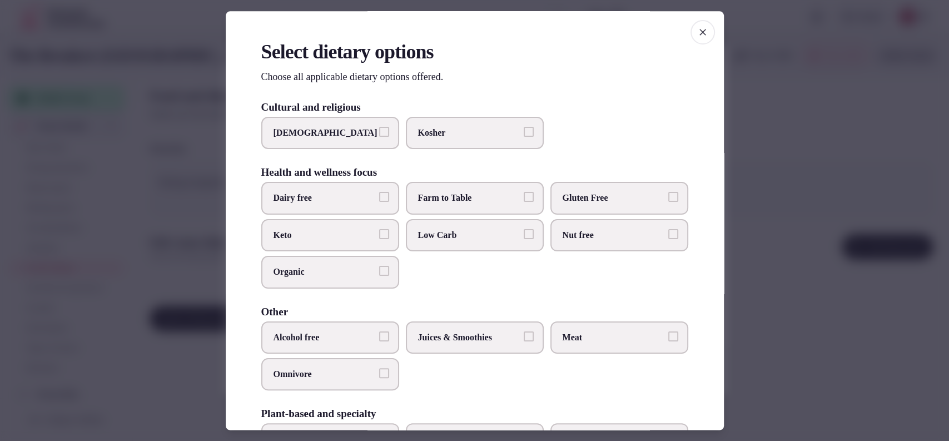
click at [796, 195] on div at bounding box center [474, 220] width 949 height 441
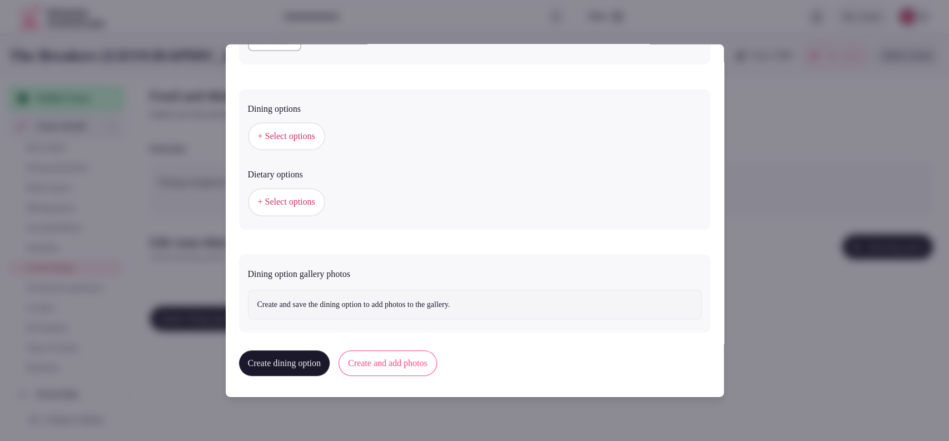
click at [297, 140] on span "+ Select options" at bounding box center [286, 136] width 57 height 12
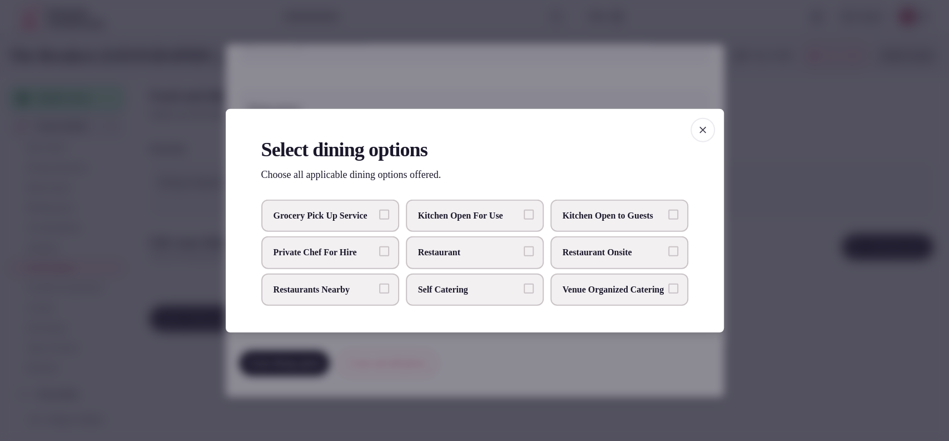
click at [619, 246] on span "Restaurant Onsite" at bounding box center [613, 252] width 102 height 12
click at [668, 246] on button "Restaurant Onsite" at bounding box center [673, 251] width 10 height 10
click at [814, 186] on div at bounding box center [474, 220] width 949 height 441
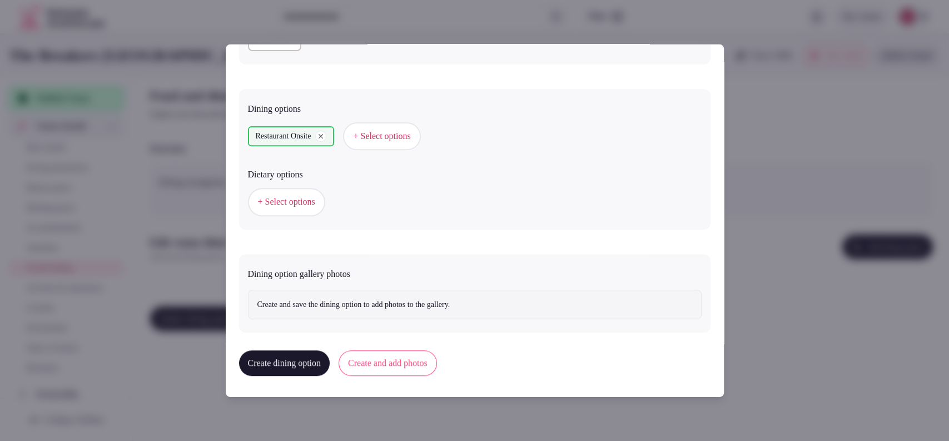
click at [397, 358] on button "Create and add photos" at bounding box center [387, 363] width 98 height 26
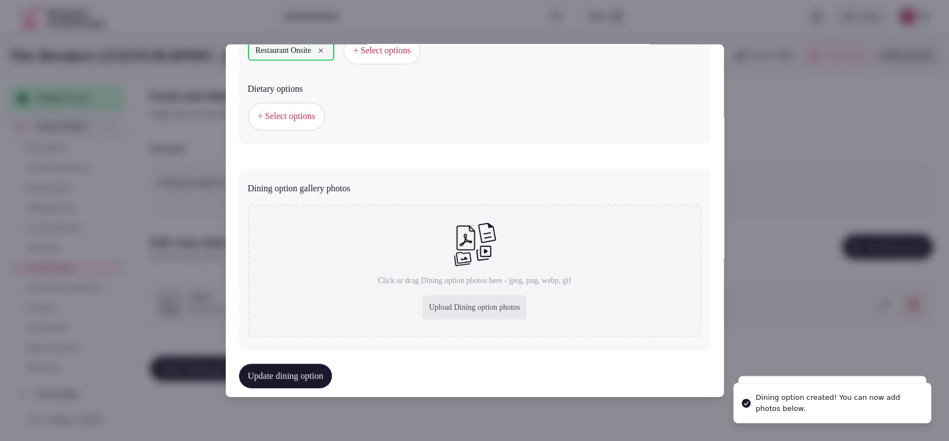
scroll to position [368, 0]
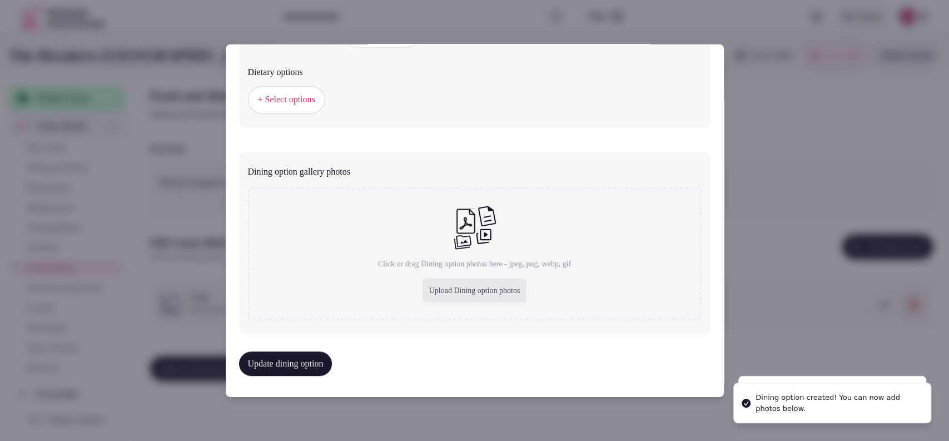
click at [466, 294] on div "Upload Dining option photos" at bounding box center [474, 290] width 104 height 24
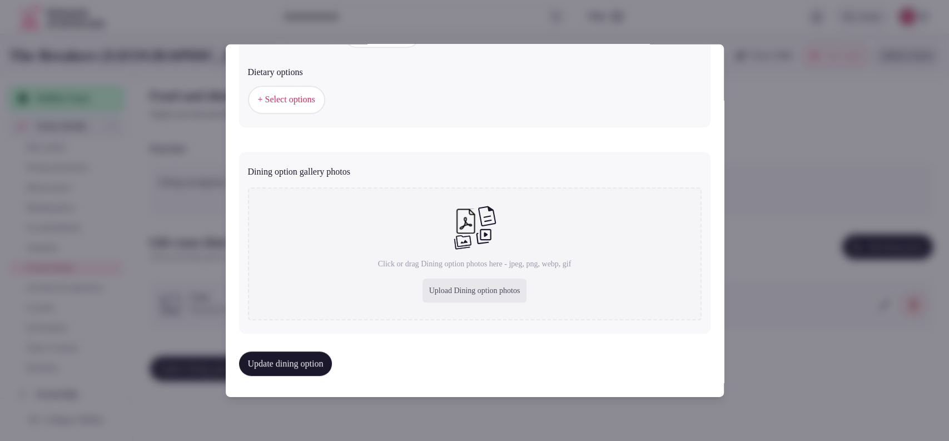
type input "**********"
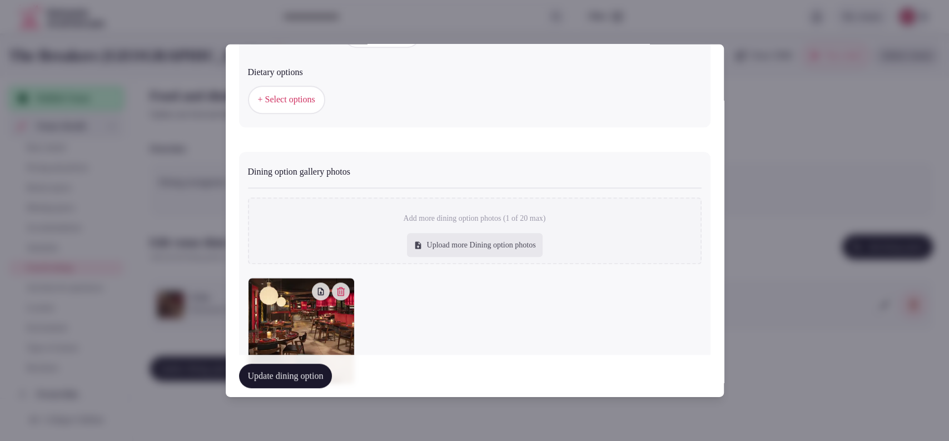
click at [257, 382] on button "Update dining option" at bounding box center [285, 375] width 93 height 24
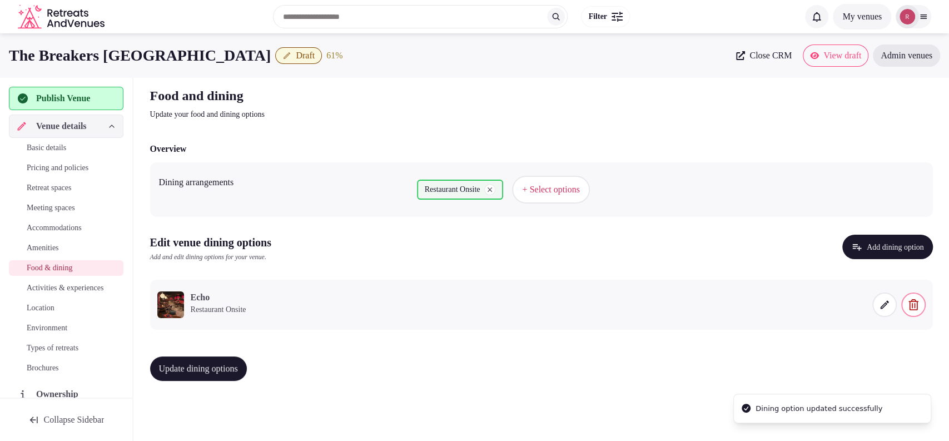
click at [196, 364] on span "Update dining options" at bounding box center [198, 368] width 79 height 11
click at [54, 289] on span "Activities & experiences" at bounding box center [65, 287] width 77 height 11
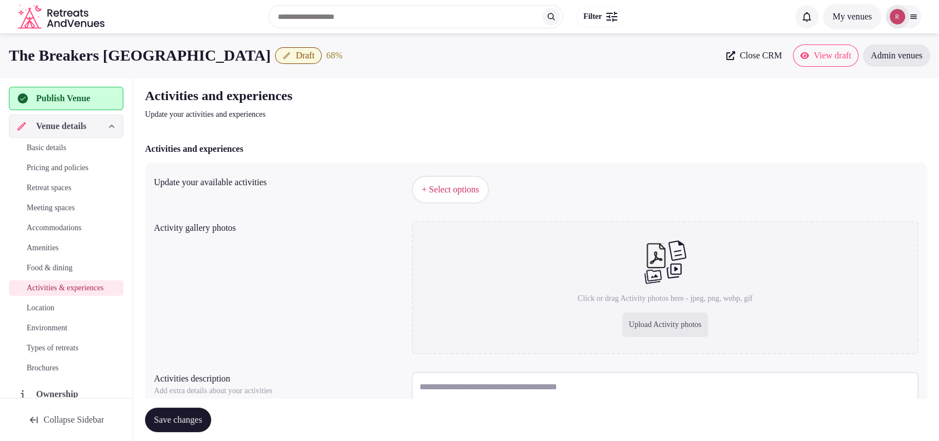
click at [455, 190] on span "+ Select options" at bounding box center [450, 189] width 57 height 12
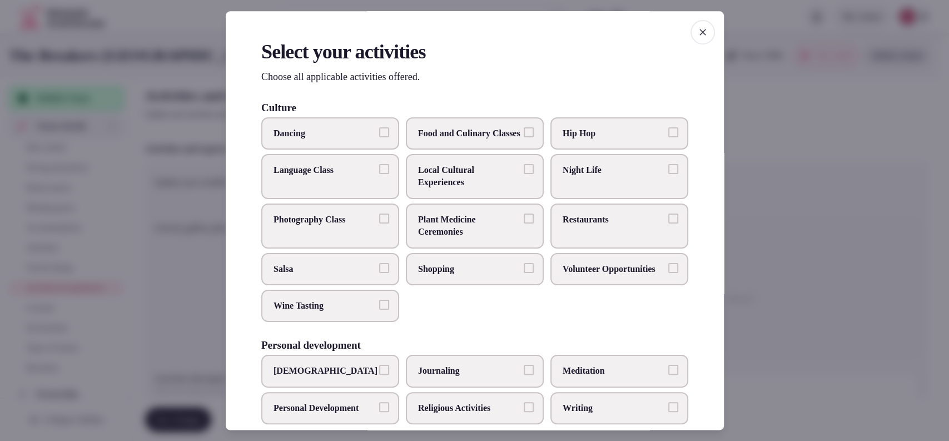
click at [557, 238] on label "Restaurants" at bounding box center [619, 225] width 138 height 45
click at [668, 223] on button "Restaurants" at bounding box center [673, 218] width 10 height 10
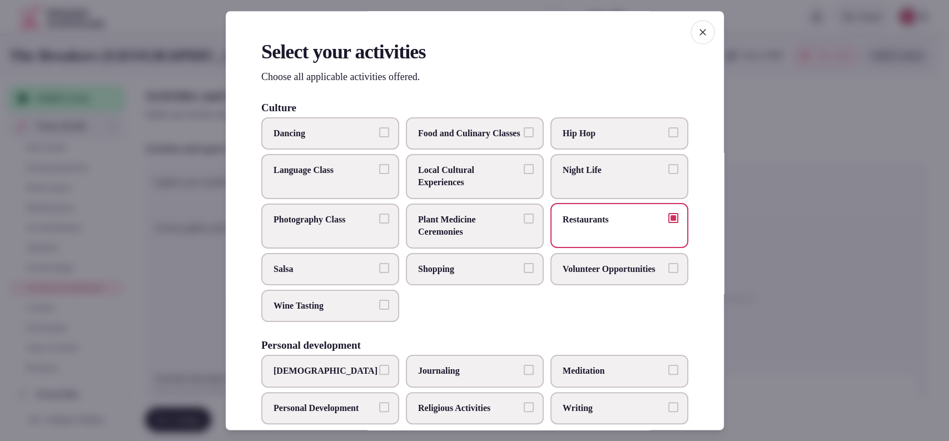
click at [497, 285] on label "Shopping" at bounding box center [475, 268] width 138 height 32
click at [524, 272] on button "Shopping" at bounding box center [529, 267] width 10 height 10
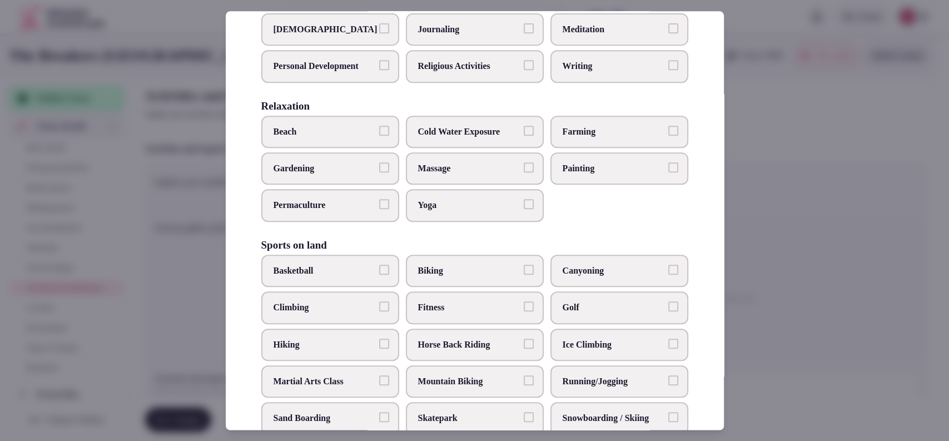
scroll to position [344, 0]
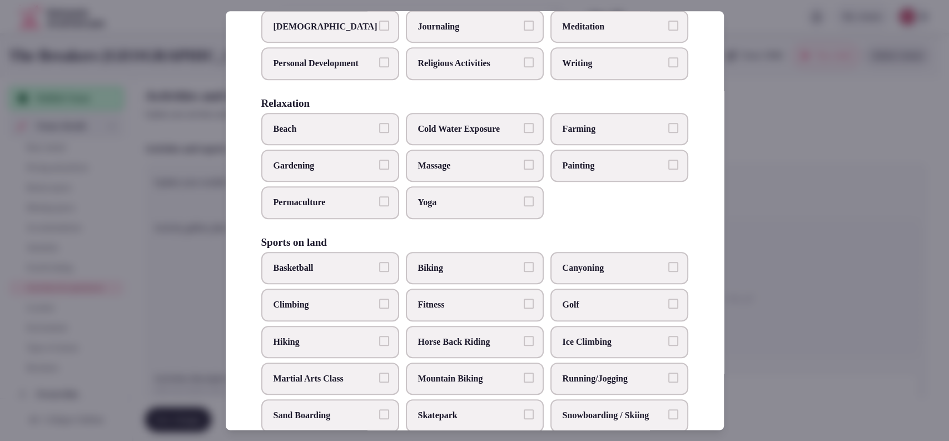
click at [482, 172] on span "Massage" at bounding box center [469, 166] width 102 height 12
click at [524, 170] on button "Massage" at bounding box center [529, 165] width 10 height 10
click at [351, 135] on span "Beach" at bounding box center [324, 129] width 102 height 12
click at [379, 133] on button "Beach" at bounding box center [384, 128] width 10 height 10
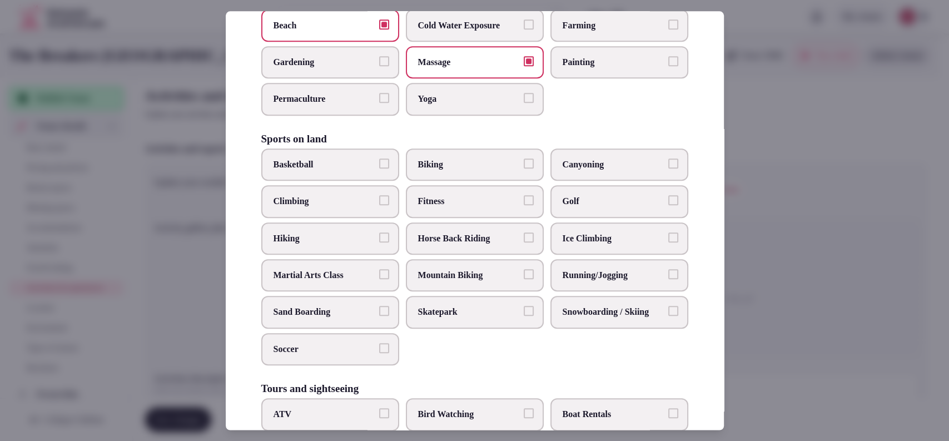
scroll to position [463, 0]
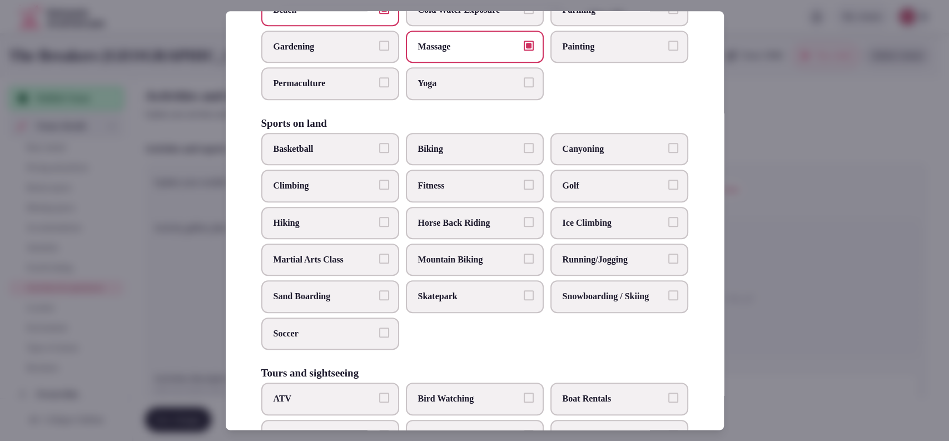
click at [493, 155] on span "Biking" at bounding box center [469, 149] width 102 height 12
click at [524, 153] on button "Biking" at bounding box center [529, 148] width 10 height 10
click at [472, 202] on label "Fitness" at bounding box center [475, 186] width 138 height 32
click at [524, 190] on button "Fitness" at bounding box center [529, 185] width 10 height 10
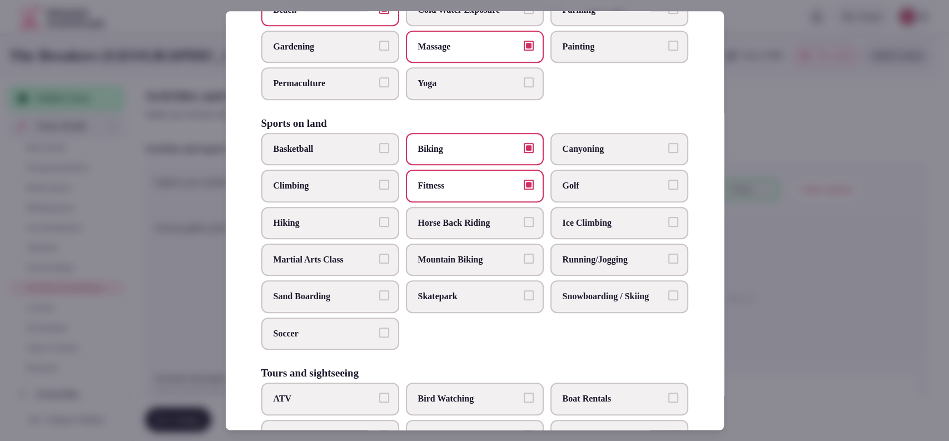
click at [318, 229] on span "Hiking" at bounding box center [324, 223] width 102 height 12
click at [379, 227] on button "Hiking" at bounding box center [384, 222] width 10 height 10
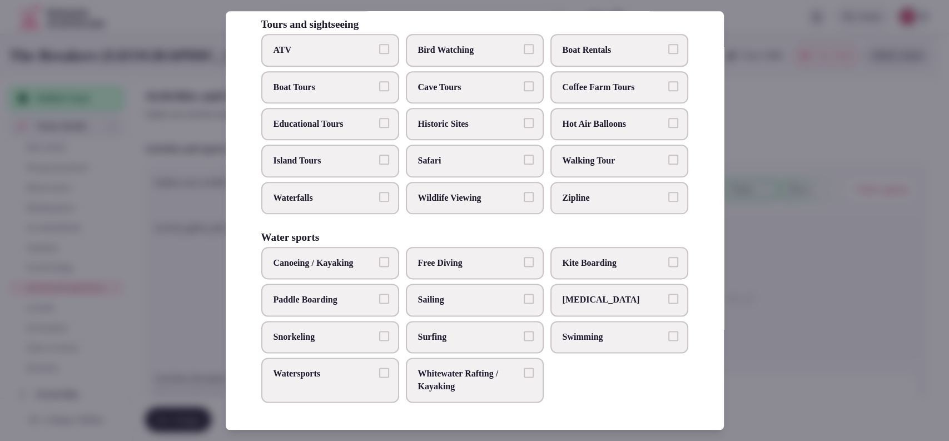
click at [343, 386] on label "Watersports" at bounding box center [330, 380] width 138 height 45
click at [379, 378] on button "Watersports" at bounding box center [384, 373] width 10 height 10
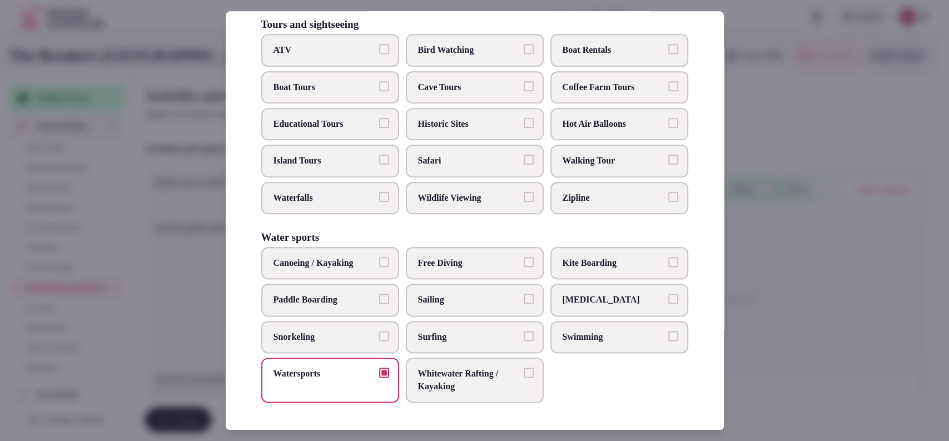
click at [429, 339] on span "Surfing" at bounding box center [469, 337] width 102 height 12
click at [524, 339] on button "Surfing" at bounding box center [529, 336] width 10 height 10
click at [626, 265] on span "Kite Boarding" at bounding box center [613, 263] width 102 height 12
click at [668, 265] on button "Kite Boarding" at bounding box center [673, 262] width 10 height 10
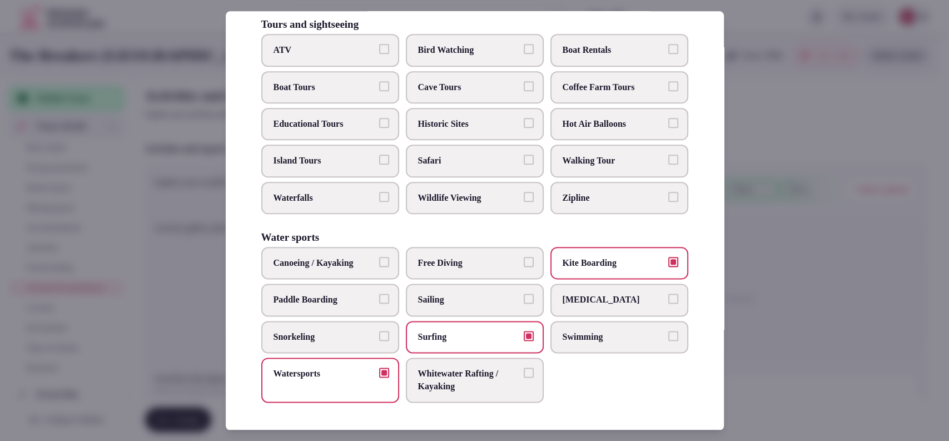
click at [591, 340] on span "Swimming" at bounding box center [613, 337] width 102 height 12
click at [668, 340] on button "Swimming" at bounding box center [673, 336] width 10 height 10
click at [362, 301] on span "Paddle Boarding" at bounding box center [324, 300] width 102 height 12
click at [379, 301] on button "Paddle Boarding" at bounding box center [384, 299] width 10 height 10
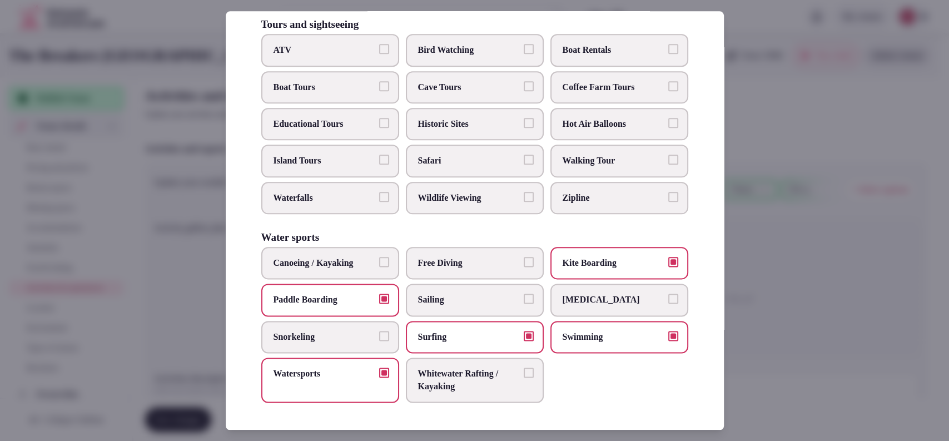
click at [310, 263] on span "Canoeing / Kayaking" at bounding box center [324, 263] width 102 height 12
click at [379, 263] on button "Canoeing / Kayaking" at bounding box center [384, 262] width 10 height 10
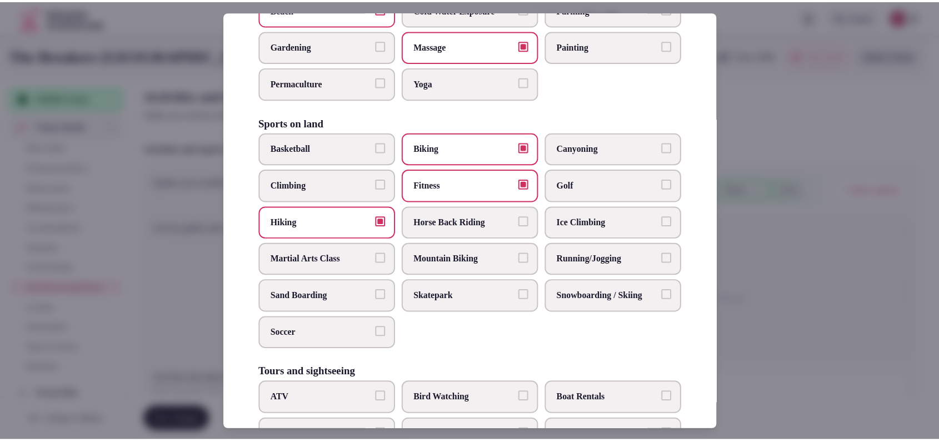
scroll to position [98, 0]
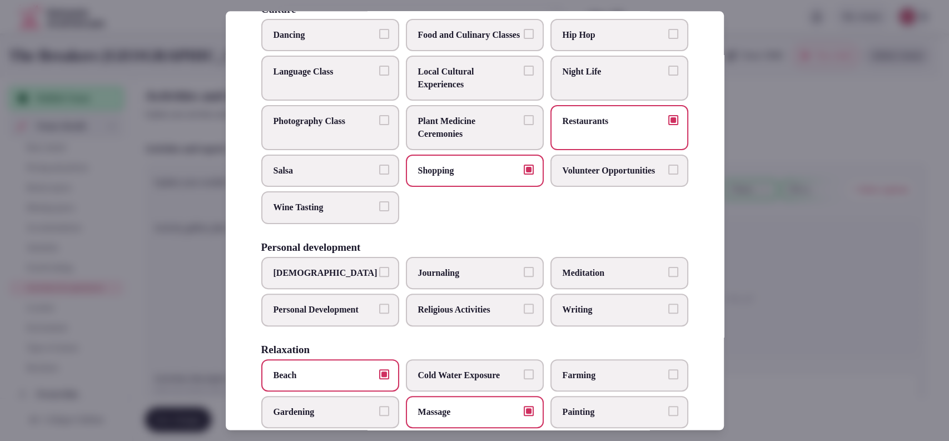
click at [859, 240] on div at bounding box center [474, 220] width 949 height 441
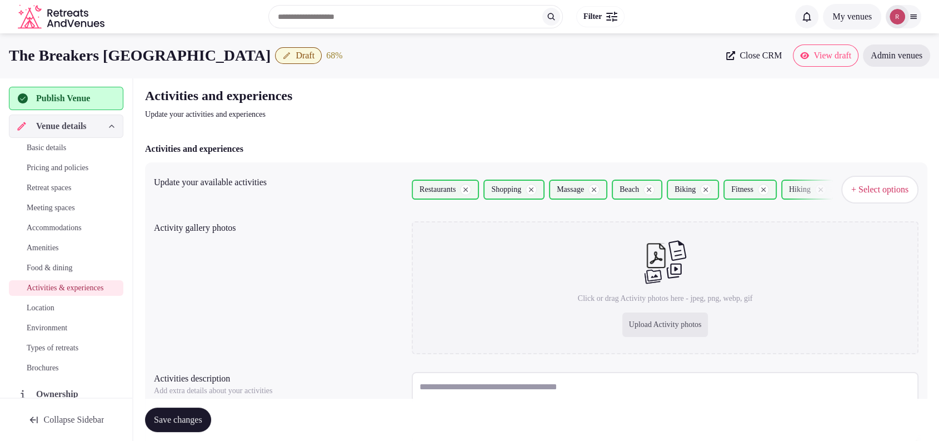
click at [684, 320] on div "Upload Activity photos" at bounding box center [665, 324] width 86 height 24
type input "**********"
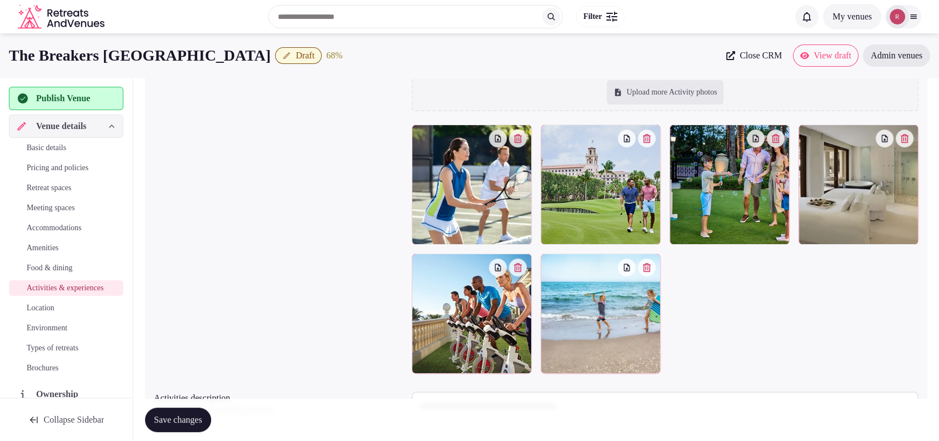
scroll to position [177, 0]
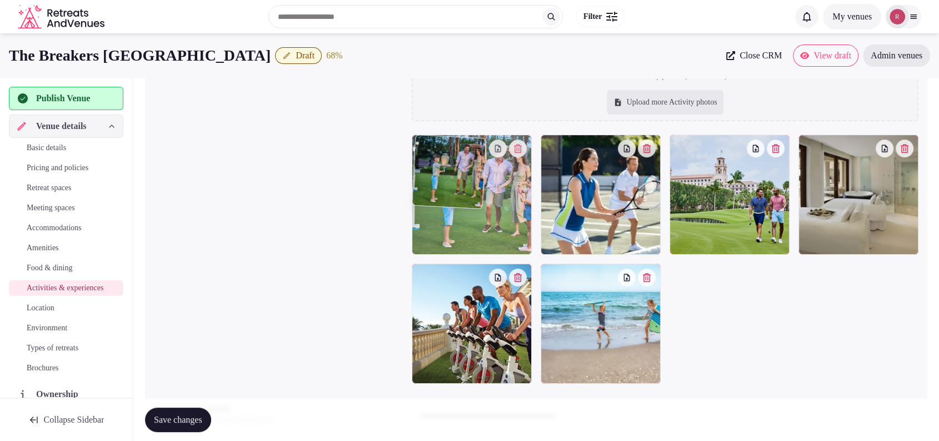
drag, startPoint x: 744, startPoint y: 207, endPoint x: 540, endPoint y: 218, distance: 204.2
click at [540, 218] on body "Search Popular Destinations Toscana, Italy Riviera Maya, Mexico Indonesia, Bali…" at bounding box center [469, 192] width 939 height 738
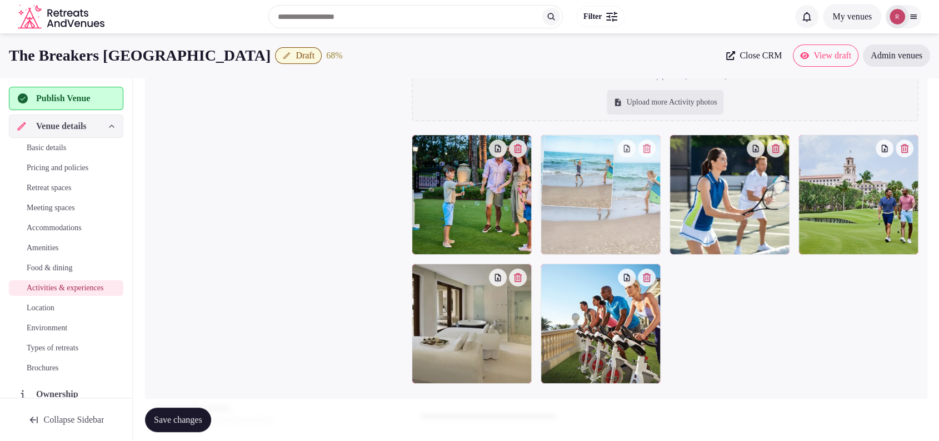
drag, startPoint x: 590, startPoint y: 300, endPoint x: 595, endPoint y: 210, distance: 90.7
click at [595, 210] on body "Search Popular Destinations Toscana, Italy Riviera Maya, Mexico Indonesia, Bali…" at bounding box center [469, 192] width 939 height 738
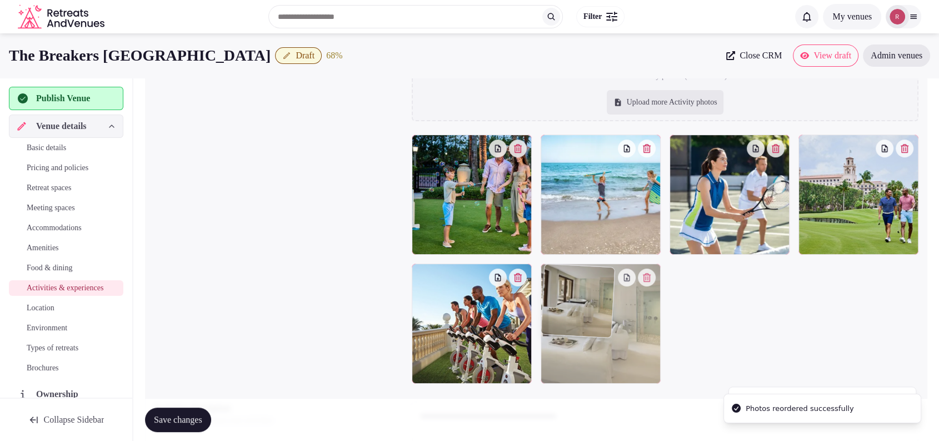
drag, startPoint x: 465, startPoint y: 337, endPoint x: 597, endPoint y: 345, distance: 132.0
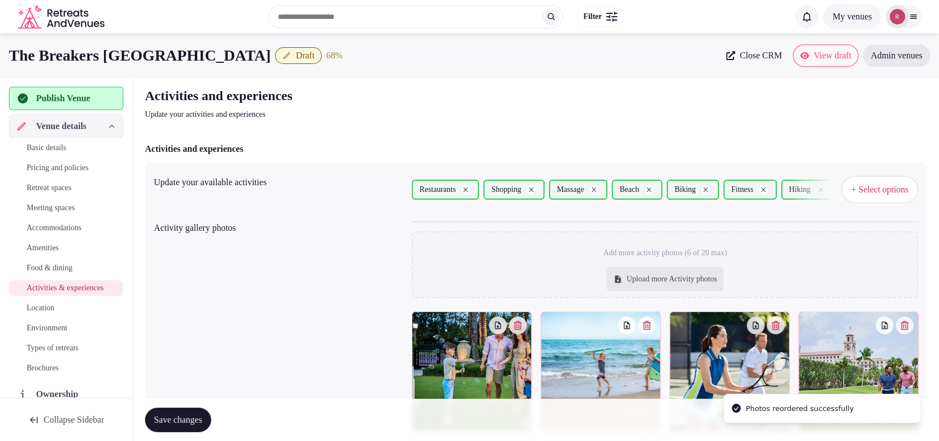
scroll to position [296, 0]
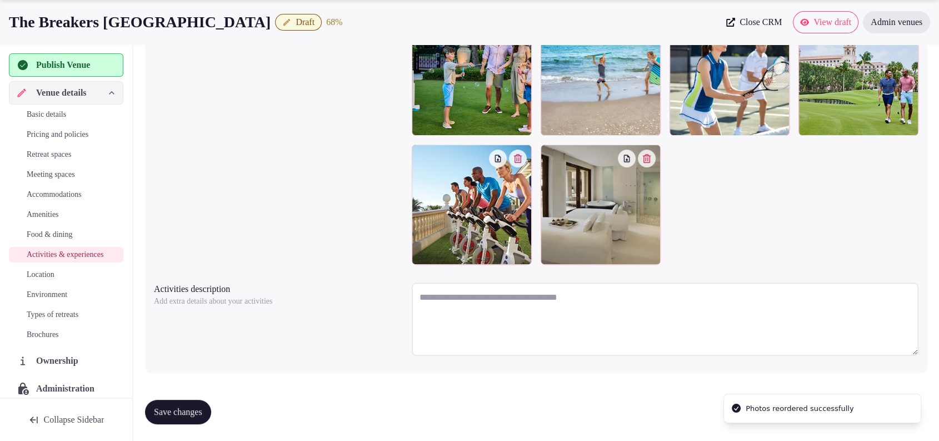
click at [463, 305] on textarea at bounding box center [665, 318] width 507 height 73
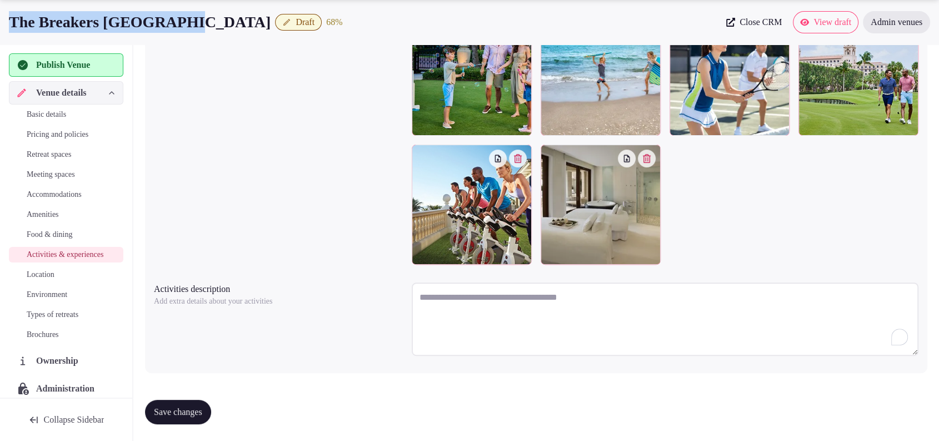
drag, startPoint x: 201, startPoint y: 14, endPoint x: 13, endPoint y: 16, distance: 187.9
click at [13, 16] on h1 "The Breakers [GEOGRAPHIC_DATA]" at bounding box center [140, 22] width 262 height 22
copy h1 "The Breakers [GEOGRAPHIC_DATA]"
click at [501, 297] on textarea "To enrich screen reader interactions, please activate Accessibility in Grammarl…" at bounding box center [665, 318] width 507 height 73
paste textarea "**********"
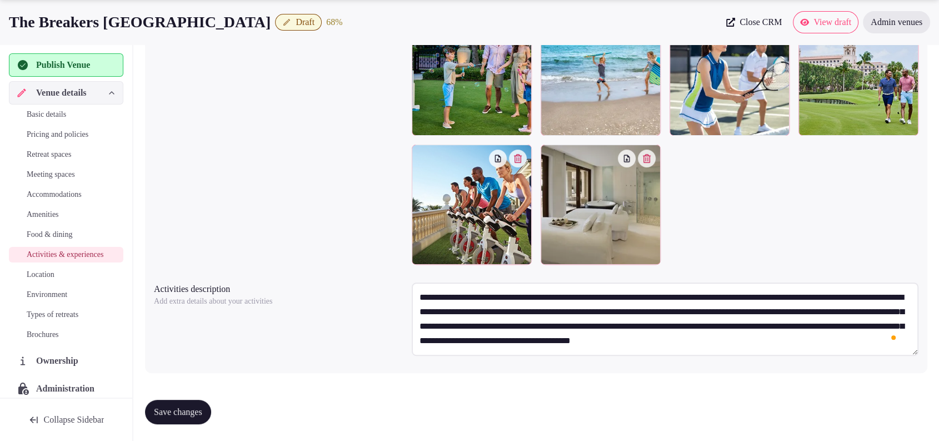
type textarea "**********"
click at [155, 409] on span "Save changes" at bounding box center [178, 411] width 48 height 11
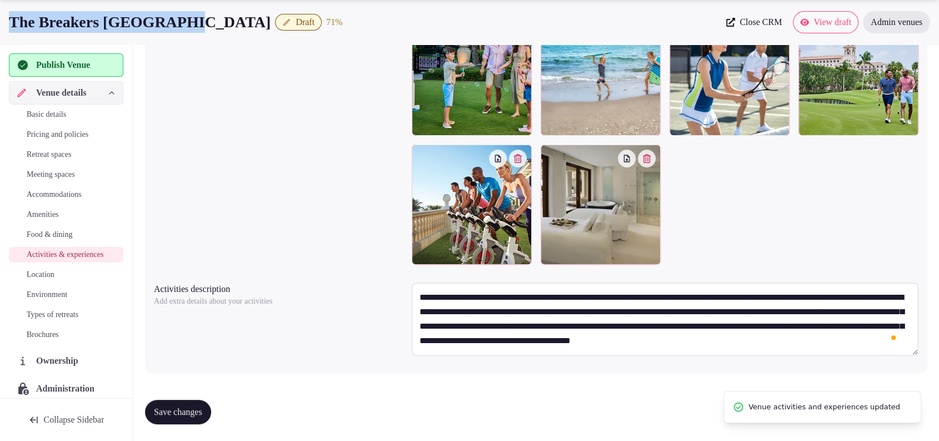
drag, startPoint x: 202, startPoint y: 18, endPoint x: 0, endPoint y: 21, distance: 202.3
click at [0, 21] on div "The Breakers Palm Beach Draft 71 % Close CRM View draft Admin venues" at bounding box center [469, 22] width 939 height 22
copy h1 "The Breakers [GEOGRAPHIC_DATA]"
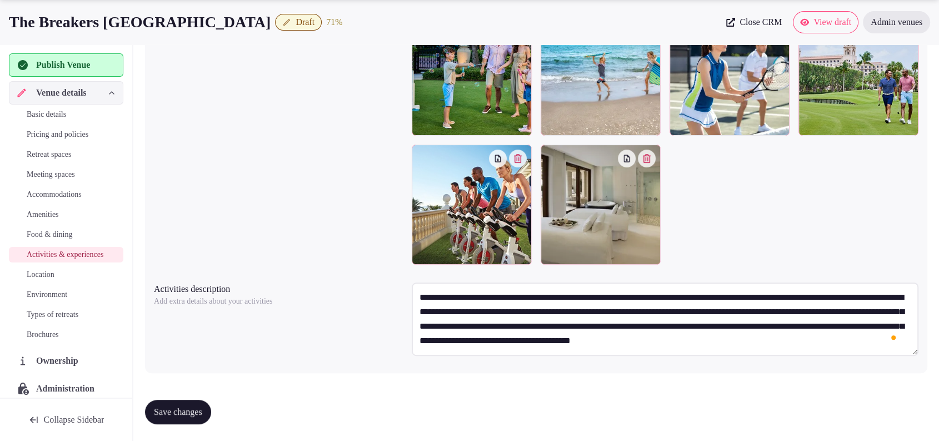
click at [203, 397] on div "Save changes" at bounding box center [536, 412] width 783 height 42
click at [198, 411] on span "Save changes" at bounding box center [178, 411] width 48 height 11
click at [53, 280] on span "Location" at bounding box center [41, 274] width 28 height 11
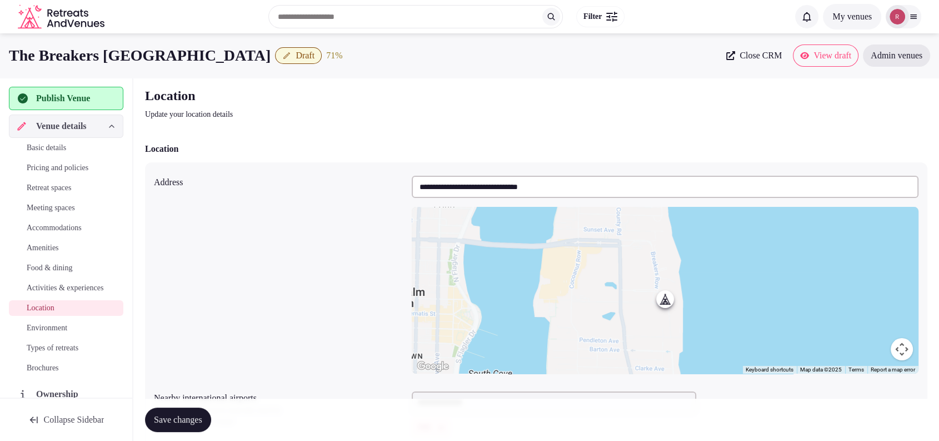
scroll to position [222, 0]
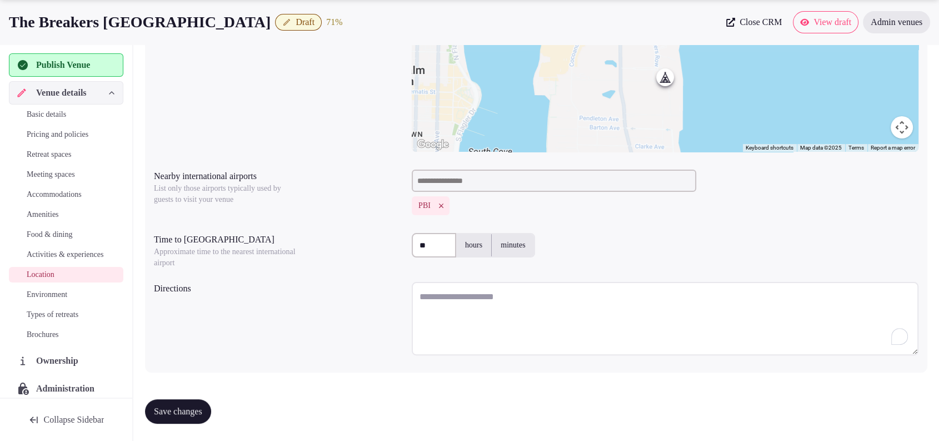
click at [519, 298] on textarea "To enrich screen reader interactions, please activate Accessibility in Grammarl…" at bounding box center [665, 318] width 507 height 73
paste textarea "**********"
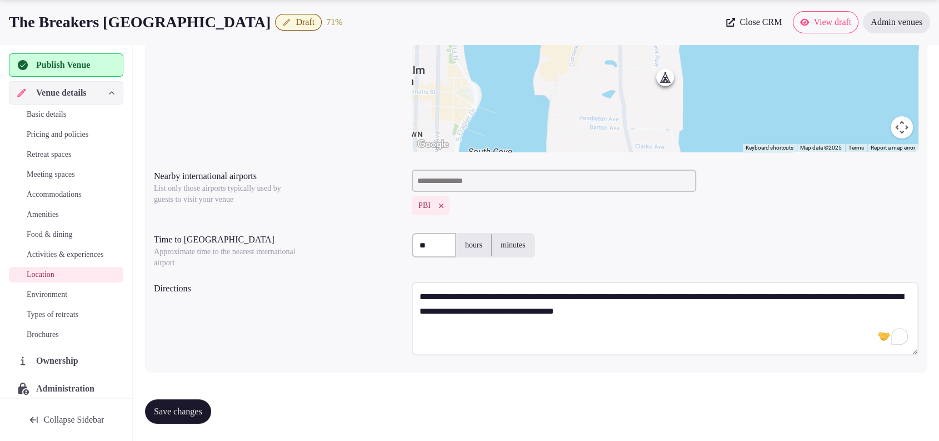
paste textarea "**********"
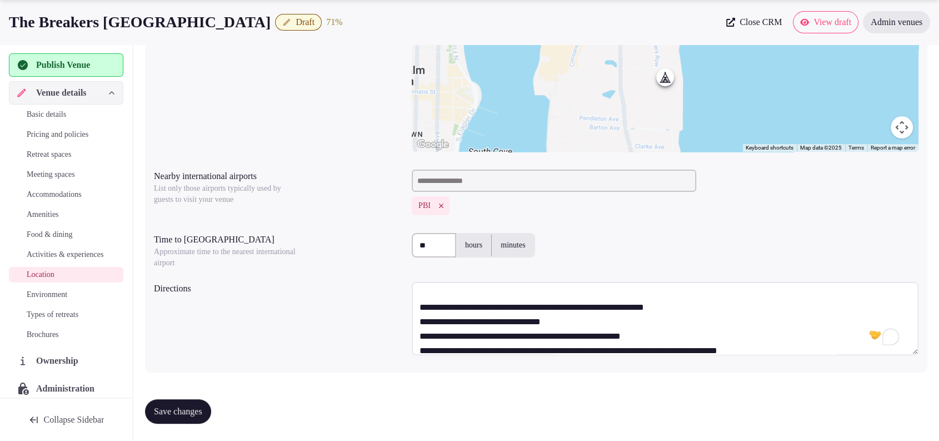
scroll to position [16, 0]
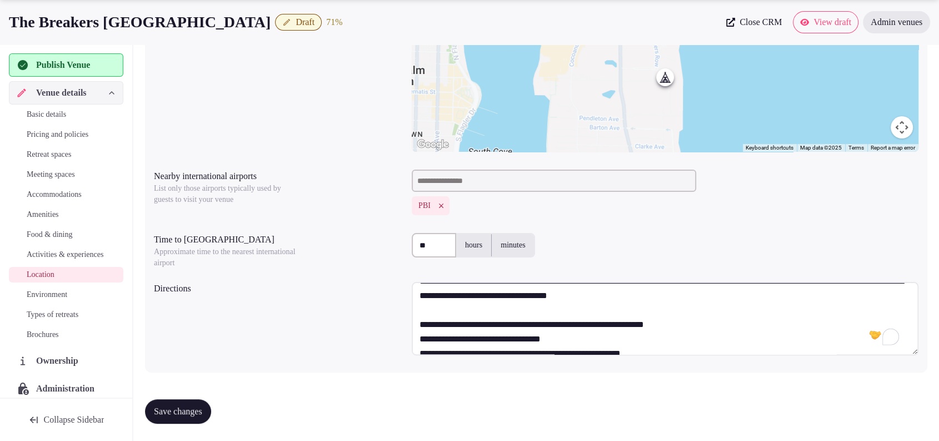
click at [700, 323] on textarea "**********" at bounding box center [665, 318] width 507 height 73
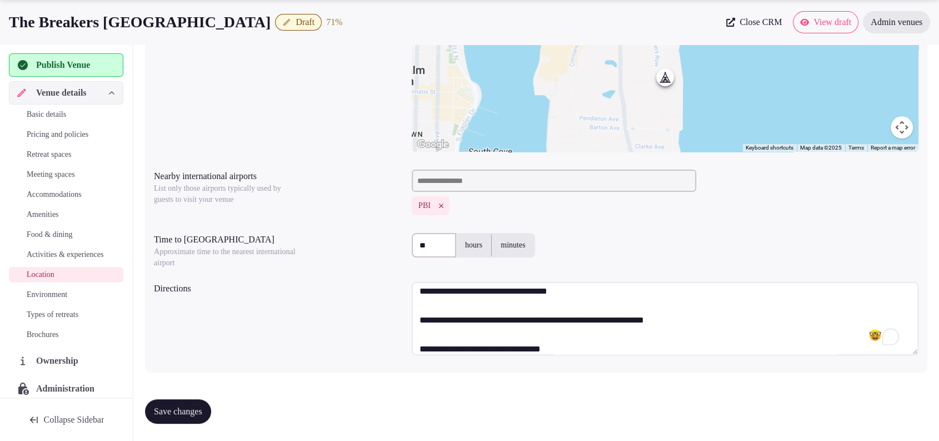
click at [418, 318] on textarea "**********" at bounding box center [665, 318] width 507 height 73
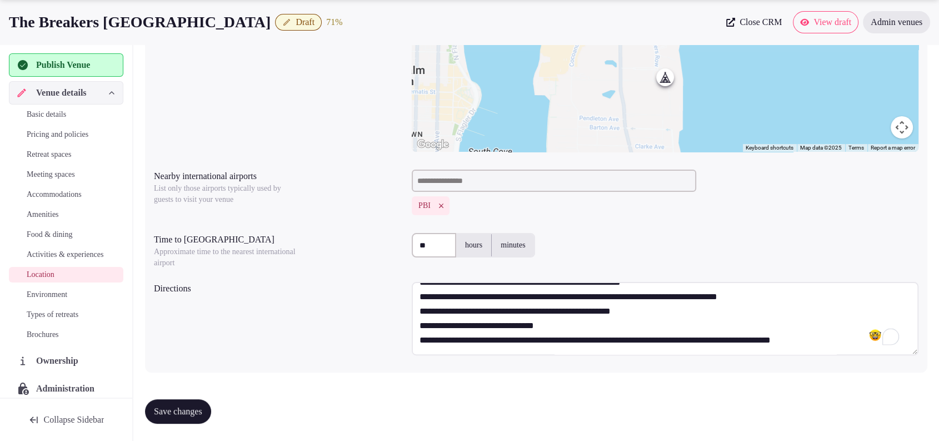
scroll to position [87, 0]
type textarea "**********"
click at [173, 420] on button "Save changes" at bounding box center [178, 411] width 66 height 24
click at [63, 300] on span "Environment" at bounding box center [47, 294] width 41 height 11
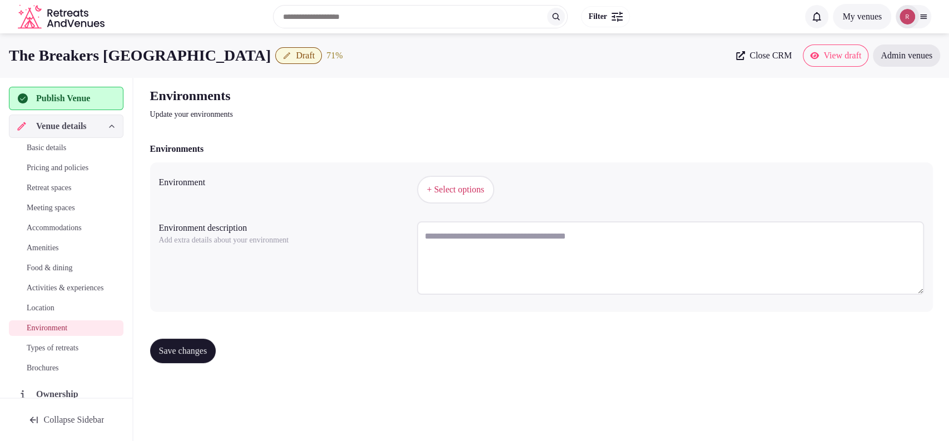
click at [456, 181] on button "+ Select options" at bounding box center [455, 190] width 77 height 28
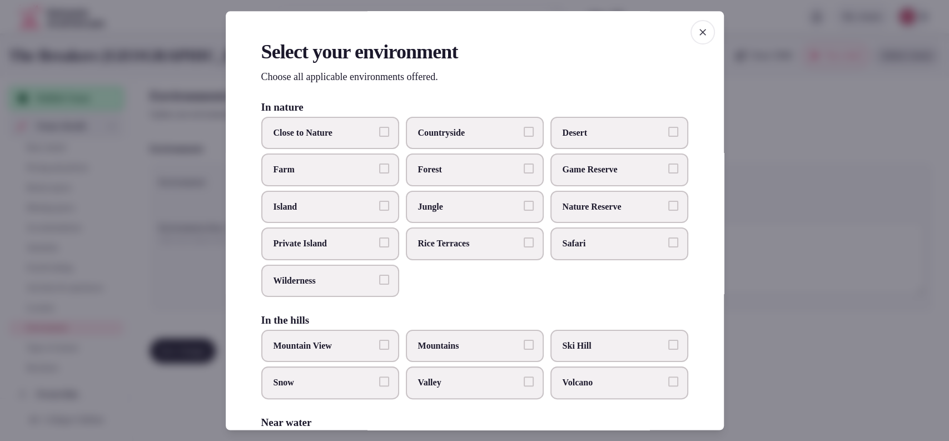
scroll to position [235, 0]
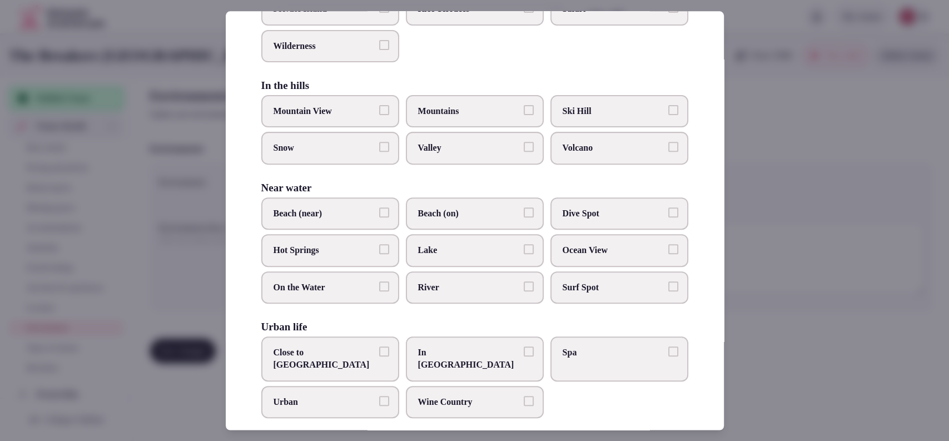
click at [418, 207] on span "Beach (on)" at bounding box center [469, 213] width 102 height 12
click at [524, 207] on button "Beach (on)" at bounding box center [529, 212] width 10 height 10
click at [887, 289] on div at bounding box center [474, 220] width 949 height 441
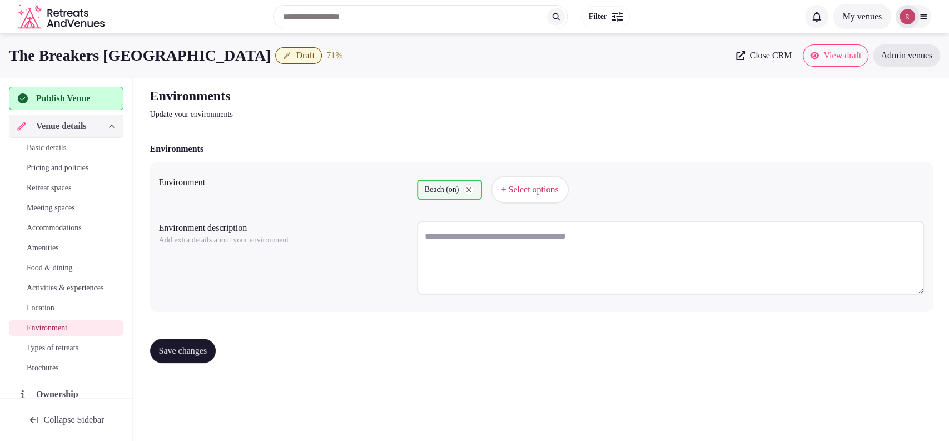
click at [216, 355] on button "Save changes" at bounding box center [183, 350] width 66 height 24
click at [64, 353] on span "Types of retreats" at bounding box center [53, 347] width 52 height 11
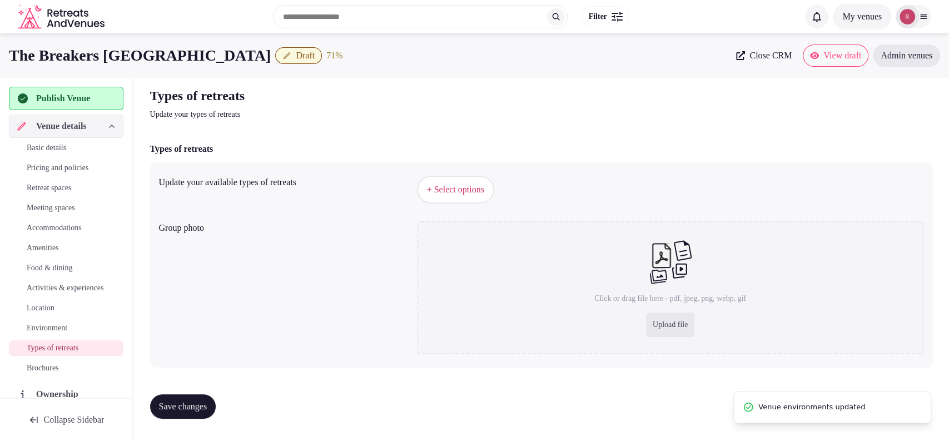
click at [471, 192] on span "+ Select options" at bounding box center [455, 189] width 57 height 12
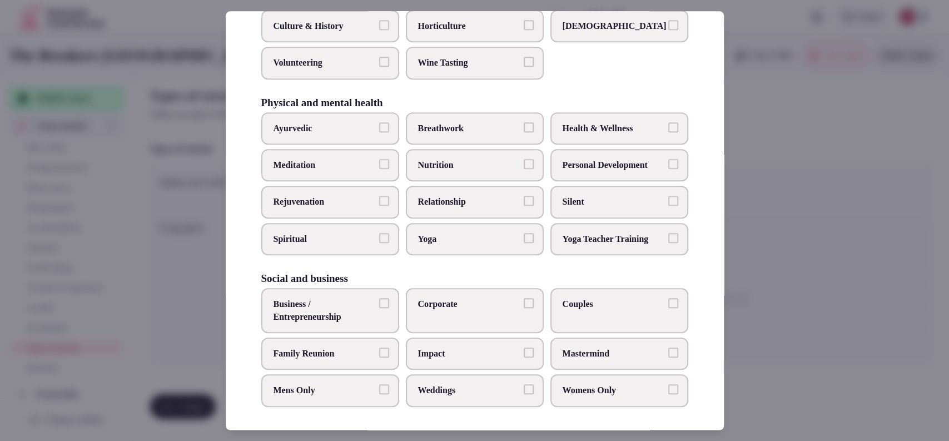
click at [504, 298] on span "Corporate" at bounding box center [469, 304] width 102 height 12
click at [524, 298] on button "Corporate" at bounding box center [529, 303] width 10 height 10
drag, startPoint x: 606, startPoint y: 306, endPoint x: 563, endPoint y: 318, distance: 44.4
click at [606, 307] on span "Couples" at bounding box center [613, 304] width 102 height 12
click at [668, 307] on button "Couples" at bounding box center [673, 303] width 10 height 10
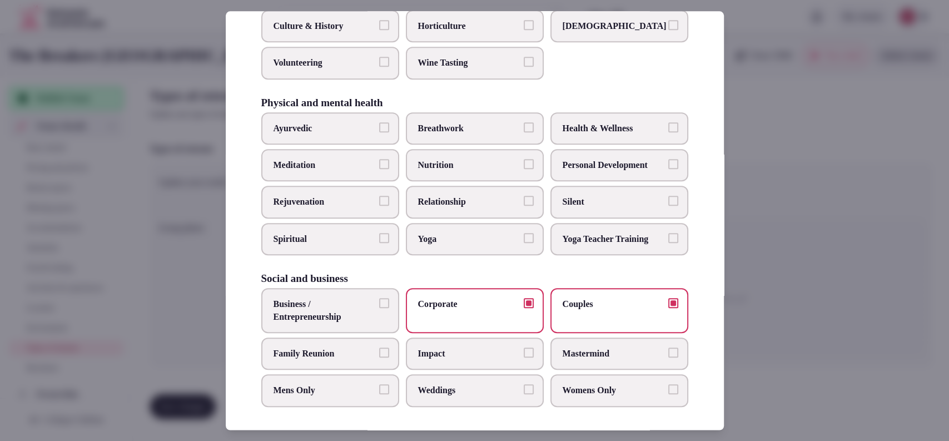
click at [345, 350] on span "Family Reunion" at bounding box center [324, 353] width 102 height 12
click at [379, 350] on button "Family Reunion" at bounding box center [384, 352] width 10 height 10
click at [474, 393] on label "Weddings" at bounding box center [475, 391] width 138 height 32
click at [524, 393] on button "Weddings" at bounding box center [529, 390] width 10 height 10
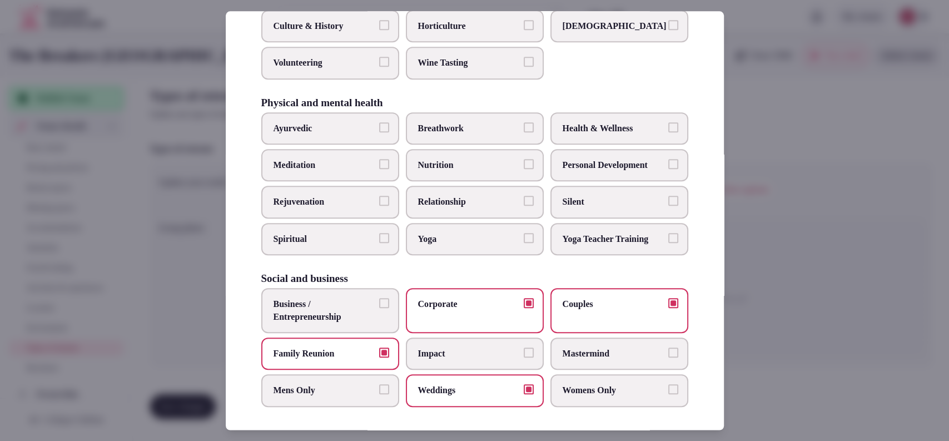
click at [278, 310] on span "Business / Entrepreneurship" at bounding box center [324, 310] width 102 height 25
click at [379, 308] on button "Business / Entrepreneurship" at bounding box center [384, 303] width 10 height 10
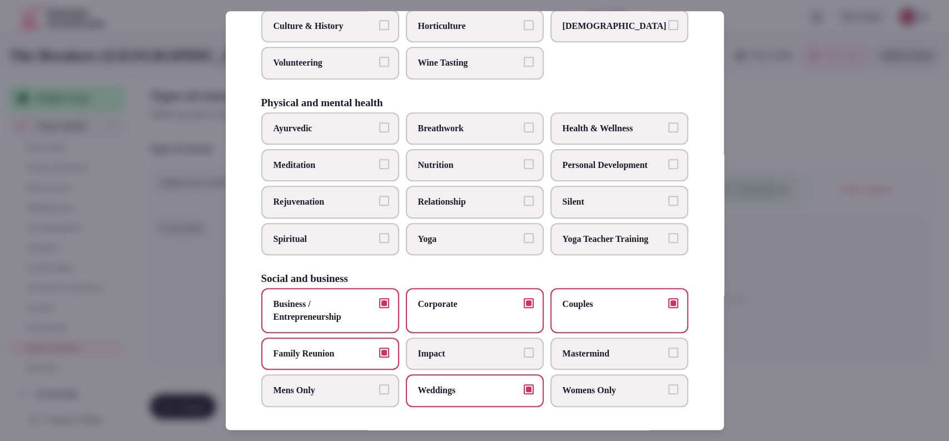
click at [791, 245] on div at bounding box center [474, 220] width 949 height 441
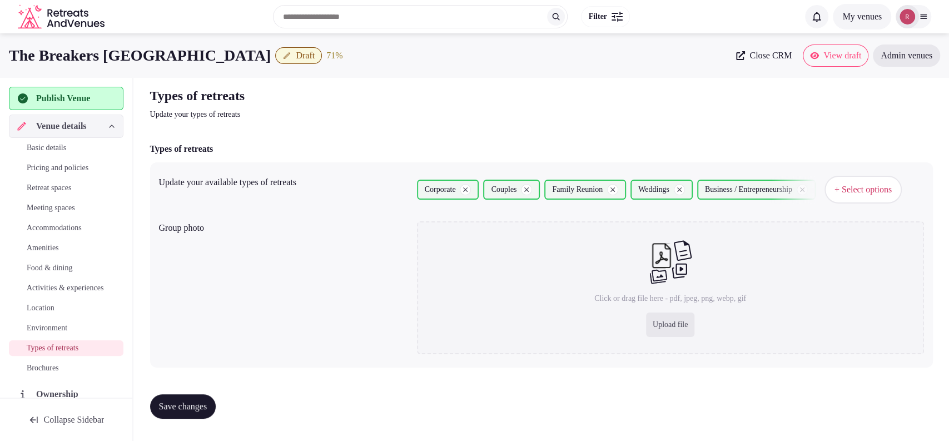
click at [205, 403] on span "Save changes" at bounding box center [183, 406] width 48 height 11
drag, startPoint x: 200, startPoint y: 52, endPoint x: 1, endPoint y: 66, distance: 199.4
click at [1, 66] on div "The Breakers Palm Beach Draft 71 % Close CRM View draft Admin venues" at bounding box center [474, 55] width 949 height 22
copy h1 "The Breakers [GEOGRAPHIC_DATA]"
click at [736, 55] on icon at bounding box center [740, 55] width 9 height 9
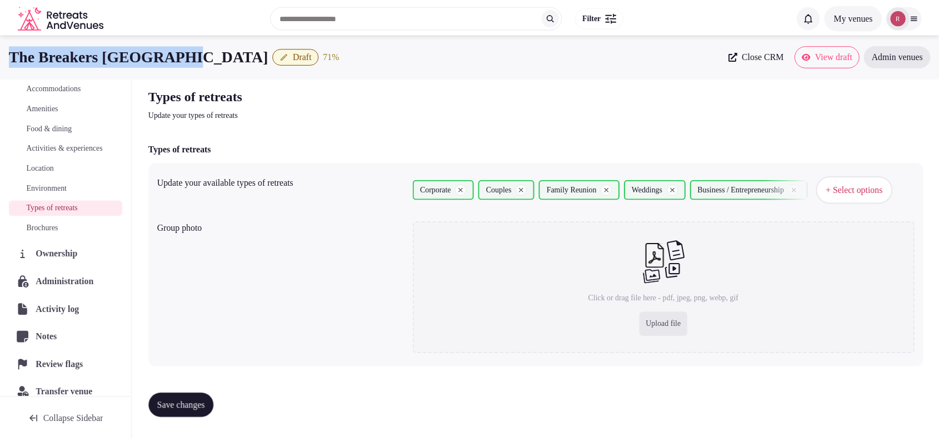
scroll to position [166, 0]
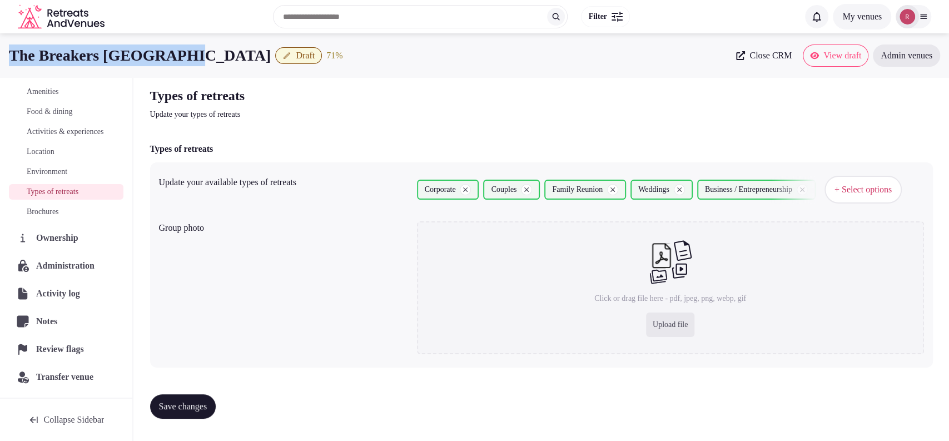
click at [56, 175] on span "Environment" at bounding box center [47, 171] width 41 height 11
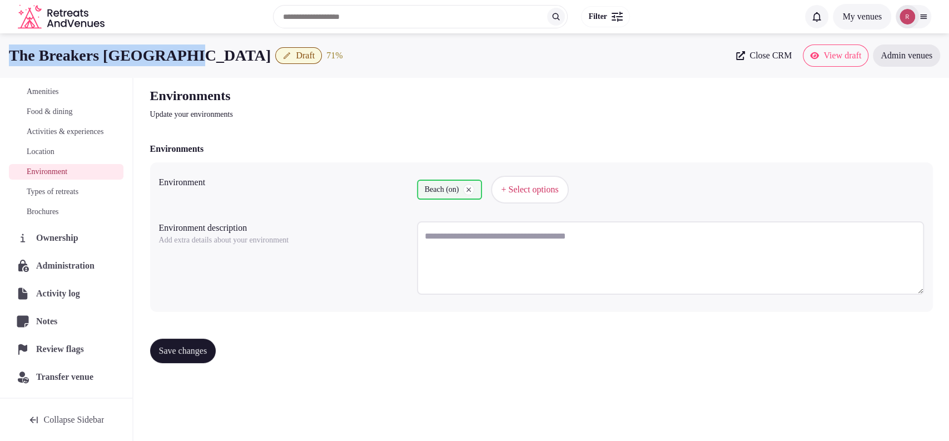
click at [34, 213] on span "Brochures" at bounding box center [43, 211] width 32 height 11
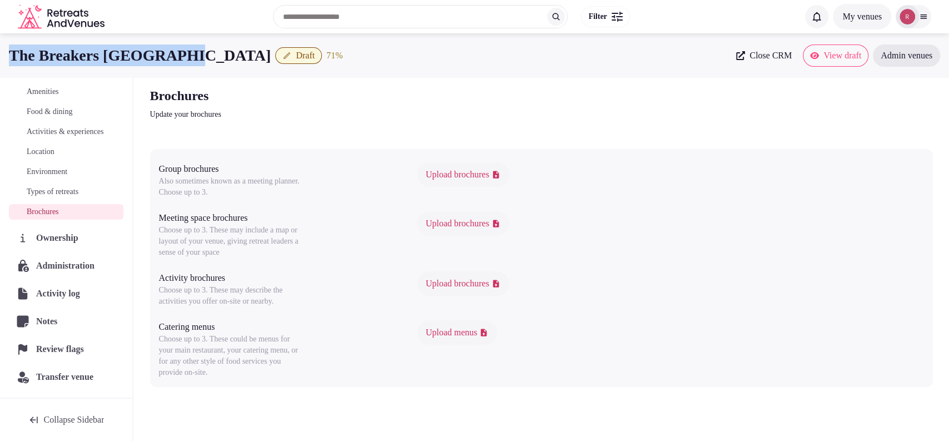
click at [53, 128] on span "Activities & experiences" at bounding box center [65, 131] width 77 height 11
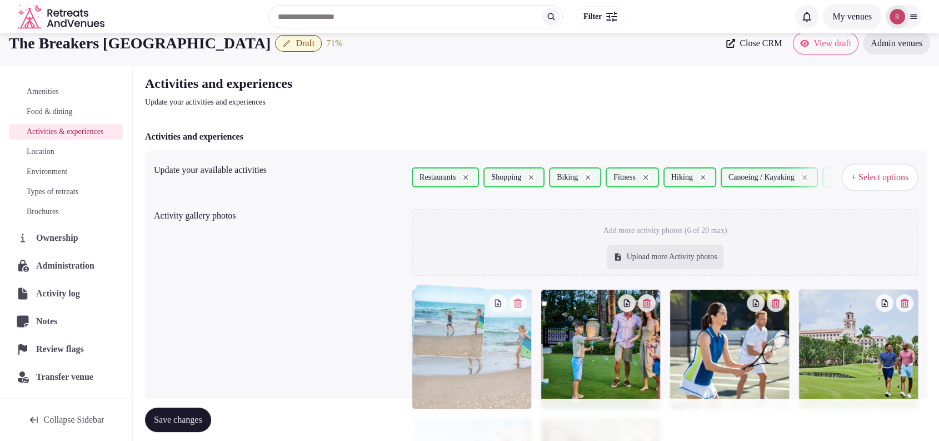
drag, startPoint x: 603, startPoint y: 362, endPoint x: 596, endPoint y: 362, distance: 7.2
click at [531, 359] on body "Search Popular Destinations Toscana, Italy Riviera Maya, Mexico Indonesia, Bali…" at bounding box center [469, 352] width 939 height 728
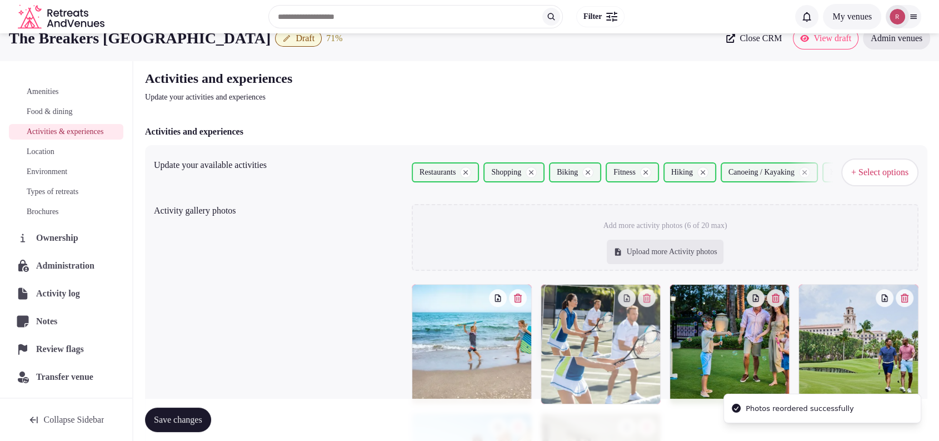
drag, startPoint x: 720, startPoint y: 327, endPoint x: 649, endPoint y: 325, distance: 70.6
click at [649, 325] on body "Search Popular Destinations Toscana, Italy Riviera Maya, Mexico Indonesia, Bali…" at bounding box center [469, 347] width 939 height 728
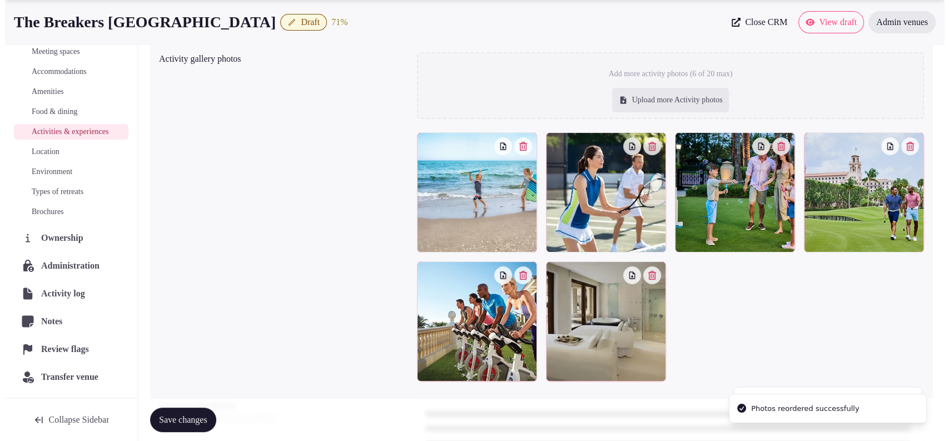
scroll to position [182, 0]
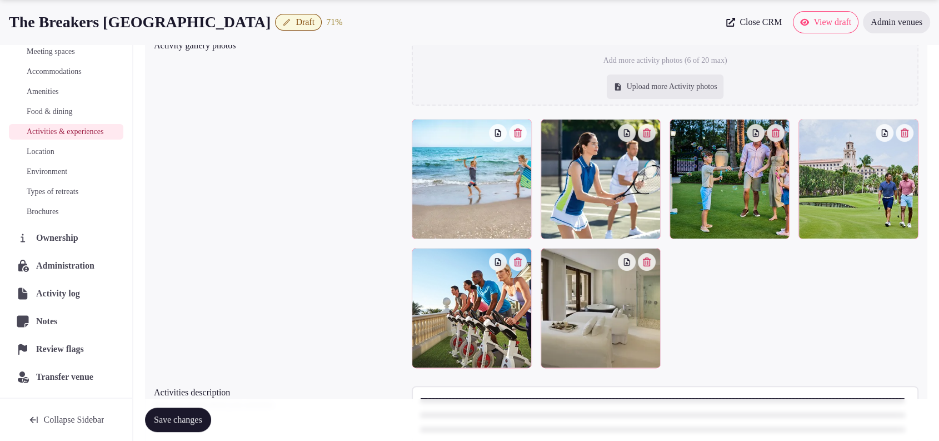
click at [780, 133] on icon "button" at bounding box center [775, 132] width 9 height 9
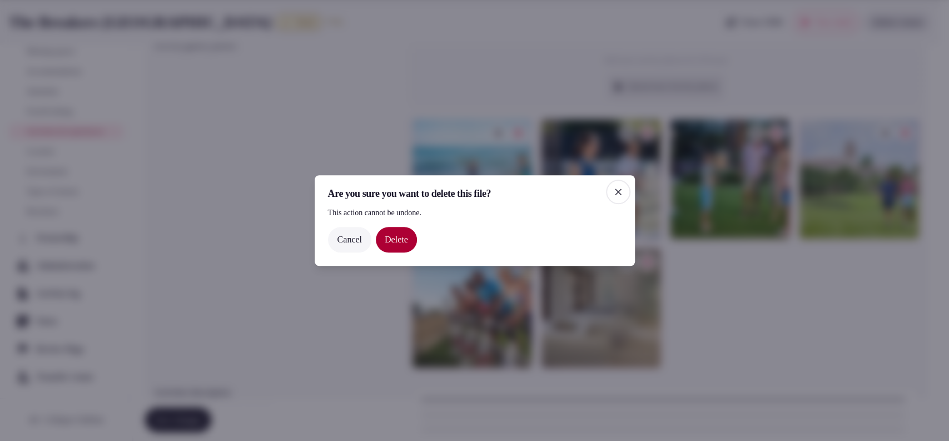
click at [398, 236] on button "Delete" at bounding box center [396, 240] width 41 height 26
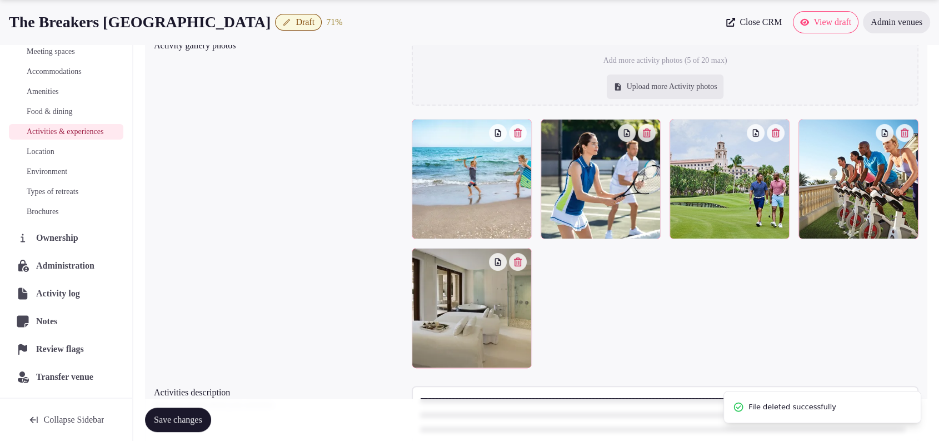
click at [908, 133] on icon "button" at bounding box center [904, 132] width 9 height 9
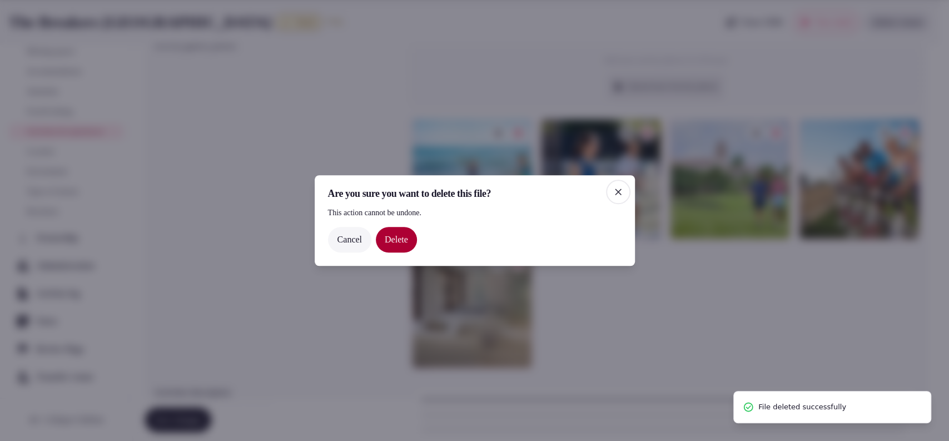
click at [400, 243] on button "Delete" at bounding box center [396, 240] width 41 height 26
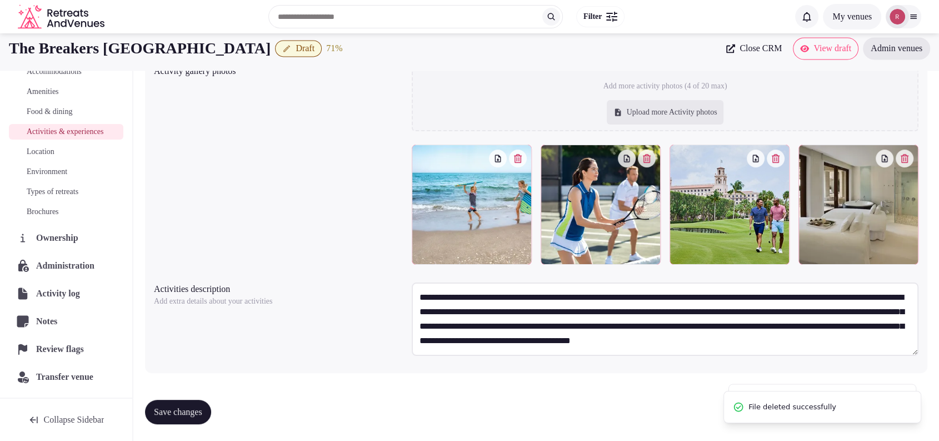
scroll to position [166, 0]
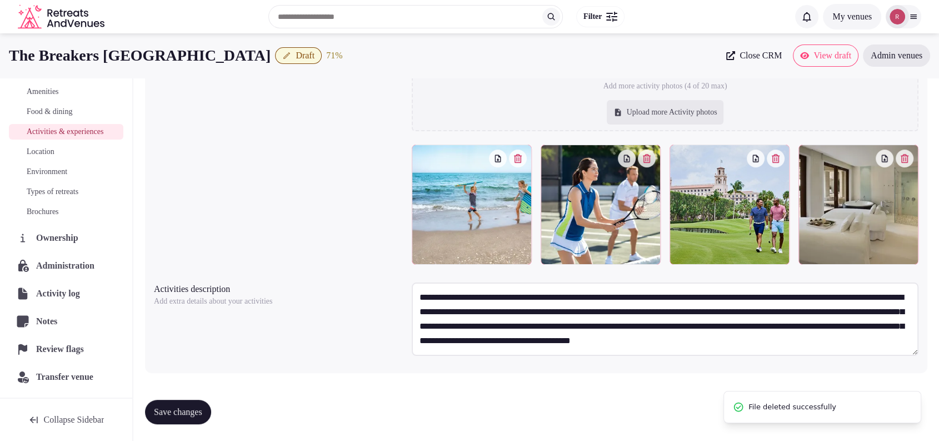
click at [780, 158] on icon "button" at bounding box center [775, 158] width 9 height 9
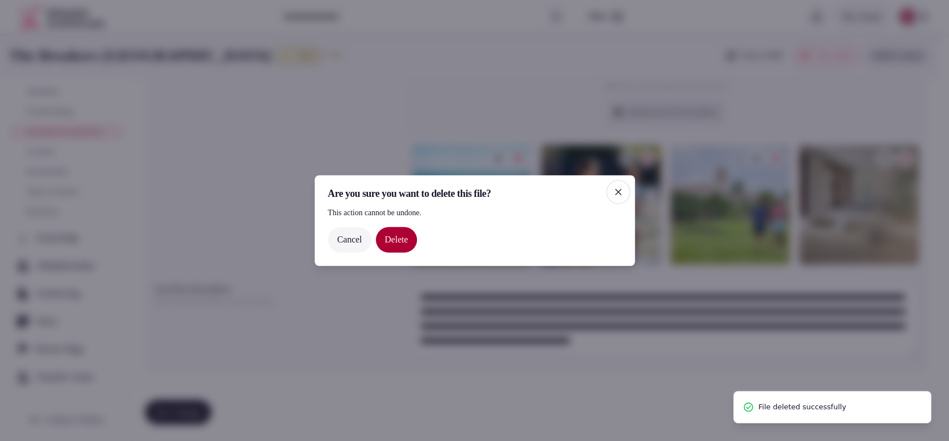
click at [403, 237] on button "Delete" at bounding box center [396, 240] width 41 height 26
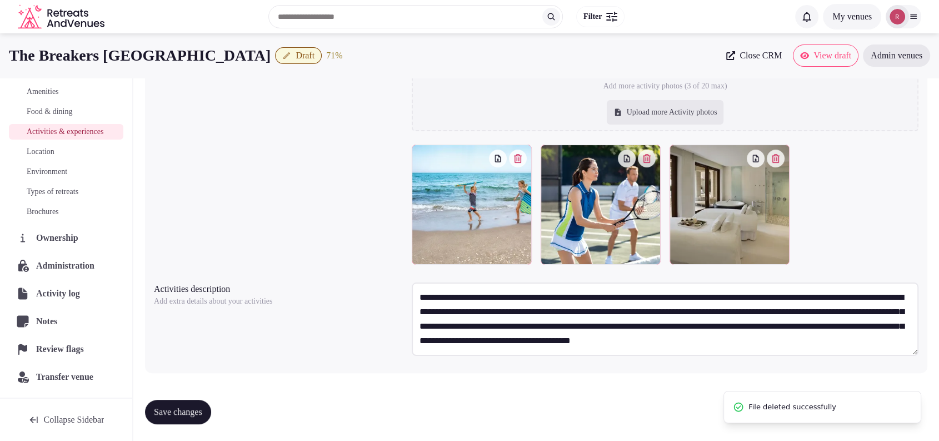
click at [680, 112] on div "Upload more Activity photos" at bounding box center [665, 112] width 117 height 24
type input "**********"
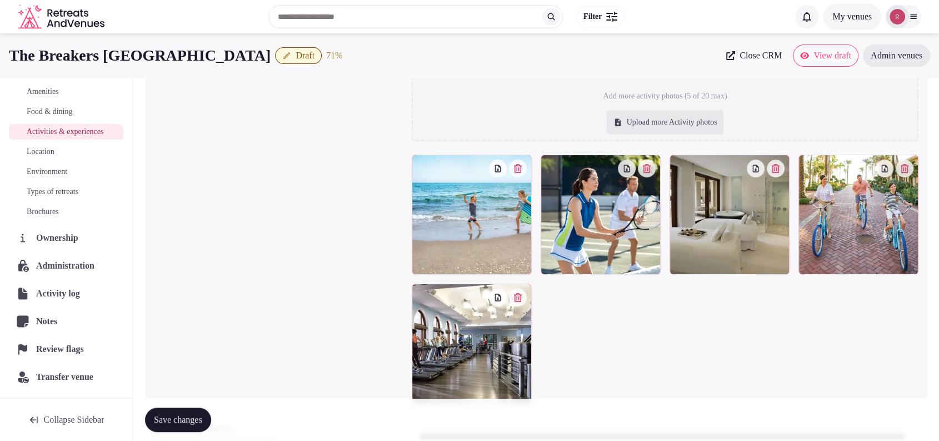
click at [617, 128] on div "Upload more Activity photos" at bounding box center [665, 122] width 117 height 24
type input "**********"
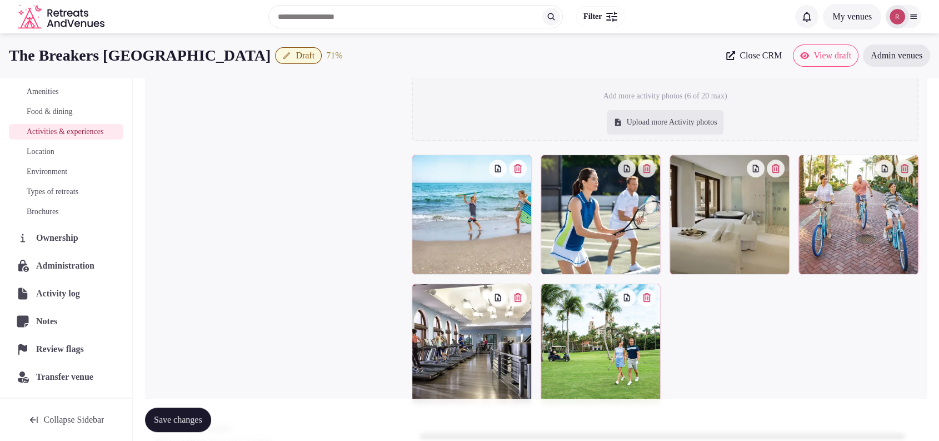
click at [193, 420] on span "Save changes" at bounding box center [178, 419] width 48 height 11
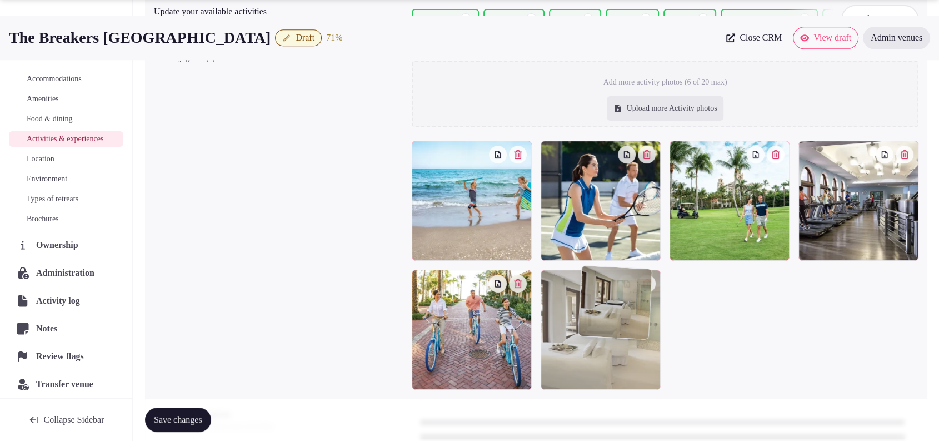
scroll to position [133, 0]
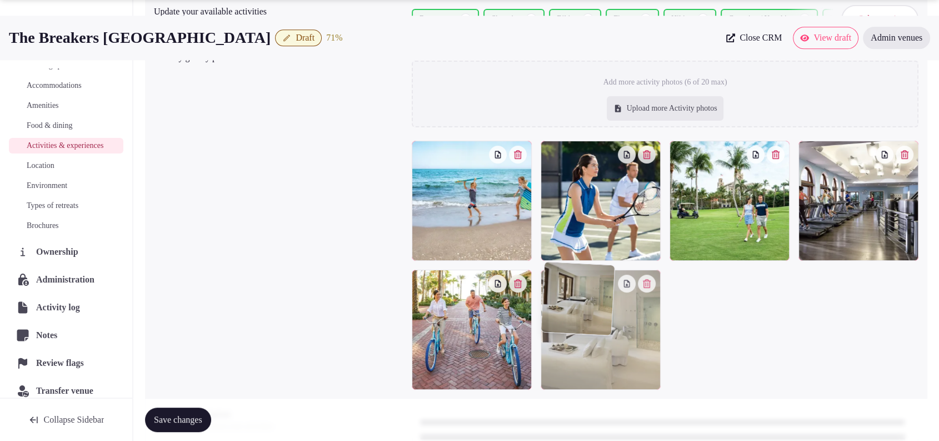
drag, startPoint x: 706, startPoint y: 247, endPoint x: 614, endPoint y: 362, distance: 147.0
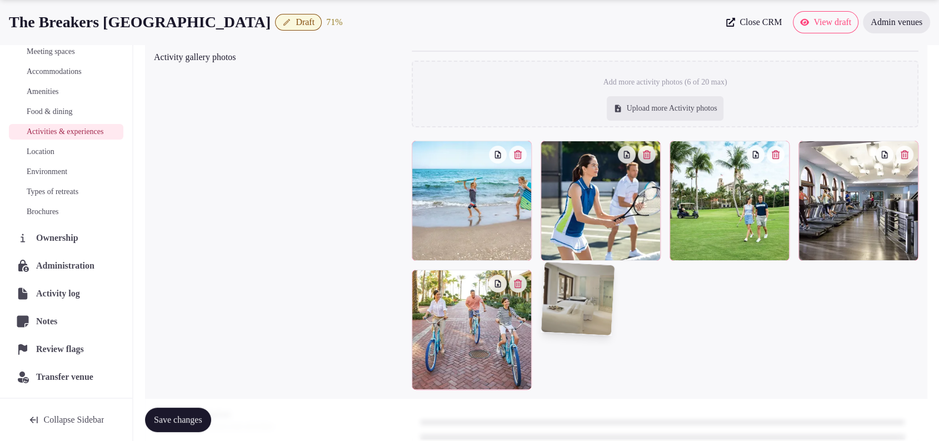
scroll to position [178, 0]
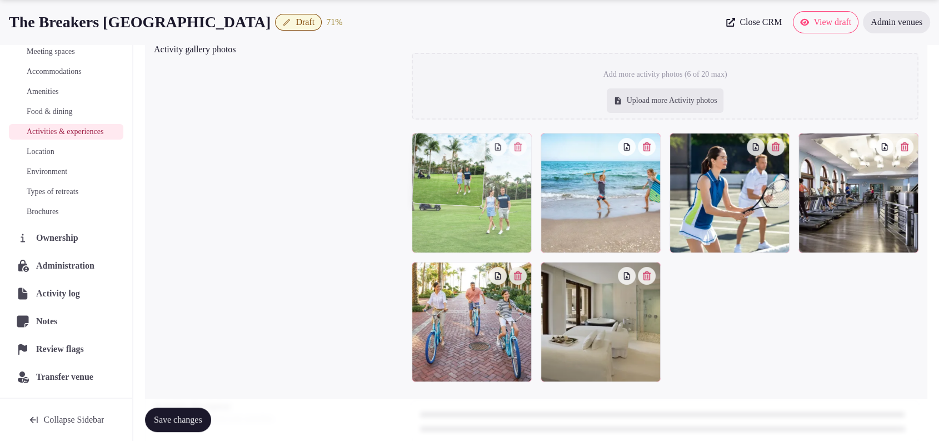
drag, startPoint x: 736, startPoint y: 225, endPoint x: 556, endPoint y: 238, distance: 181.1
click at [556, 238] on body "Search Popular Destinations Toscana, Italy Riviera Maya, Mexico Indonesia, Bali…" at bounding box center [469, 191] width 939 height 738
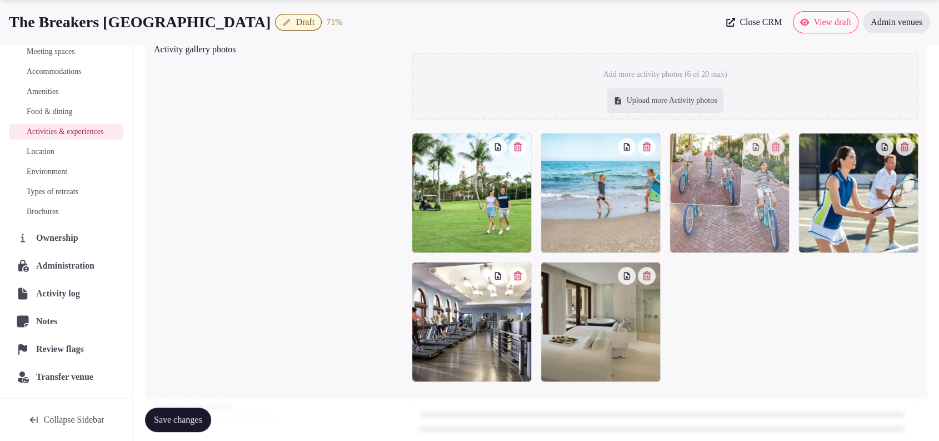
drag, startPoint x: 472, startPoint y: 315, endPoint x: 713, endPoint y: 230, distance: 255.2
click at [713, 230] on body "Search Popular Destinations Toscana, Italy Riviera Maya, Mexico Indonesia, Bali…" at bounding box center [469, 191] width 939 height 738
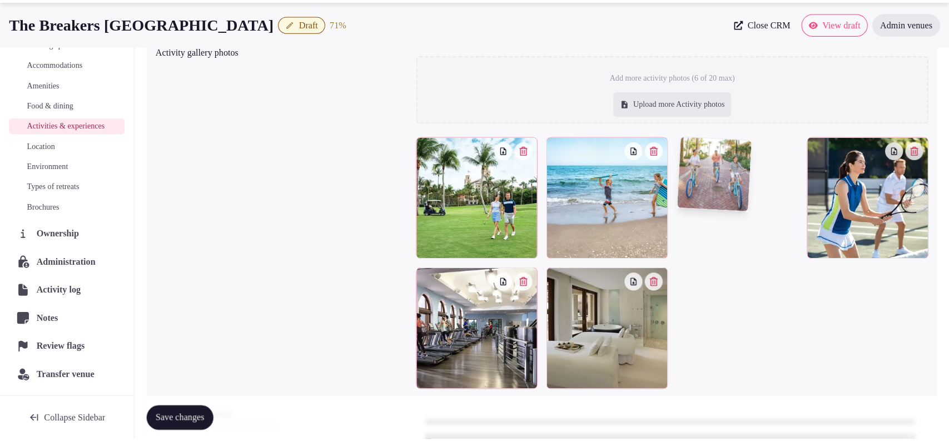
scroll to position [133, 0]
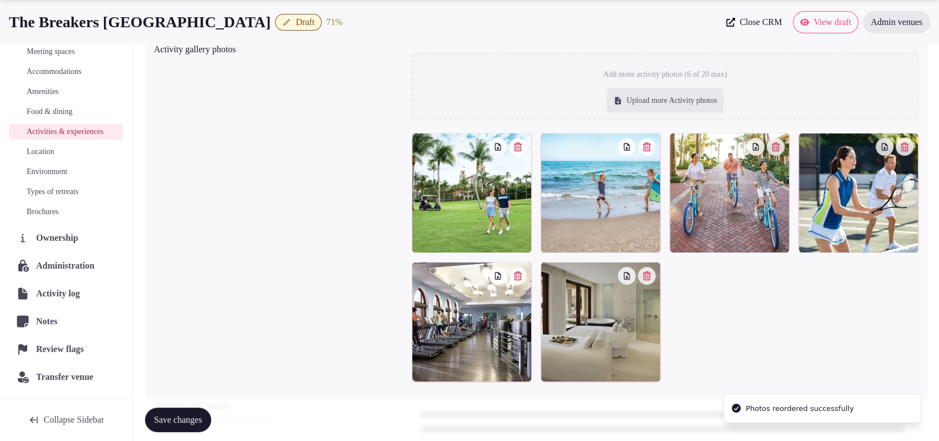
click at [202, 423] on span "Save changes" at bounding box center [178, 419] width 48 height 11
click at [275, 23] on button "Draft" at bounding box center [298, 22] width 47 height 17
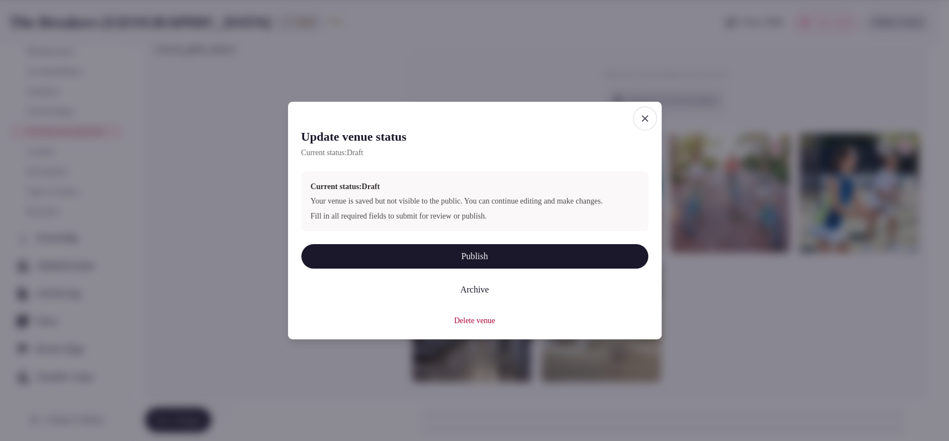
click at [325, 253] on button "Publish" at bounding box center [474, 256] width 347 height 24
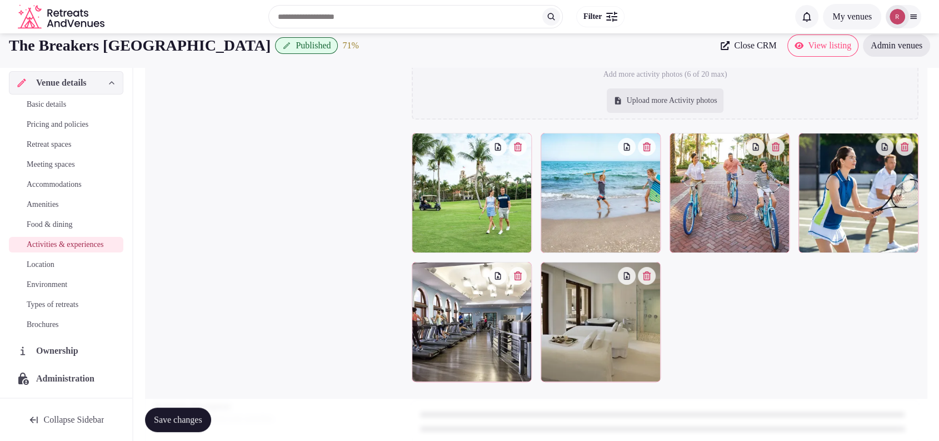
scroll to position [0, 0]
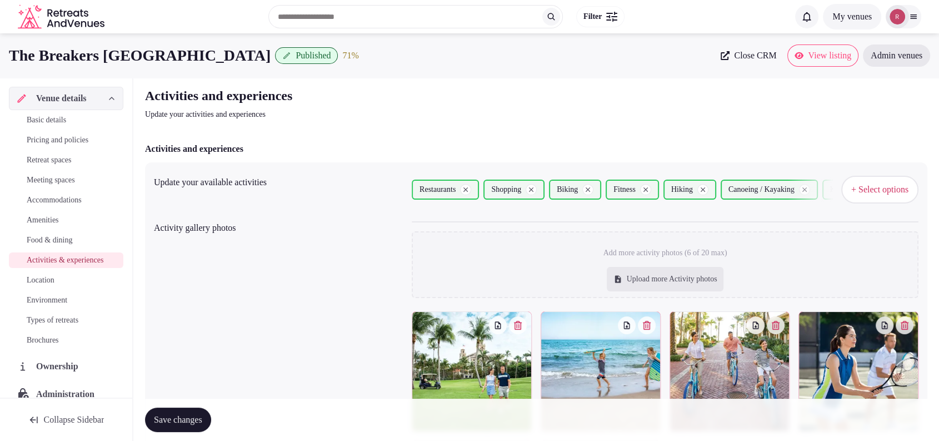
click at [60, 125] on span "Basic details" at bounding box center [46, 119] width 39 height 11
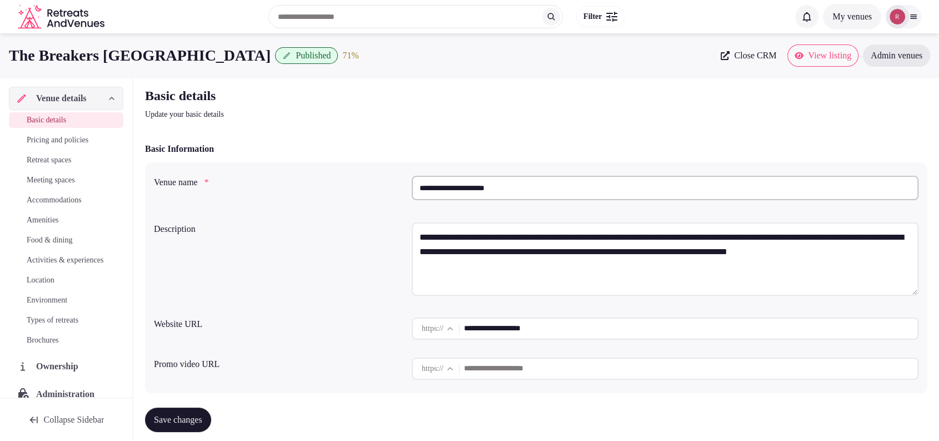
click at [537, 327] on input "**********" at bounding box center [691, 328] width 454 height 22
click at [83, 76] on div "The Breakers Palm Beach Published 71 % Close CRM View listing Admin venues" at bounding box center [469, 55] width 939 height 44
drag, startPoint x: 202, startPoint y: 54, endPoint x: 7, endPoint y: 67, distance: 196.0
click at [7, 67] on div "The Breakers Palm Beach Published 71 % Close CRM View listing Admin venues" at bounding box center [469, 55] width 939 height 44
copy h1 "The Breakers [GEOGRAPHIC_DATA]"
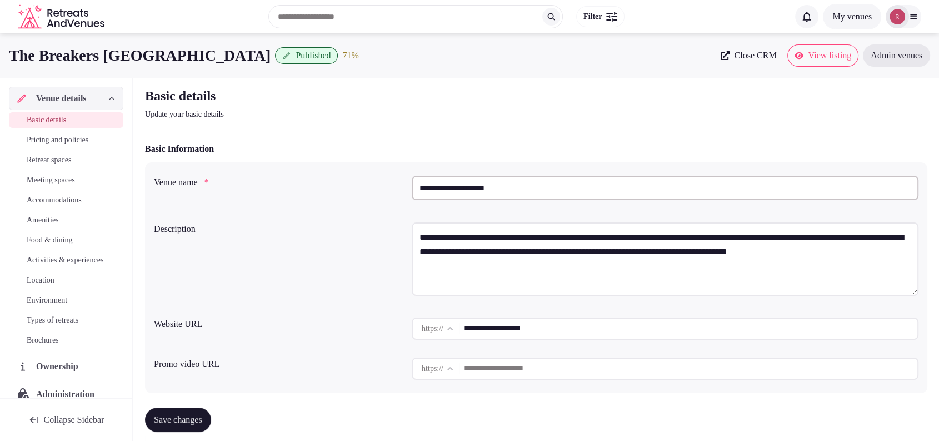
click at [895, 94] on div "Basic details Update your basic details" at bounding box center [536, 103] width 783 height 33
click at [516, 335] on input "**********" at bounding box center [691, 328] width 454 height 22
click at [877, 111] on div "Basic details Update your basic details" at bounding box center [536, 103] width 783 height 33
click at [415, 112] on p "Update your basic details" at bounding box center [331, 114] width 373 height 11
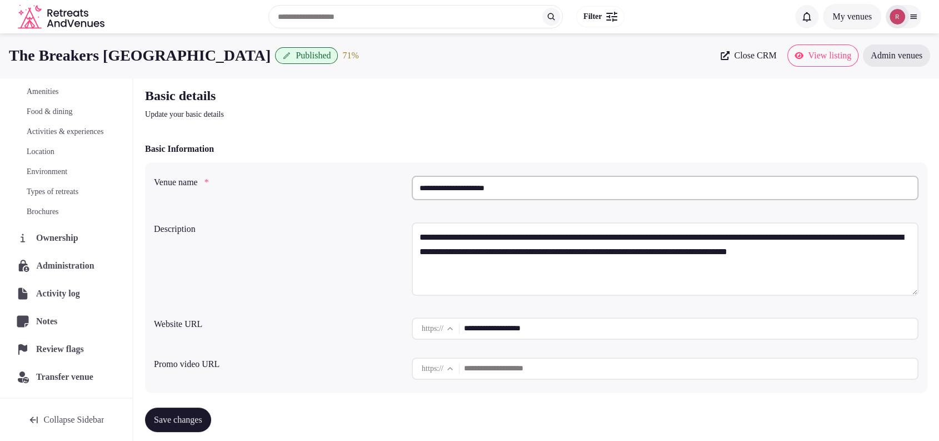
click at [54, 265] on span "Administration" at bounding box center [67, 265] width 62 height 13
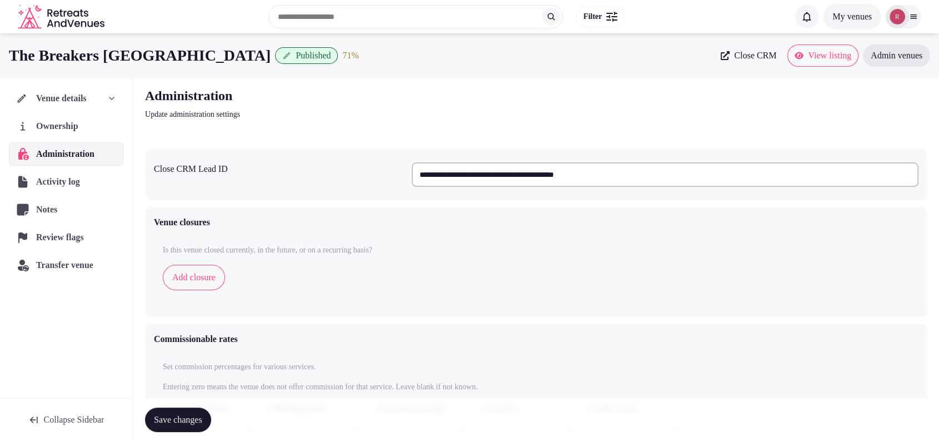
click at [502, 177] on input "**********" at bounding box center [665, 174] width 507 height 24
click at [861, 221] on div "Venue closures" at bounding box center [536, 222] width 765 height 13
click at [872, 259] on div "Is this venue closed currently, in the future, or on a recurring basis? Add clo…" at bounding box center [536, 272] width 747 height 54
click at [738, 57] on span "Close CRM" at bounding box center [755, 55] width 42 height 11
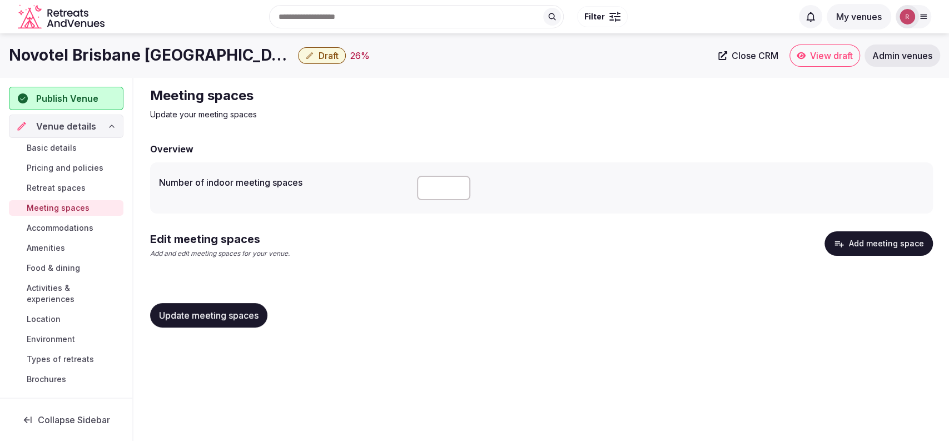
click at [55, 295] on span "Activities & experiences" at bounding box center [73, 293] width 92 height 22
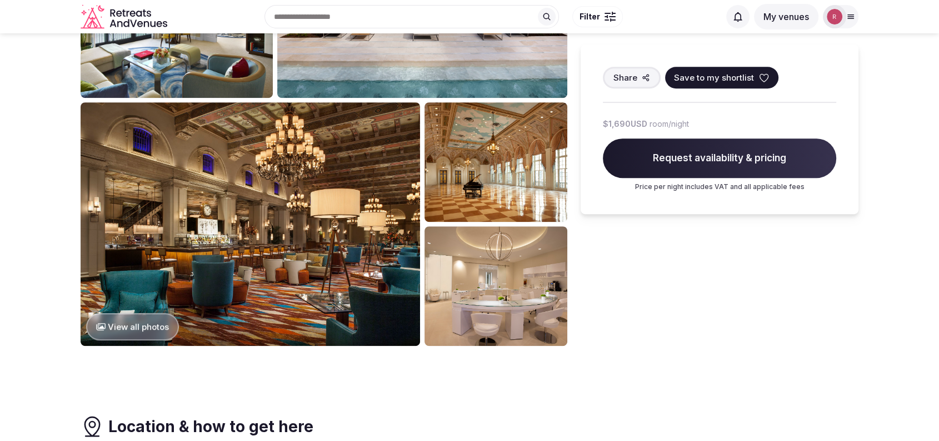
scroll to position [156, 0]
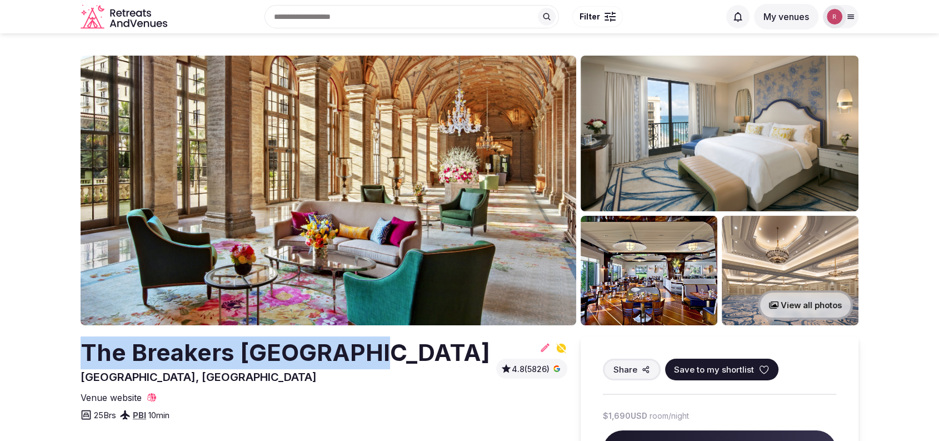
drag, startPoint x: 358, startPoint y: 356, endPoint x: 79, endPoint y: 337, distance: 280.2
copy h2 "The Breakers [GEOGRAPHIC_DATA]"
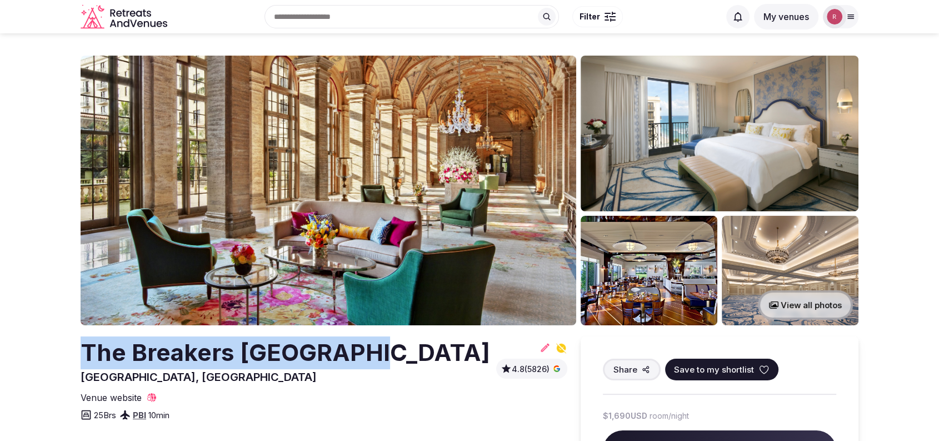
drag, startPoint x: 367, startPoint y: 351, endPoint x: 62, endPoint y: 357, distance: 305.2
copy h2 "The Breakers [GEOGRAPHIC_DATA]"
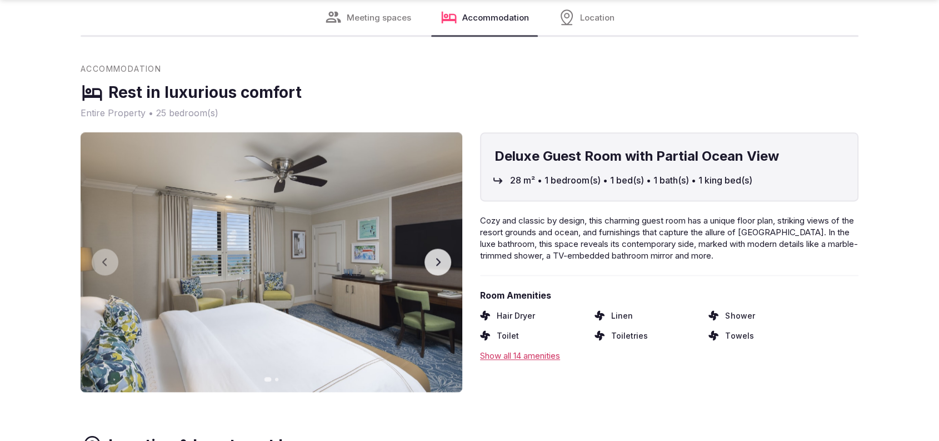
scroll to position [1402, 0]
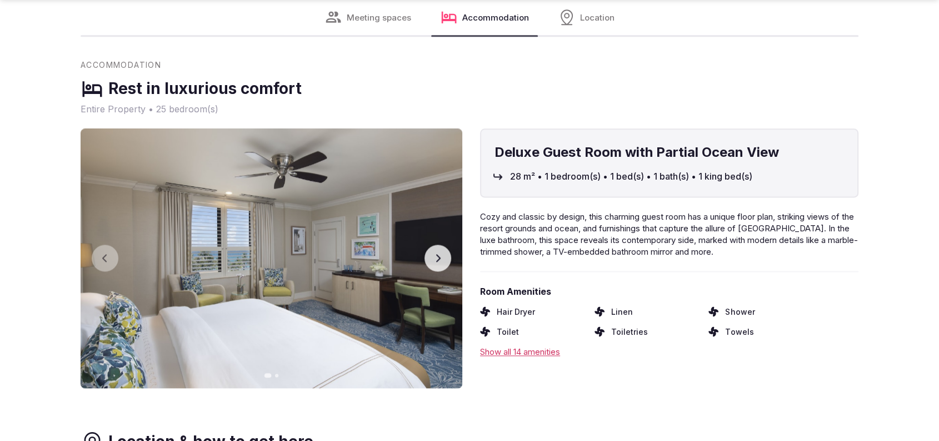
click at [436, 265] on button "Next slide" at bounding box center [438, 258] width 27 height 27
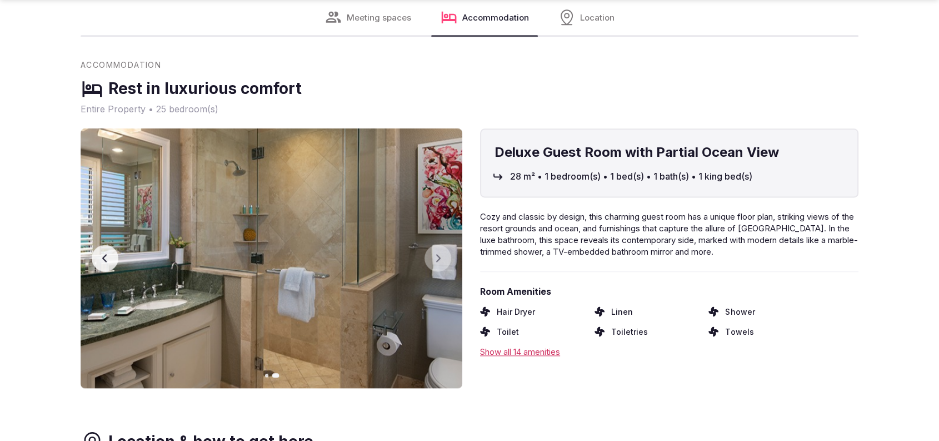
click at [97, 258] on button "Previous slide" at bounding box center [105, 258] width 27 height 27
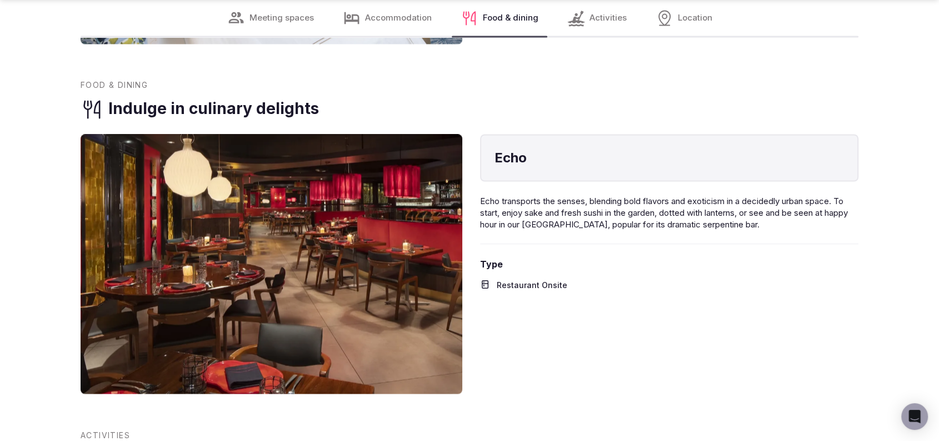
scroll to position [2313, 0]
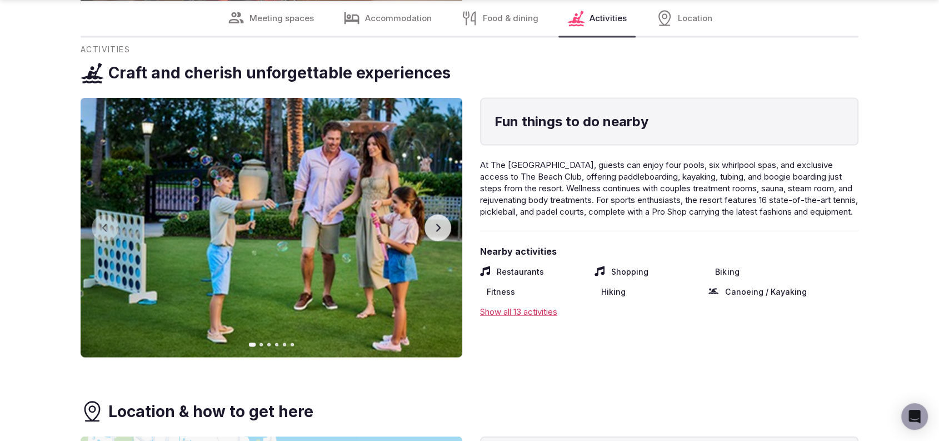
click at [434, 224] on icon "button" at bounding box center [438, 227] width 9 height 9
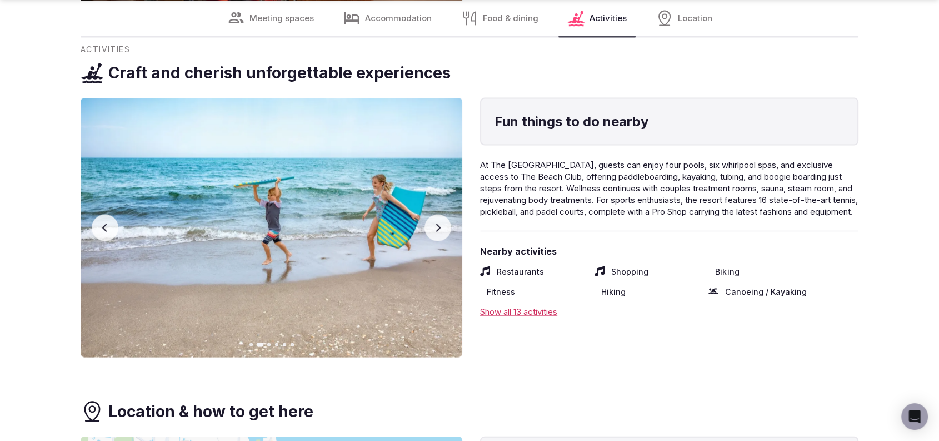
click at [111, 229] on button "Previous slide" at bounding box center [105, 228] width 27 height 27
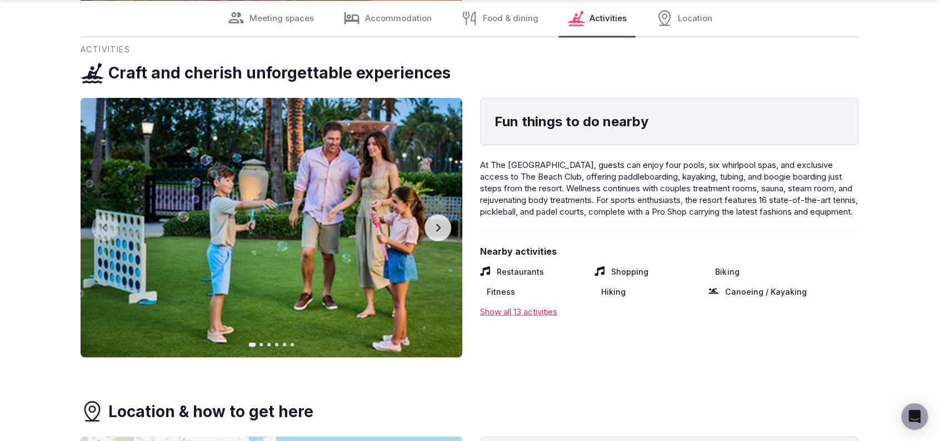
click at [436, 226] on icon "button" at bounding box center [438, 227] width 9 height 9
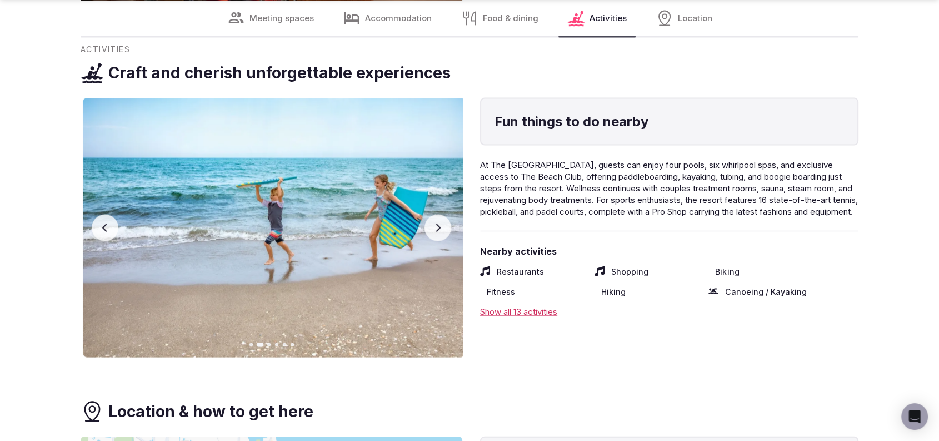
click at [436, 226] on icon "button" at bounding box center [438, 227] width 9 height 9
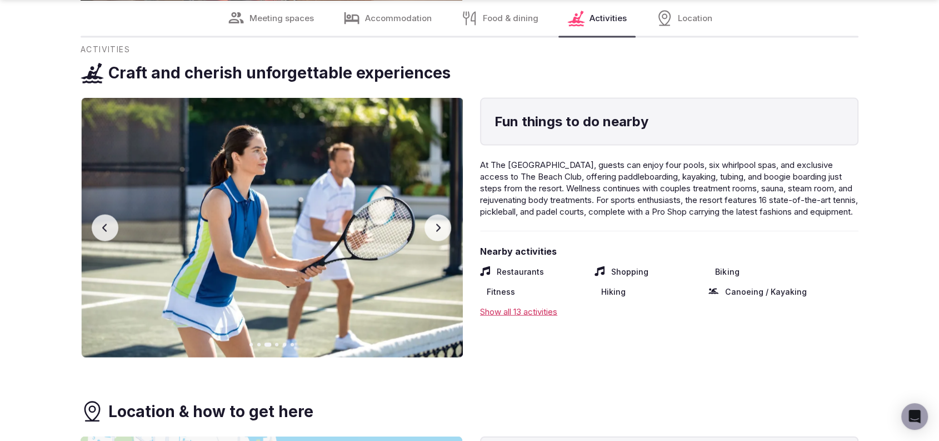
click at [436, 226] on icon "button" at bounding box center [438, 227] width 9 height 9
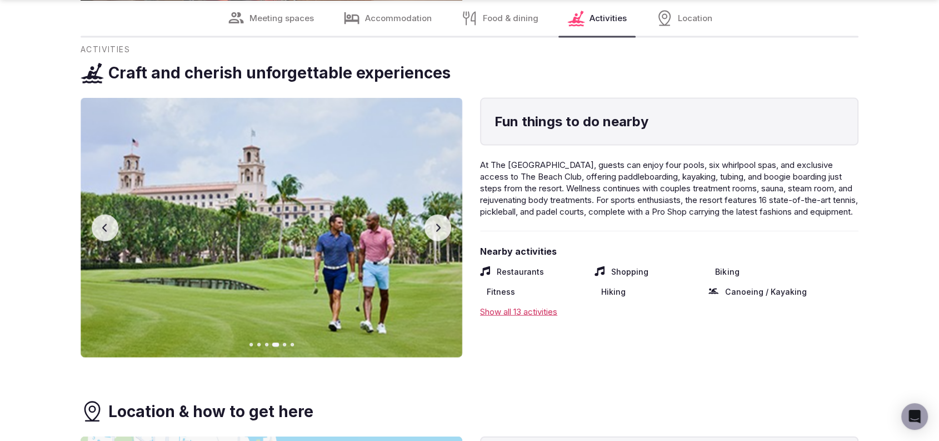
click at [436, 226] on icon "button" at bounding box center [438, 227] width 9 height 9
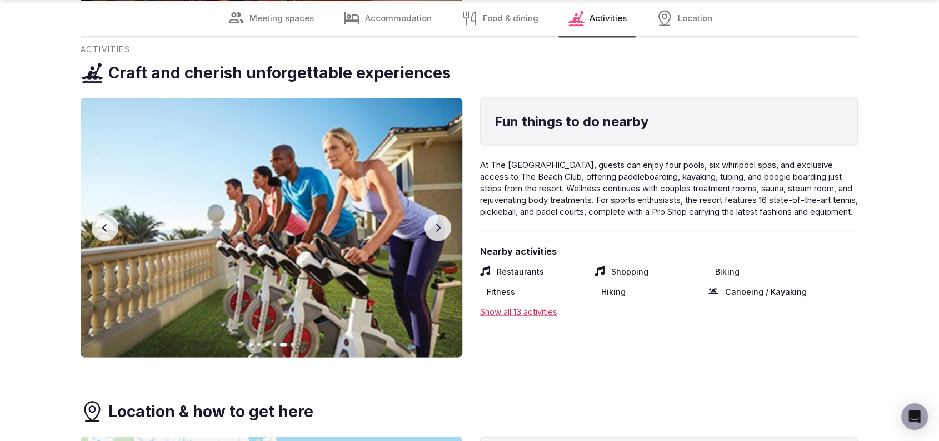
click at [435, 226] on icon "button" at bounding box center [438, 227] width 9 height 9
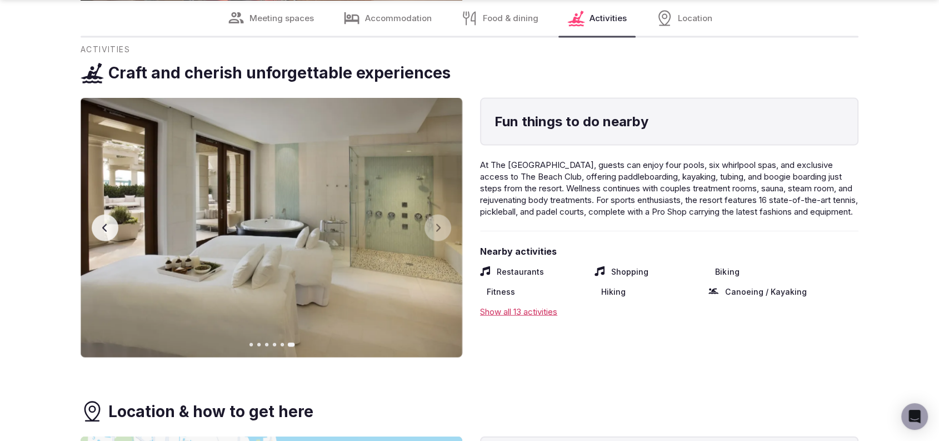
click at [94, 219] on button "Previous slide" at bounding box center [105, 228] width 27 height 27
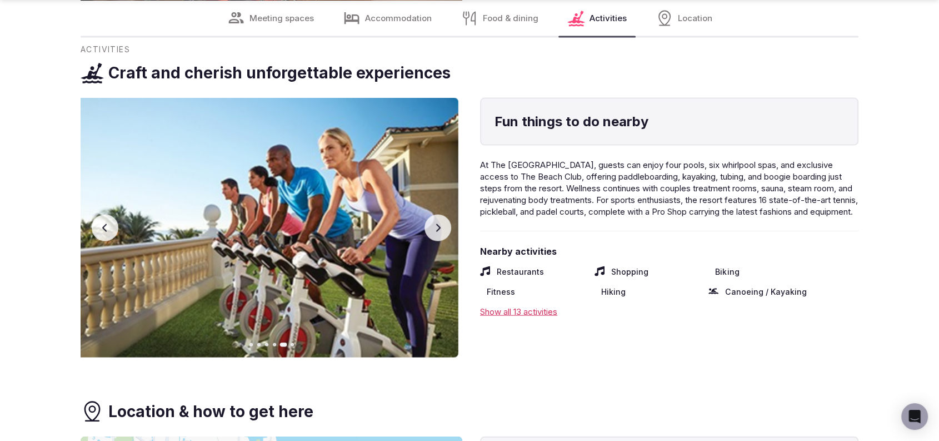
click at [94, 219] on button "Previous slide" at bounding box center [105, 228] width 27 height 27
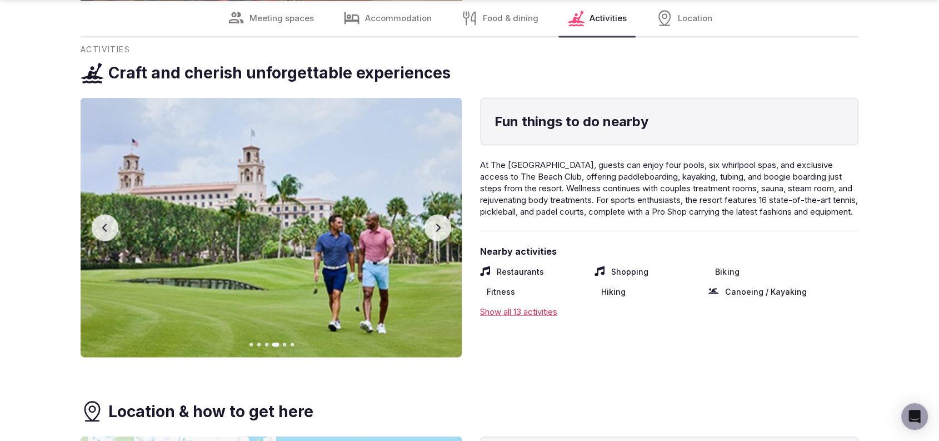
click at [94, 219] on button "Previous slide" at bounding box center [105, 228] width 27 height 27
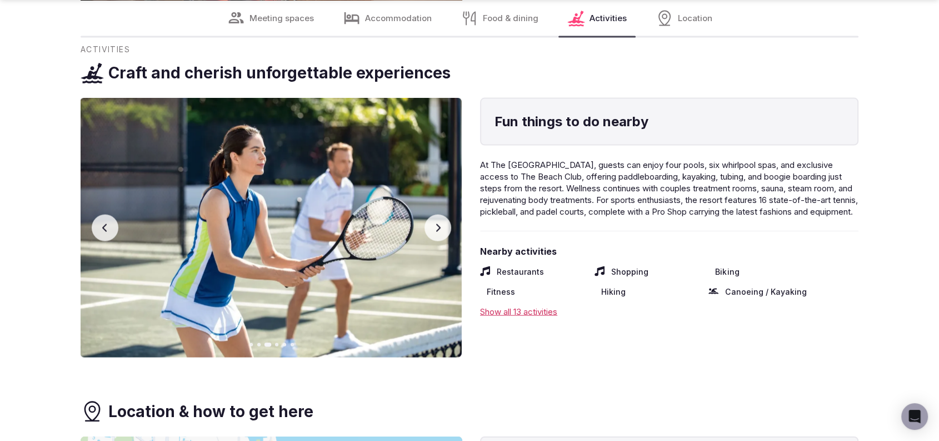
click at [94, 219] on button "Previous slide" at bounding box center [105, 228] width 27 height 27
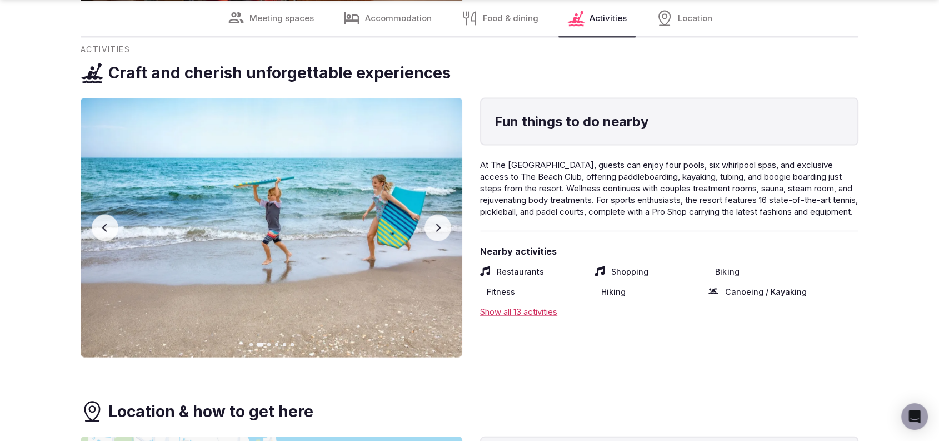
click at [94, 219] on button "Previous slide" at bounding box center [105, 228] width 27 height 27
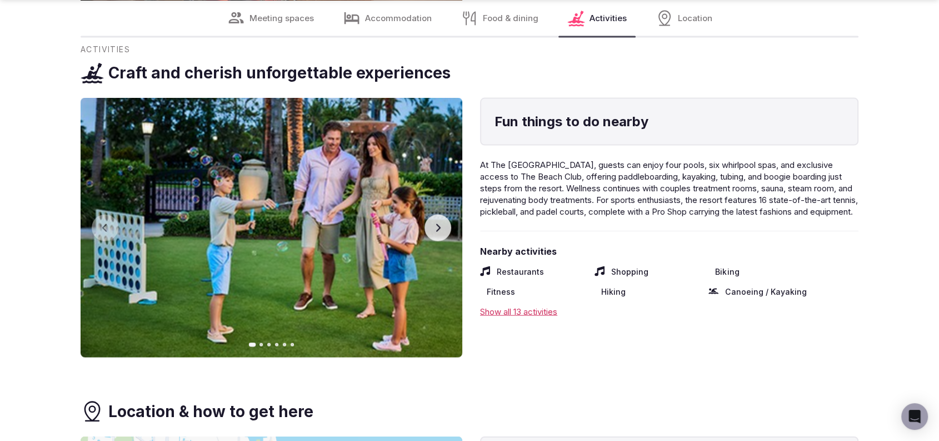
click at [425, 230] on button "Next slide" at bounding box center [438, 228] width 27 height 27
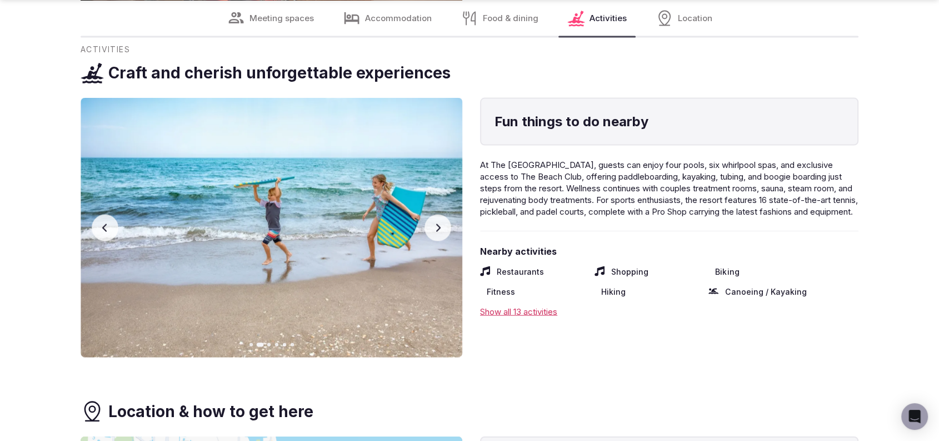
click at [425, 230] on button "Next slide" at bounding box center [438, 228] width 27 height 27
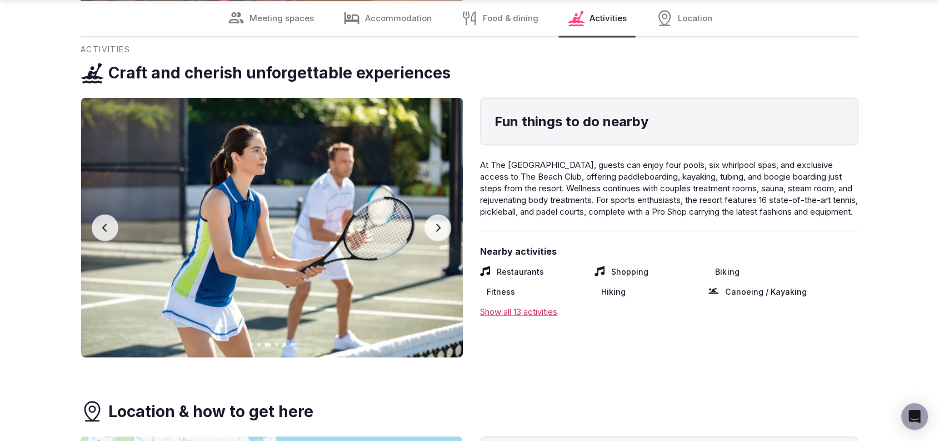
click at [425, 230] on button "Next slide" at bounding box center [438, 228] width 27 height 27
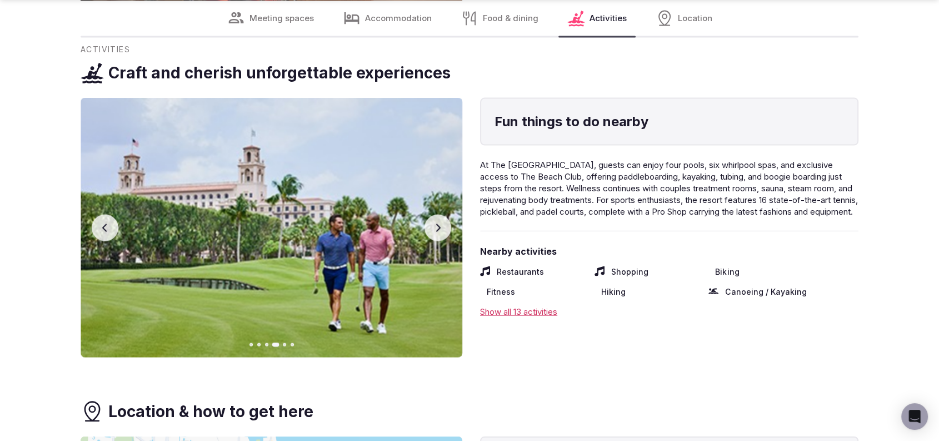
click at [425, 230] on button "Next slide" at bounding box center [438, 228] width 27 height 27
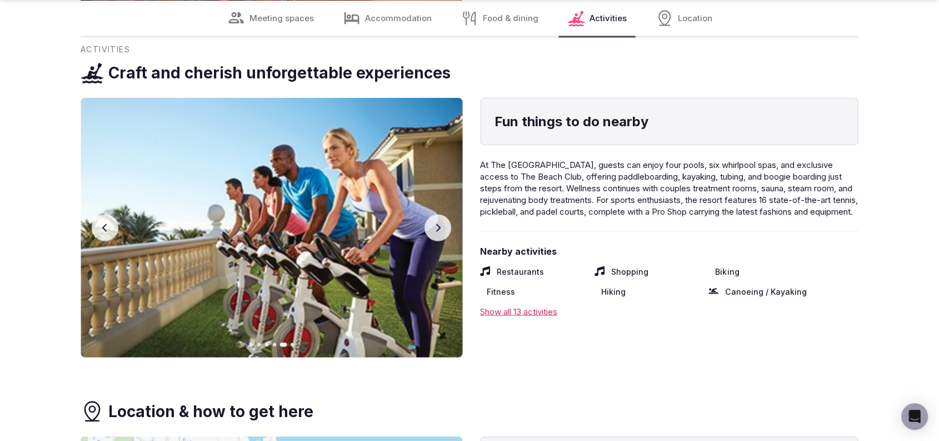
click at [425, 231] on button "Next slide" at bounding box center [438, 228] width 27 height 27
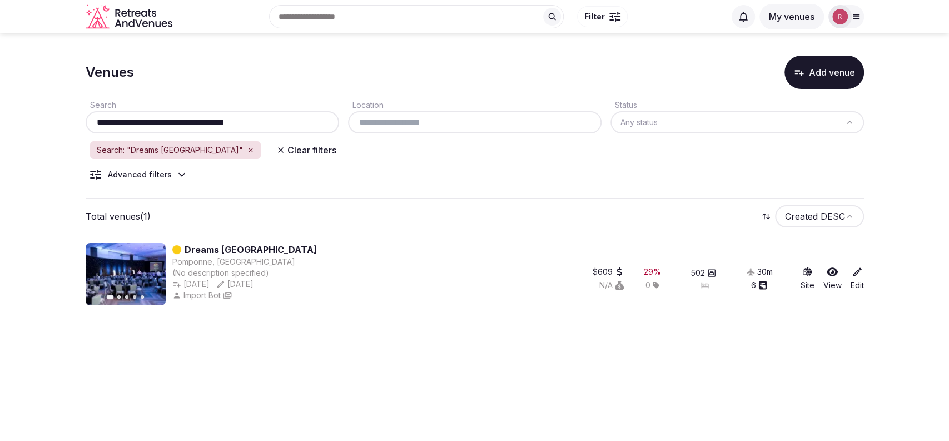
click at [252, 150] on icon "button" at bounding box center [250, 149] width 3 height 3
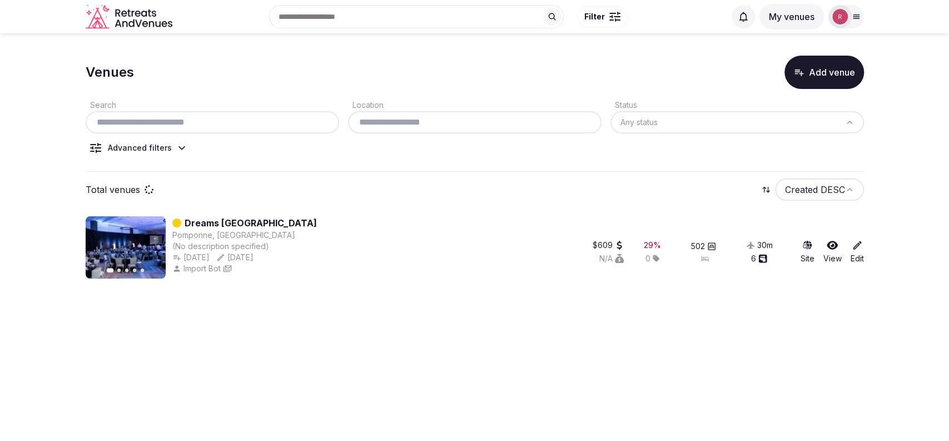
click at [230, 126] on input "text" at bounding box center [212, 122] width 245 height 13
paste input "**********"
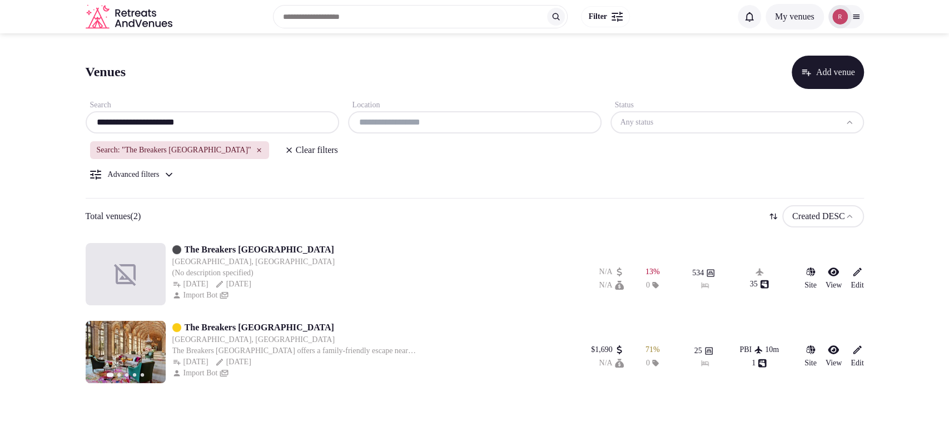
type input "**********"
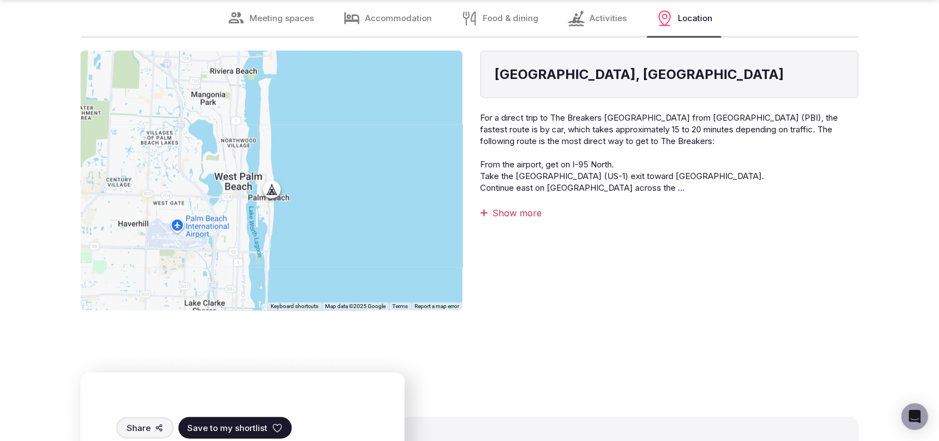
scroll to position [2313, 0]
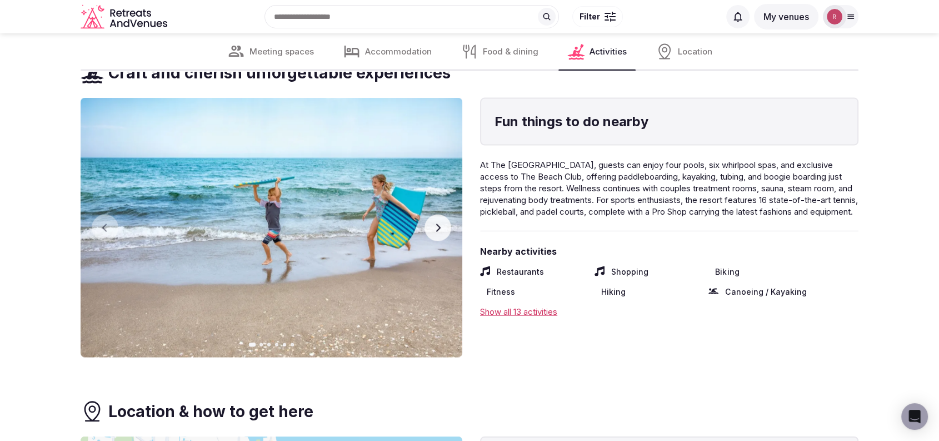
click at [436, 233] on button "Next slide" at bounding box center [438, 228] width 27 height 27
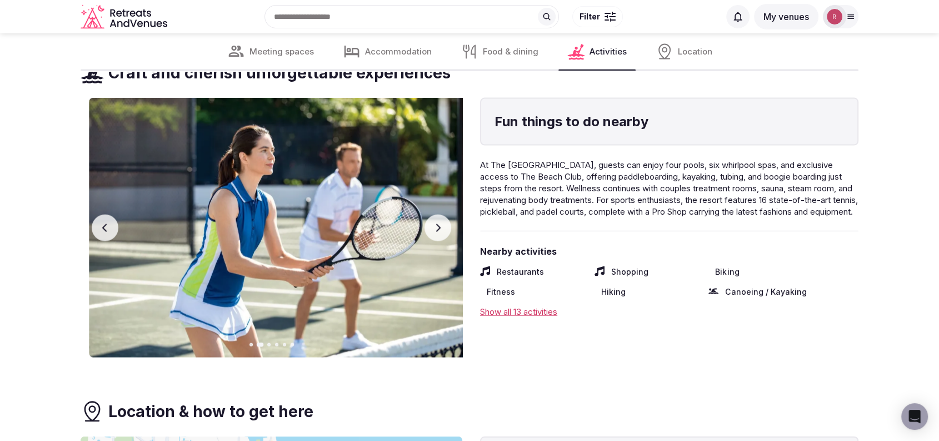
click at [436, 233] on button "Next slide" at bounding box center [438, 228] width 27 height 27
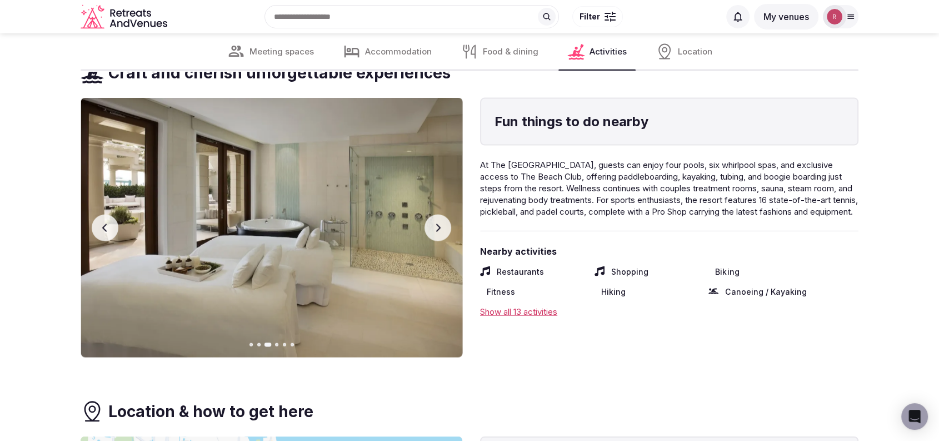
click at [437, 232] on button "Next slide" at bounding box center [438, 228] width 27 height 27
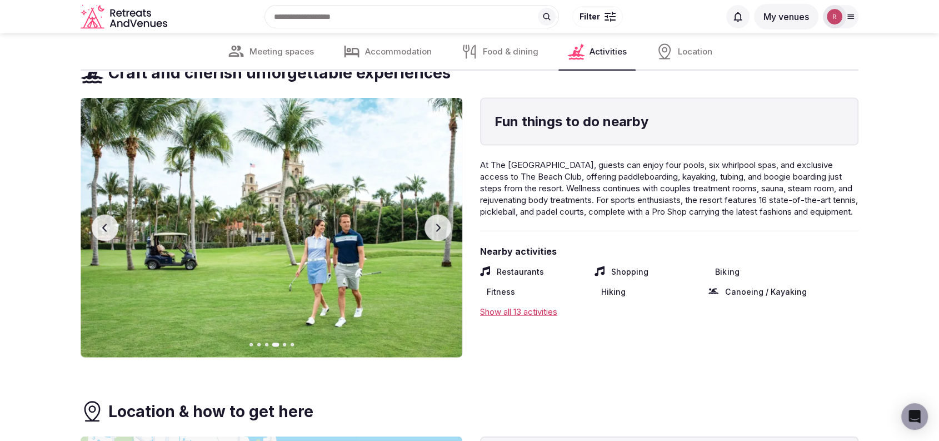
click at [437, 232] on button "Next slide" at bounding box center [438, 228] width 27 height 27
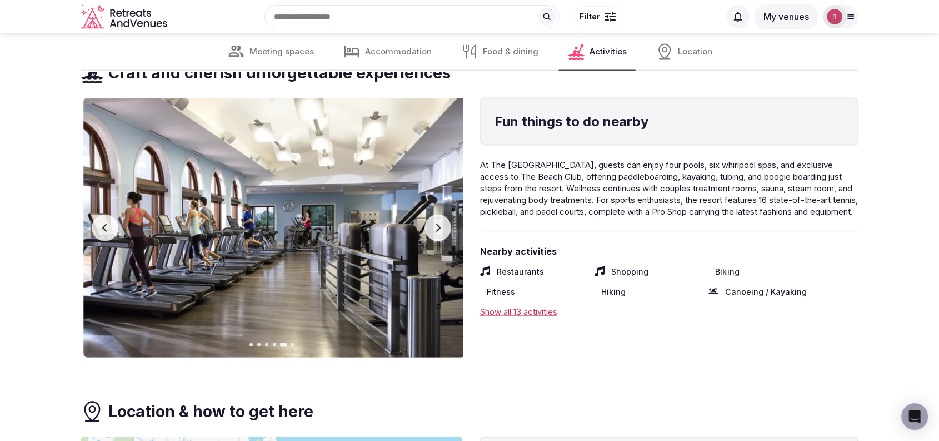
click at [437, 232] on button "Next slide" at bounding box center [438, 228] width 27 height 27
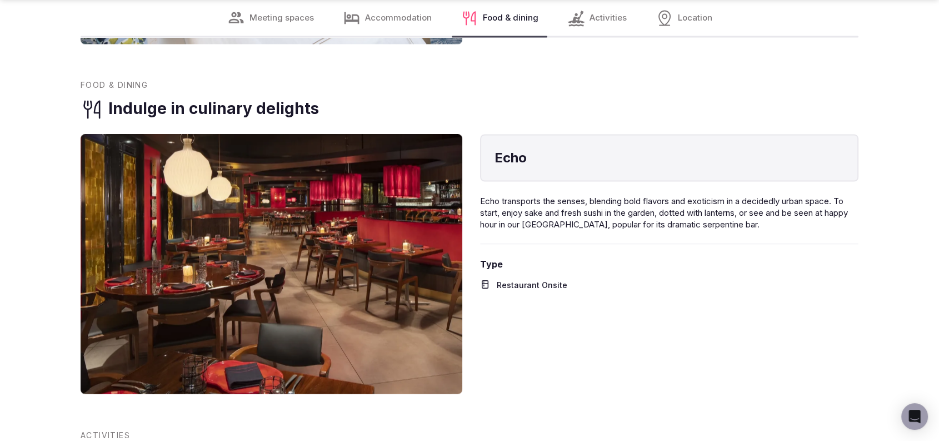
scroll to position [1542, 0]
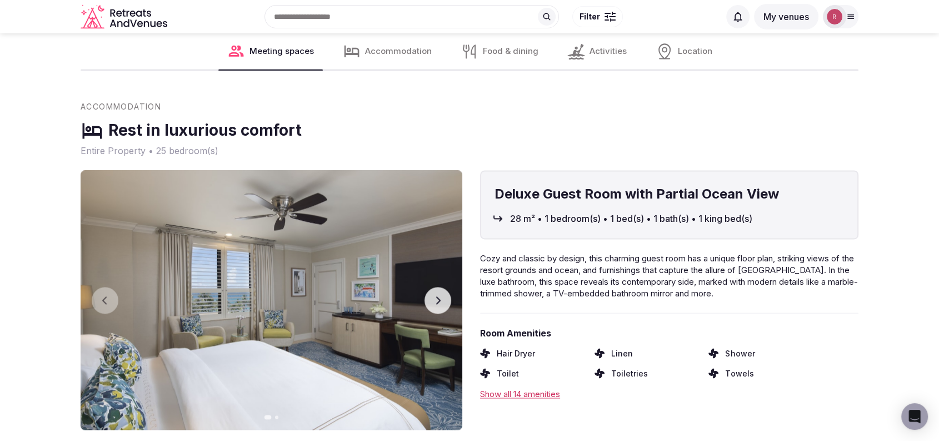
click at [435, 306] on button "Next slide" at bounding box center [438, 300] width 27 height 27
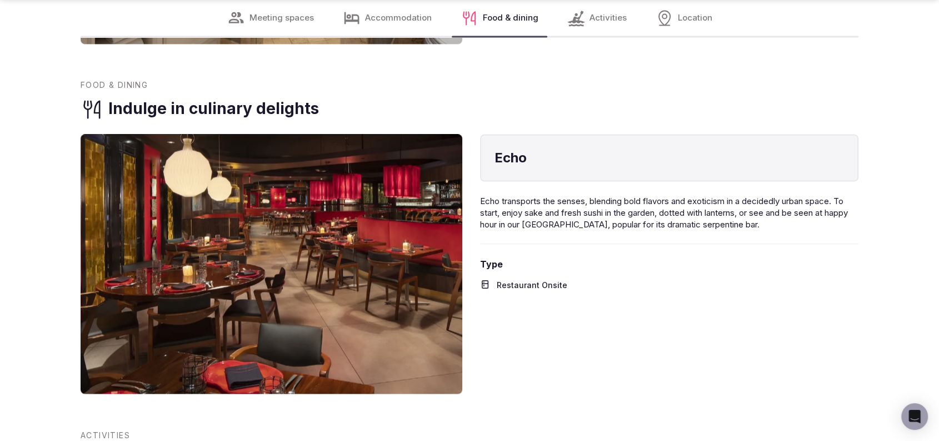
scroll to position [2313, 0]
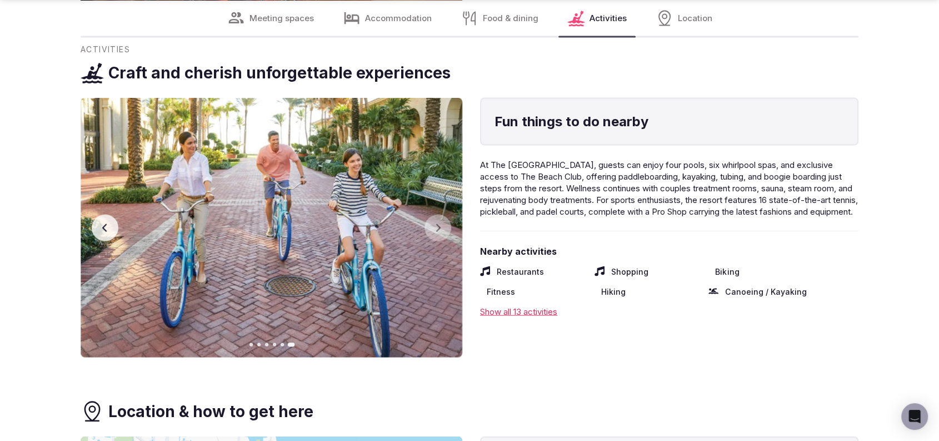
click at [108, 228] on icon "button" at bounding box center [105, 227] width 9 height 9
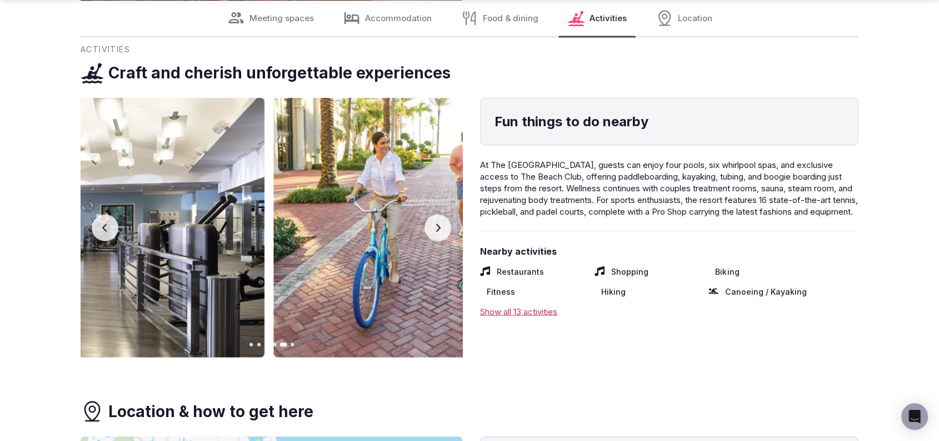
click at [108, 228] on icon "button" at bounding box center [105, 227] width 9 height 9
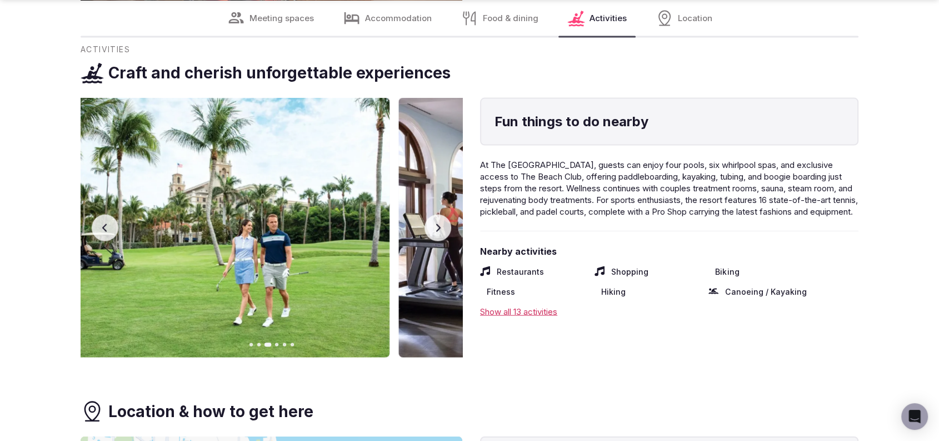
click at [108, 228] on icon "button" at bounding box center [105, 227] width 9 height 9
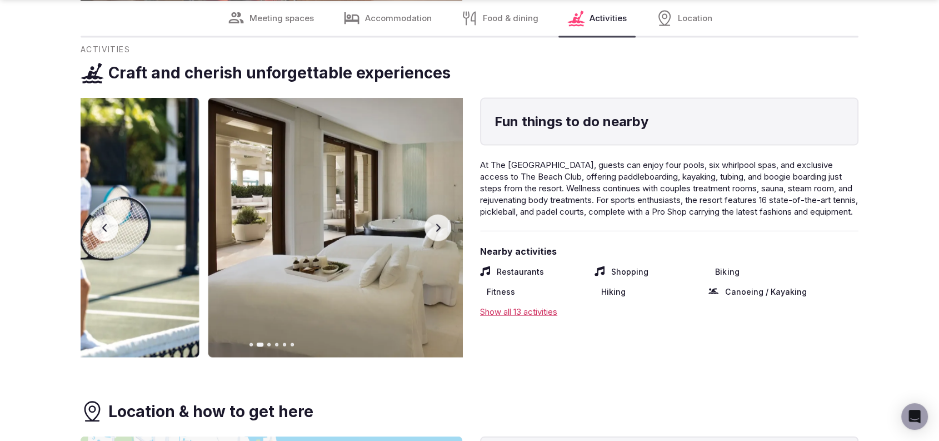
click at [108, 228] on icon "button" at bounding box center [105, 227] width 9 height 9
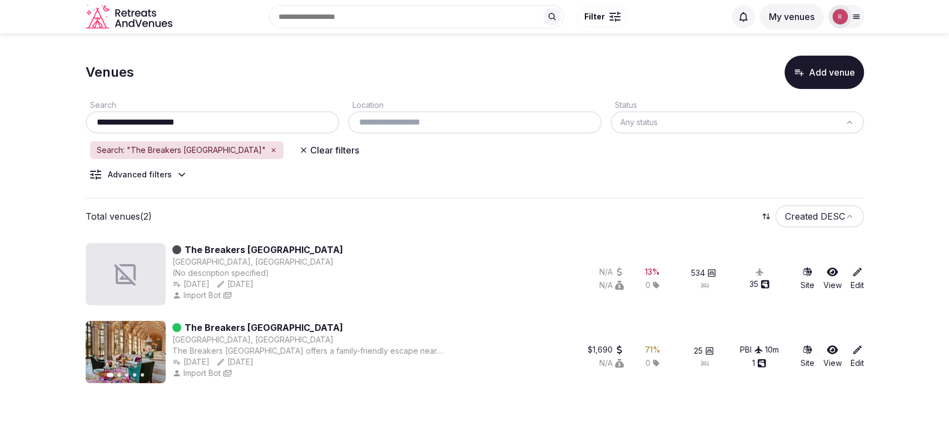
click at [859, 279] on link "Edit" at bounding box center [856, 278] width 13 height 24
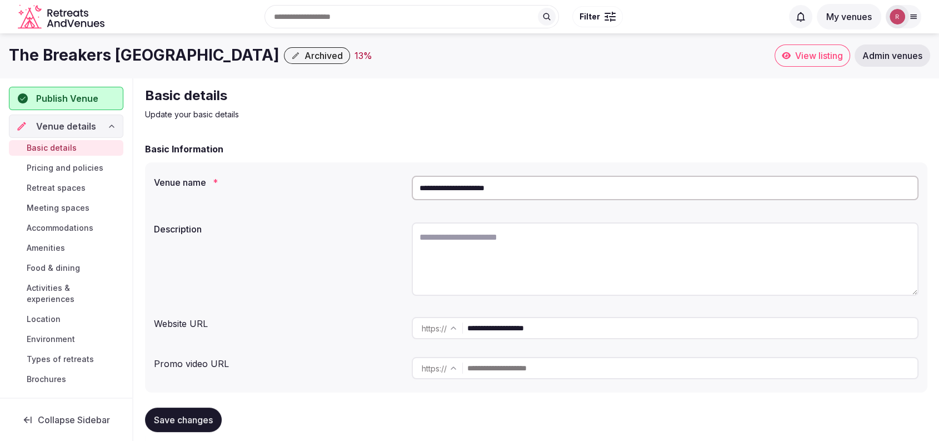
click at [305, 52] on span "Archived" at bounding box center [324, 55] width 38 height 11
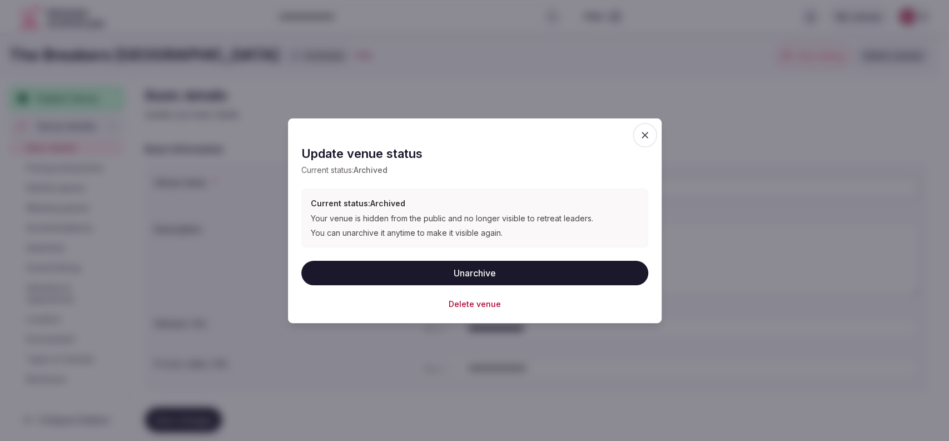
click at [443, 309] on div "Delete venue" at bounding box center [474, 303] width 347 height 11
click at [447, 301] on div "Delete venue" at bounding box center [474, 303] width 347 height 11
click at [461, 302] on button "Delete venue" at bounding box center [475, 303] width 52 height 11
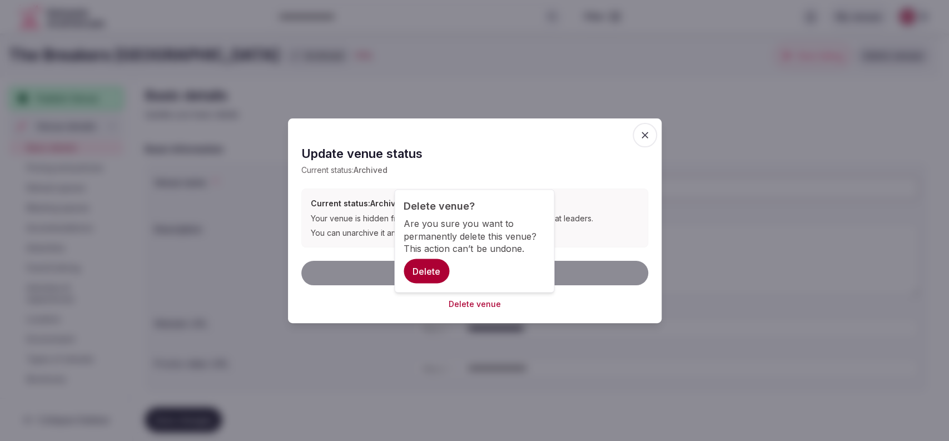
click at [434, 275] on button "Delete" at bounding box center [426, 271] width 46 height 24
